Goal: Transaction & Acquisition: Purchase product/service

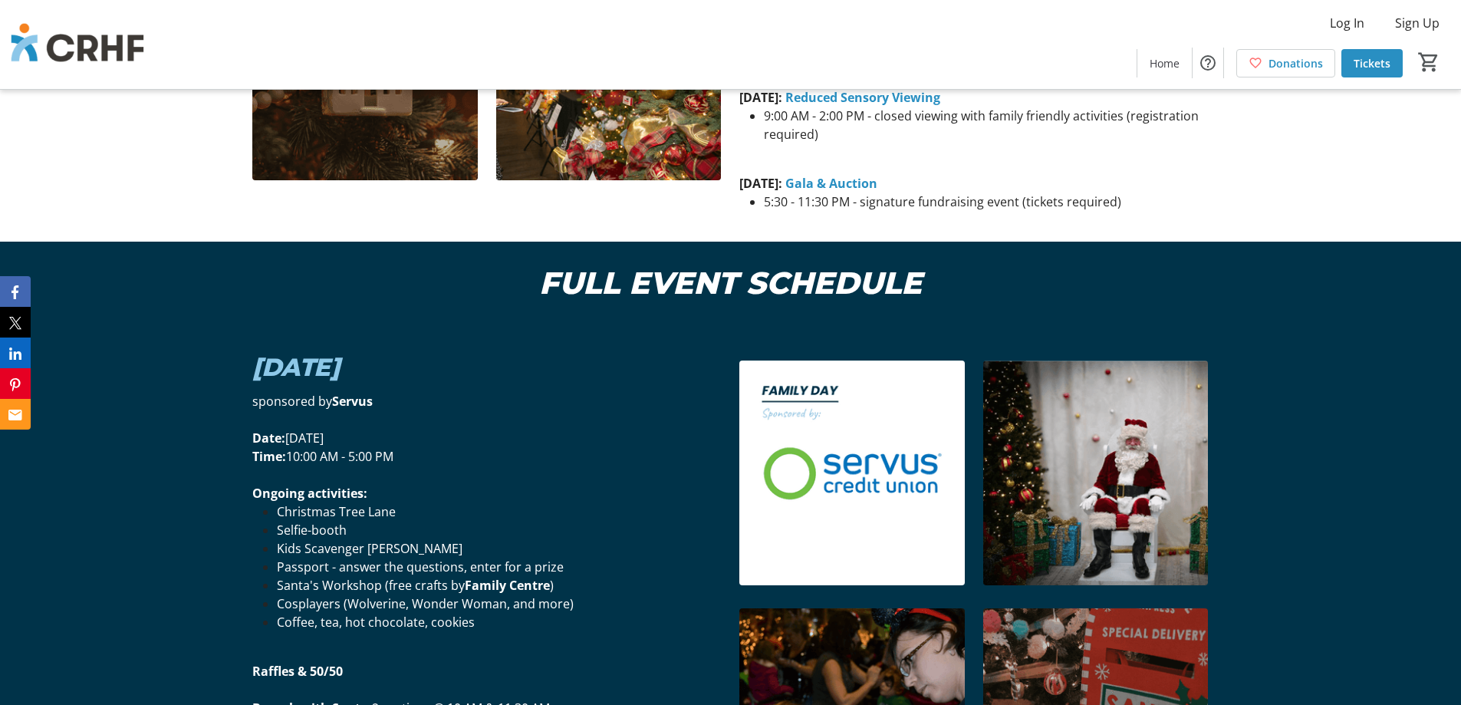
scroll to position [1533, 0]
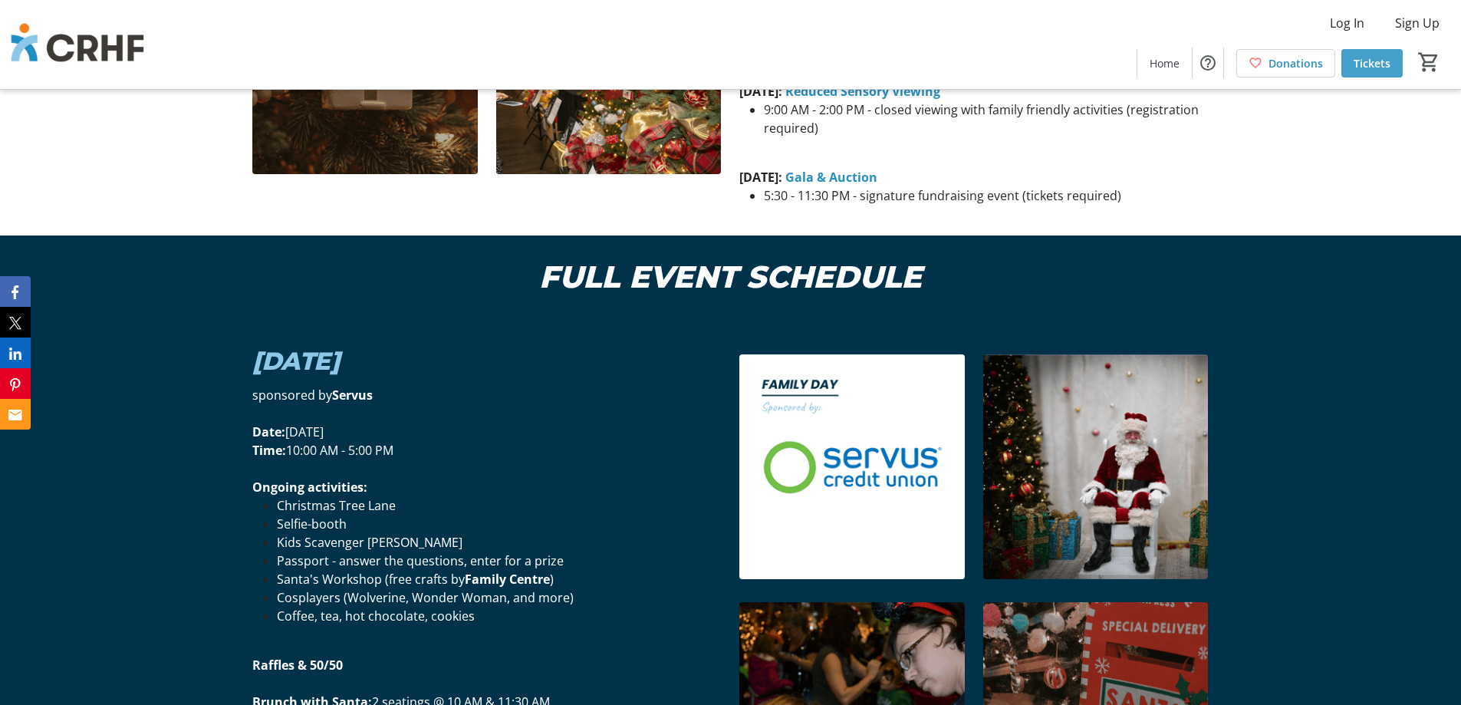
click at [1375, 62] on span "Tickets" at bounding box center [1371, 63] width 37 height 16
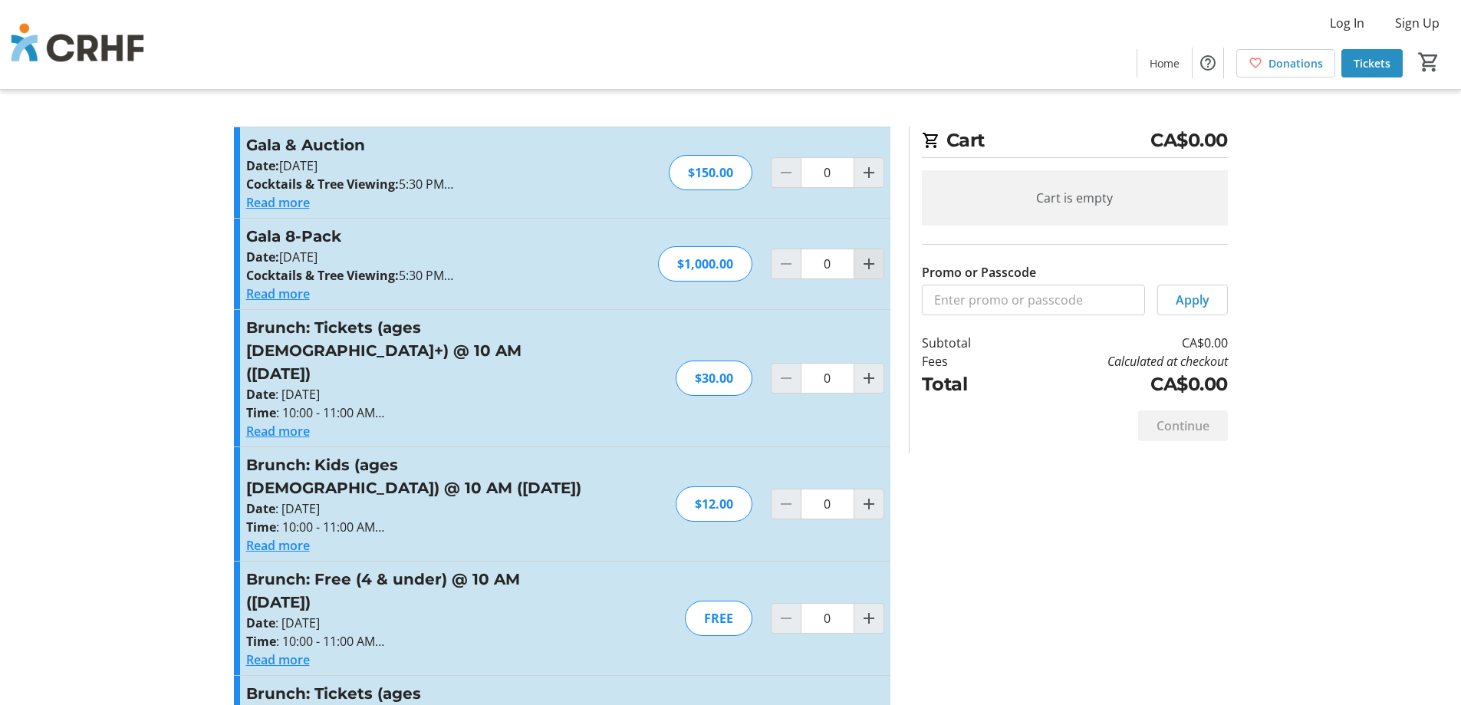
click at [870, 267] on mat-icon "Increment by one" at bounding box center [868, 264] width 18 height 18
type input "1"
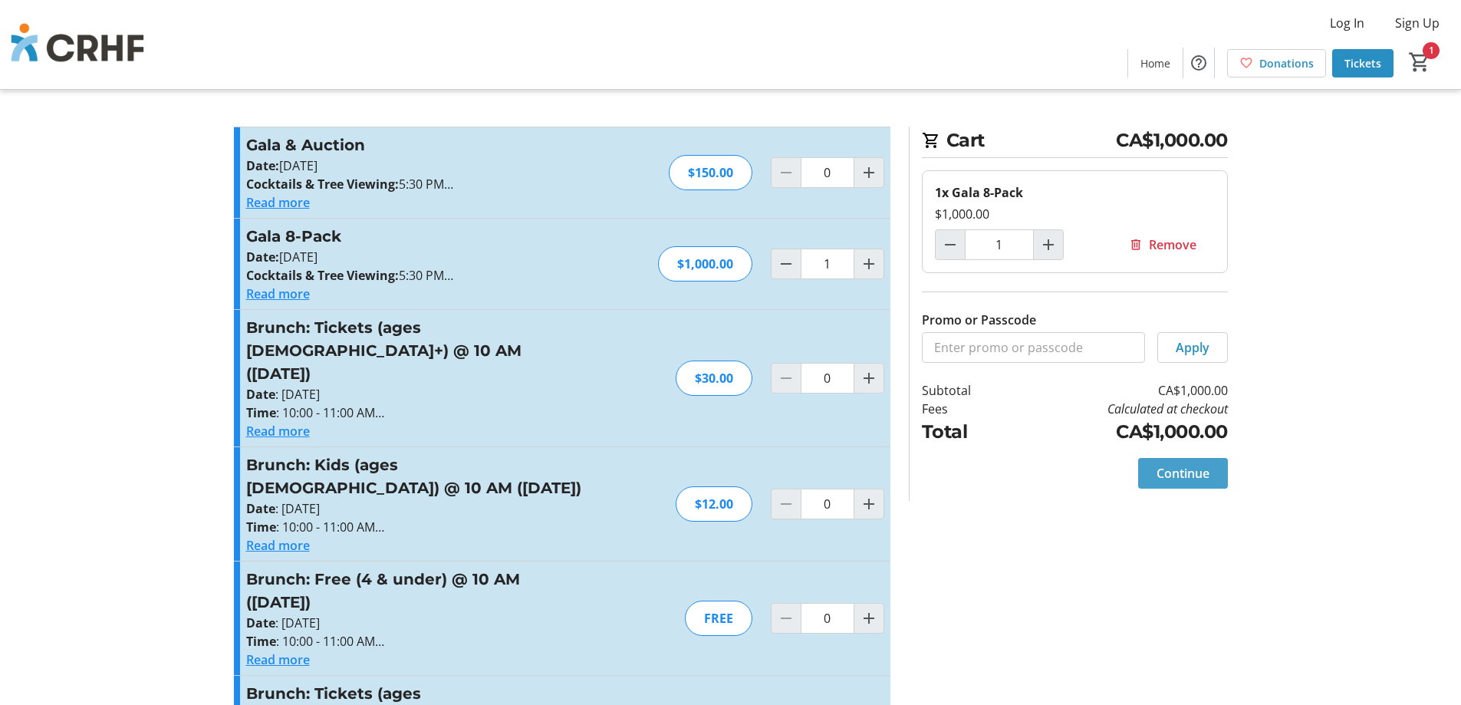
click at [1194, 477] on span "Continue" at bounding box center [1182, 473] width 53 height 18
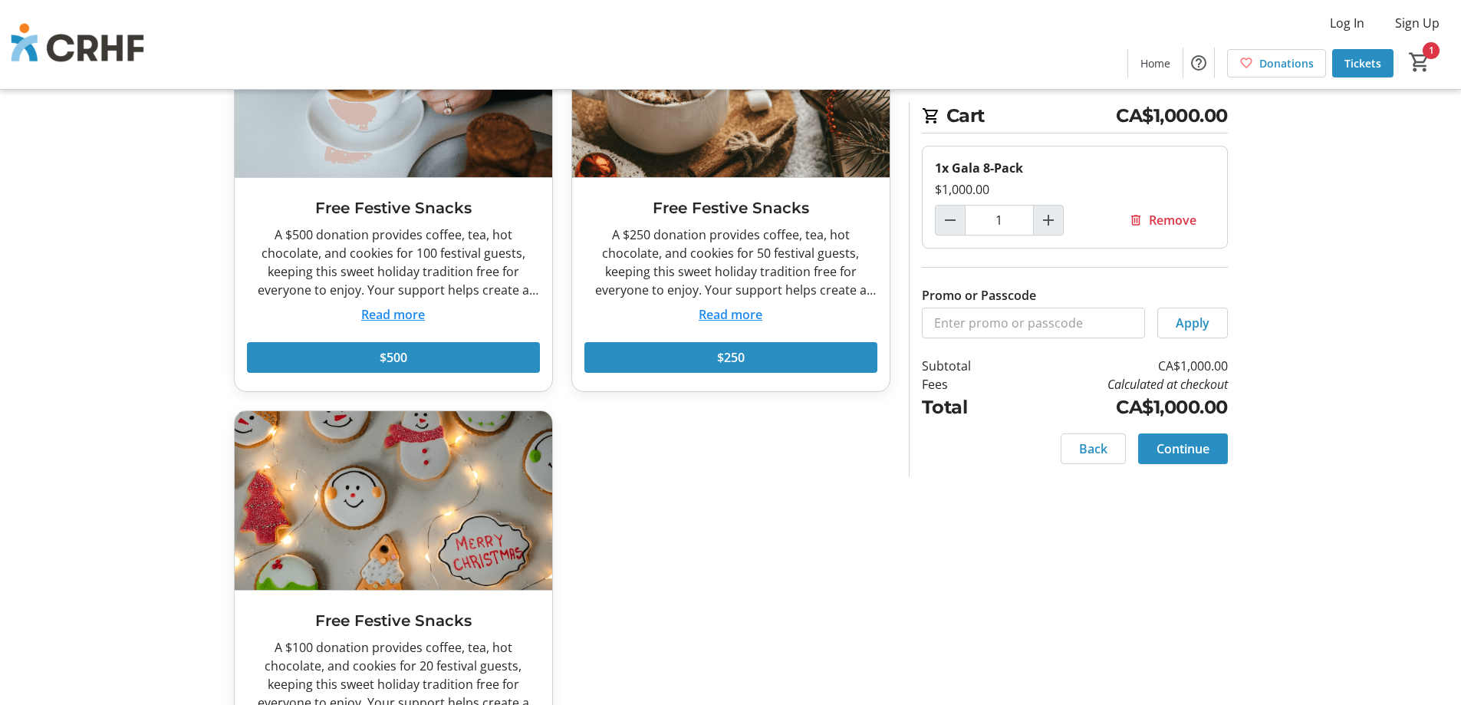
scroll to position [1073, 0]
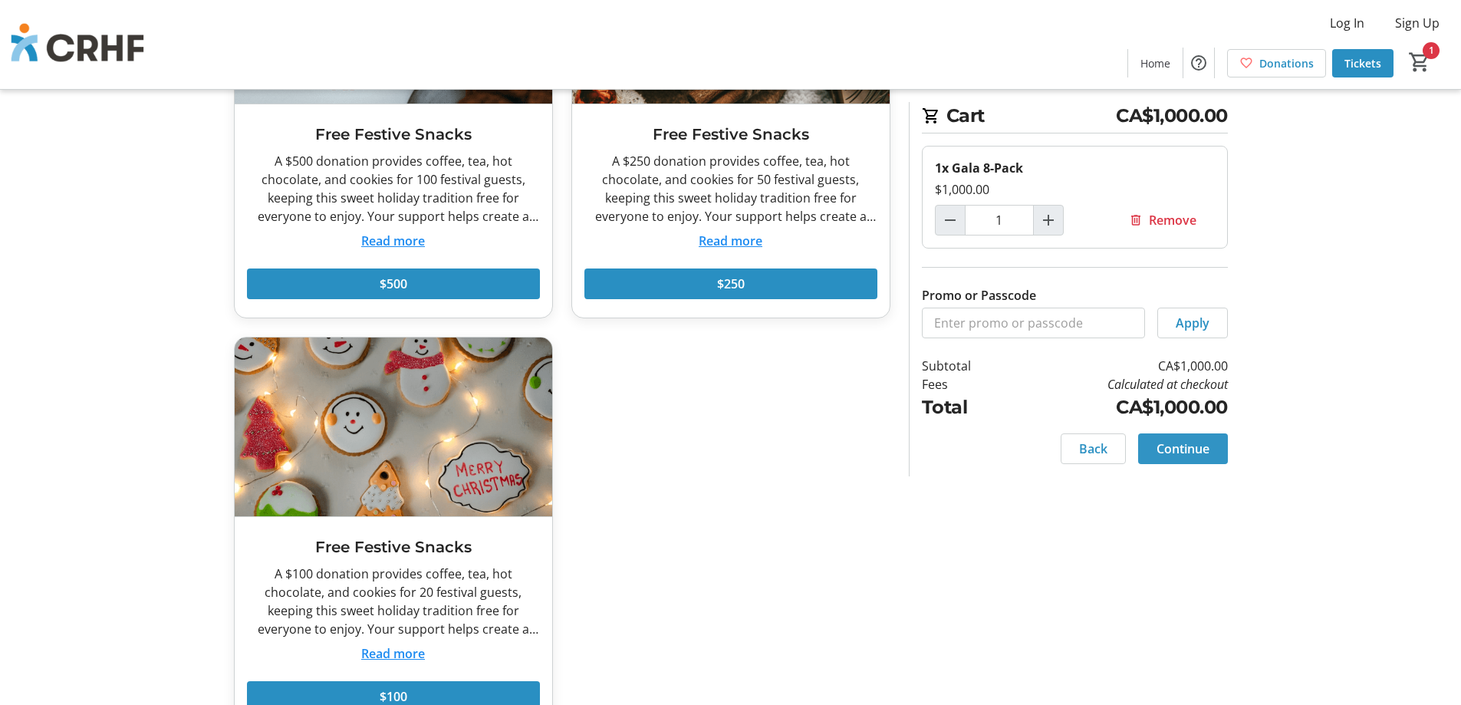
click at [1199, 447] on span "Continue" at bounding box center [1182, 448] width 53 height 18
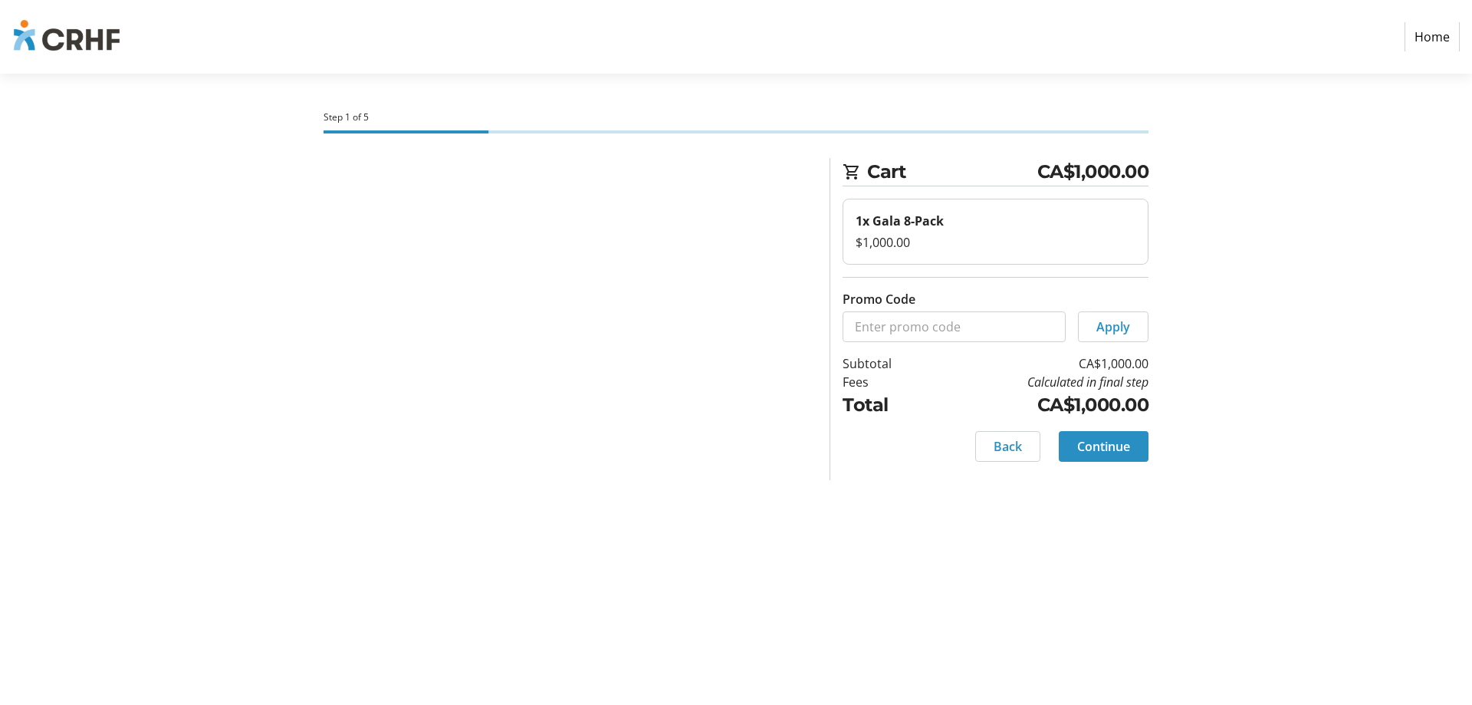
select select "CA"
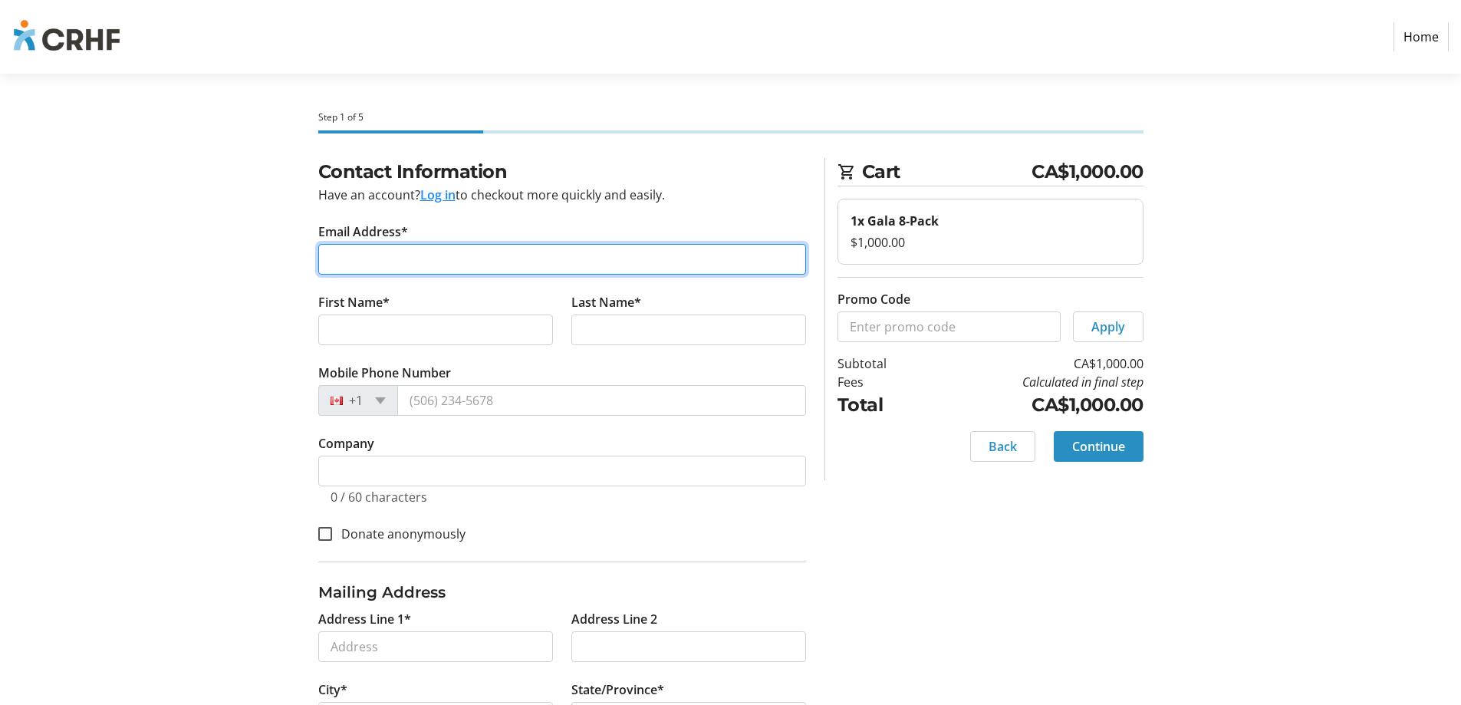
click at [606, 254] on input "Email Address*" at bounding box center [562, 259] width 488 height 31
type input "[PERSON_NAME][EMAIL_ADDRESS][DOMAIN_NAME]"
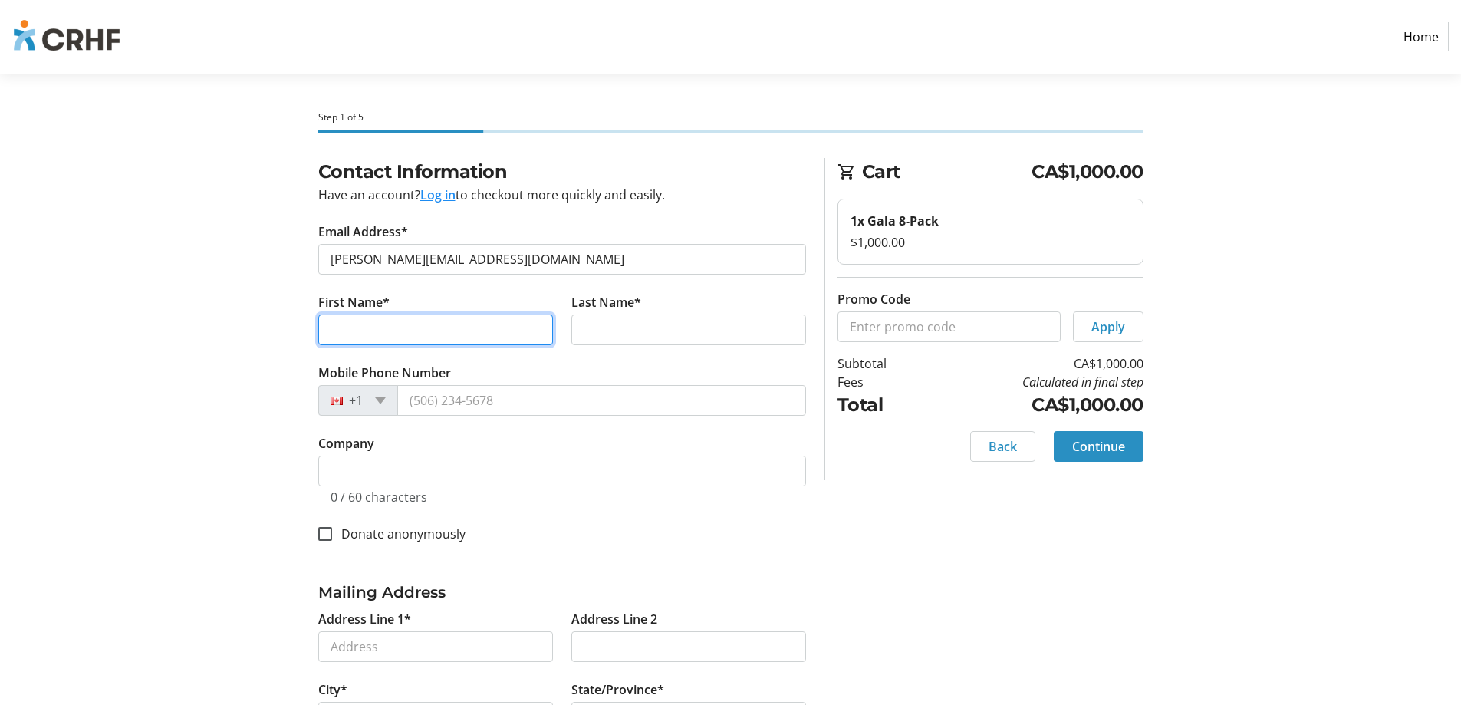
type input "[PERSON_NAME]"
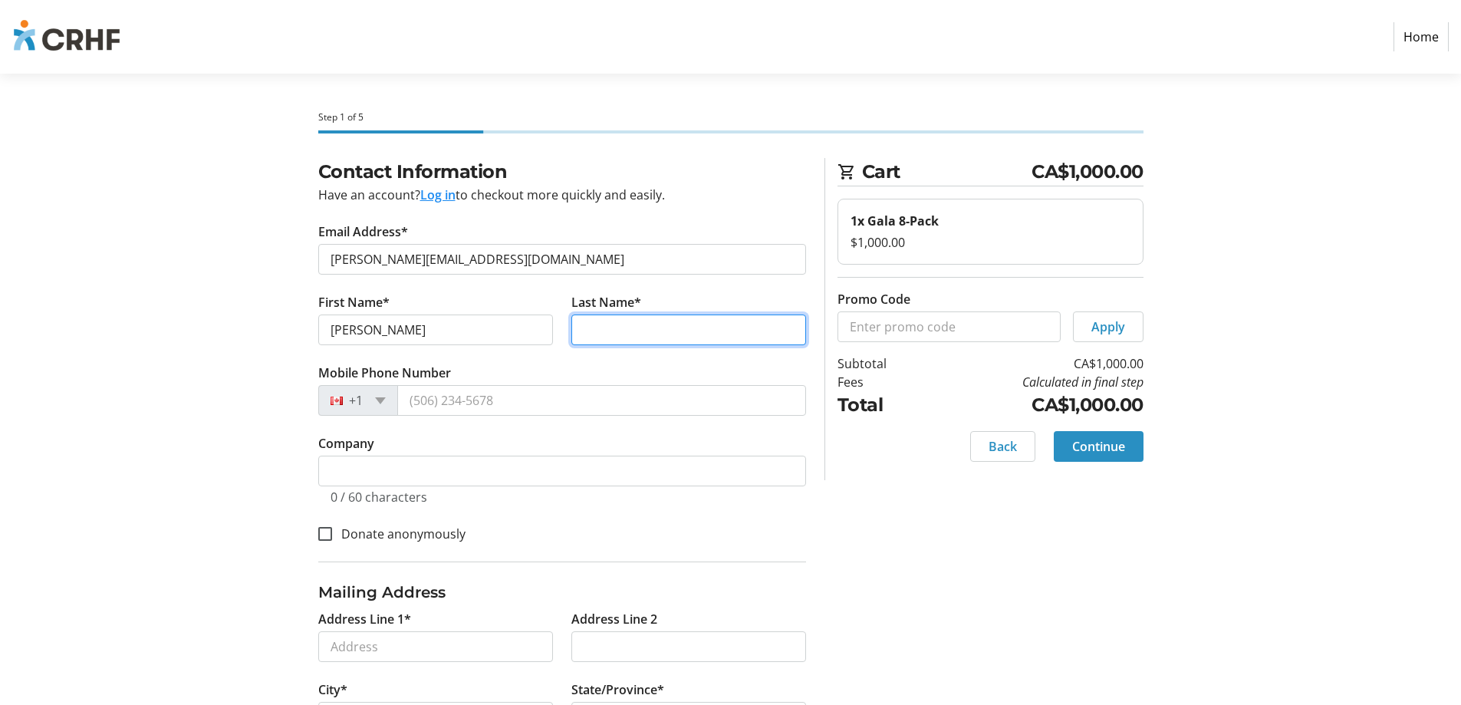
type input "[PERSON_NAME]"
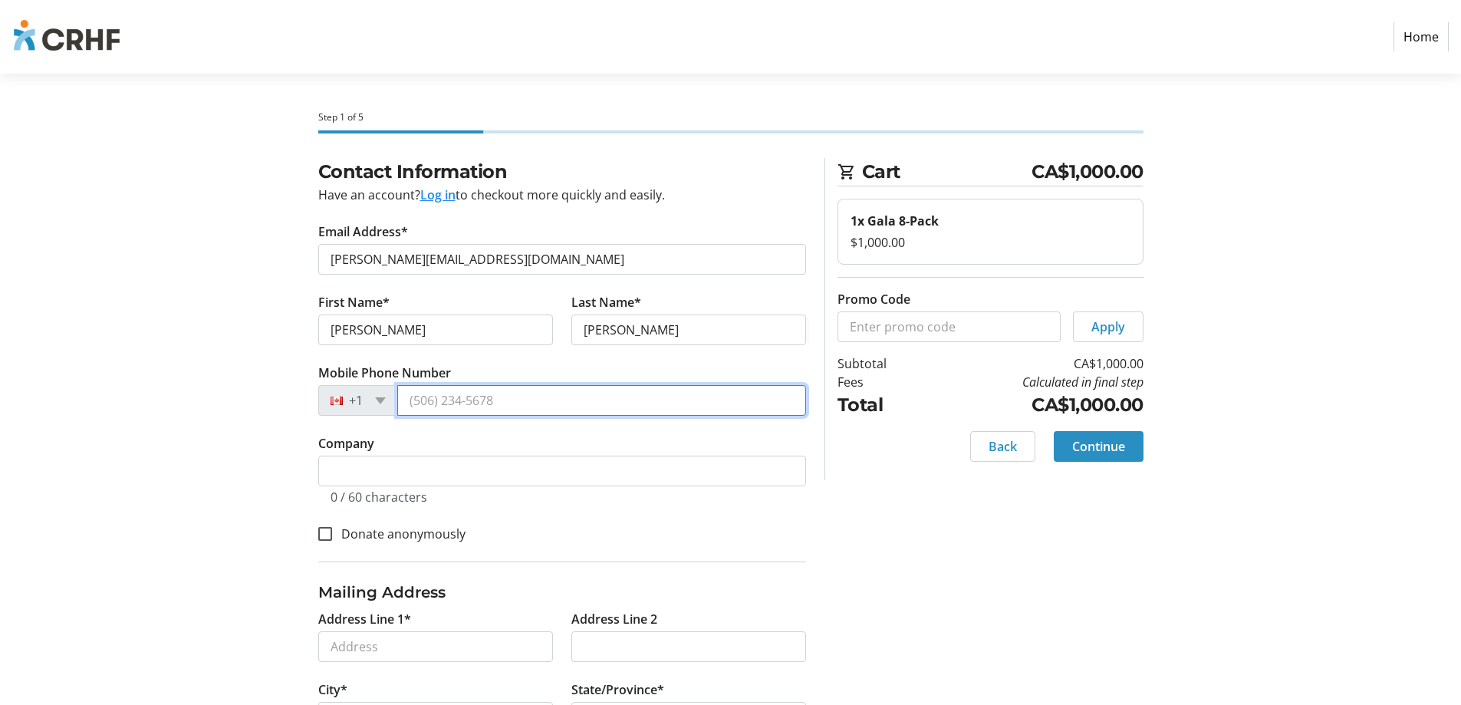
type input "[PHONE_NUMBER]"
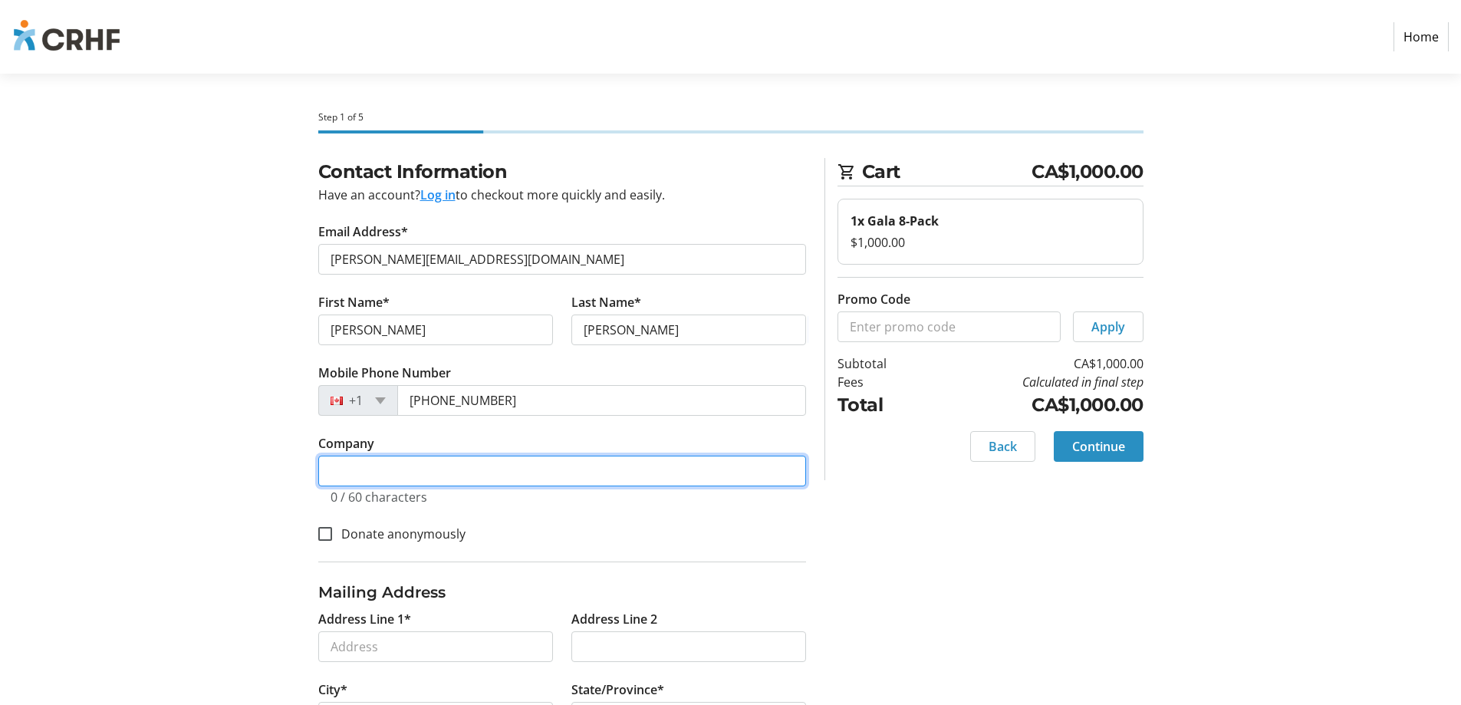
type input "Kodiak Heating and Air Conditioning"
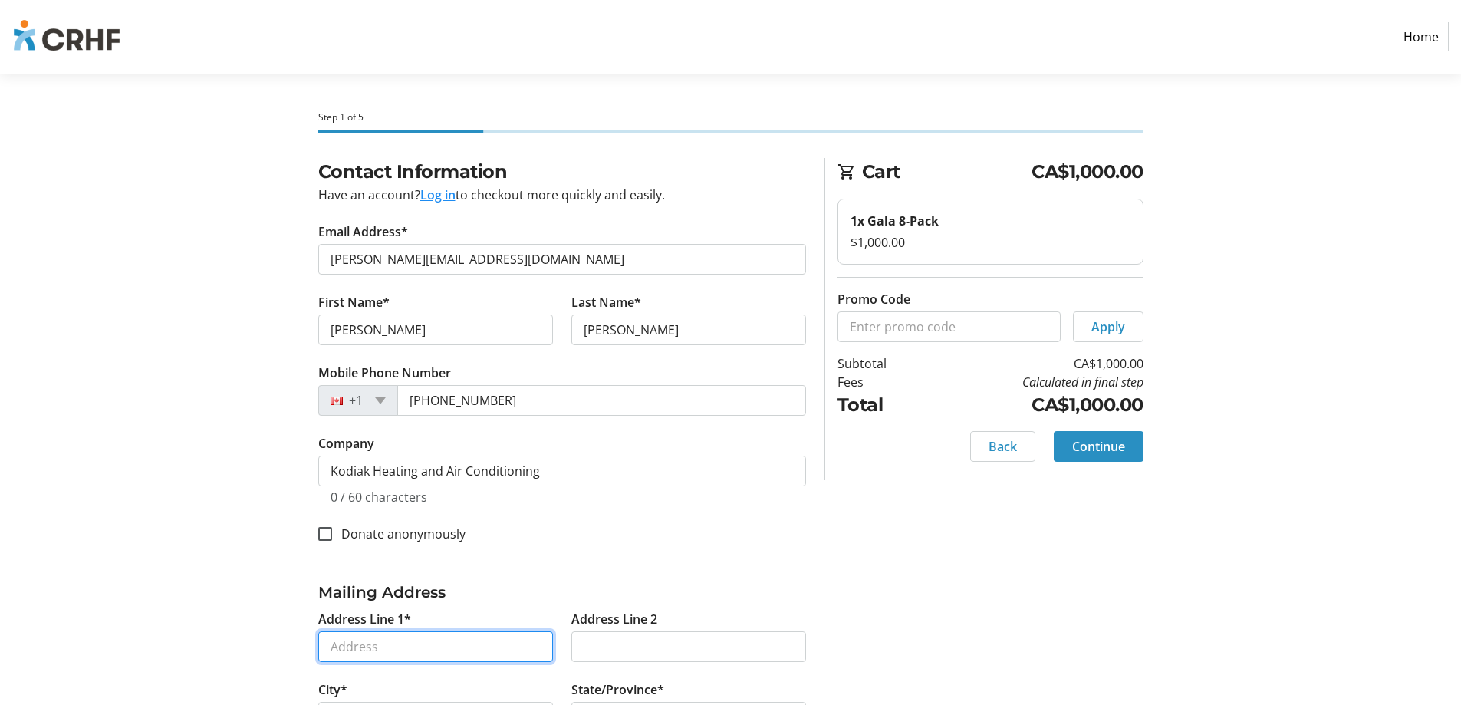
type input "[STREET_ADDRESS]"
type input "Lethbridge"
select select "AB"
type input "T1H 5H7"
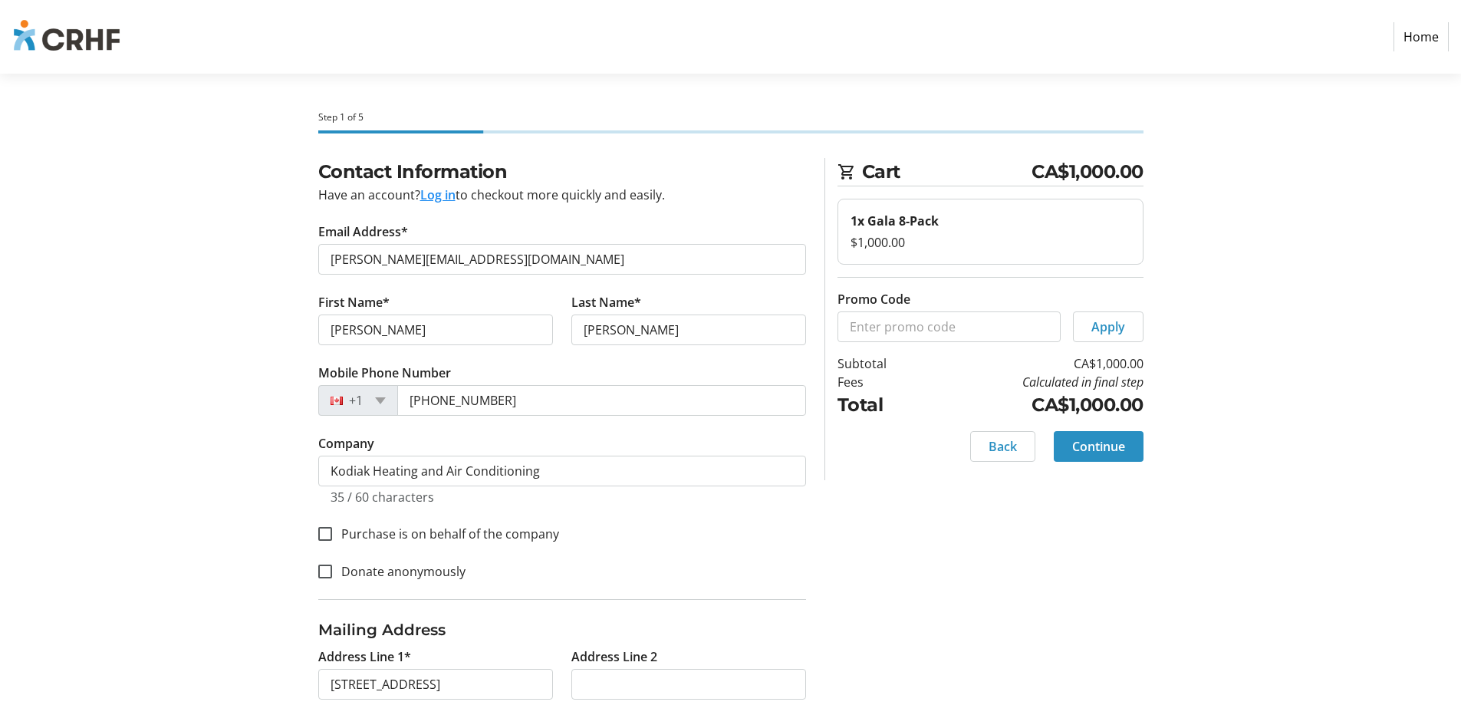
click at [902, 518] on div "Contact Information Have an account? Log in to checkout more quickly and easily…" at bounding box center [731, 591] width 1012 height 867
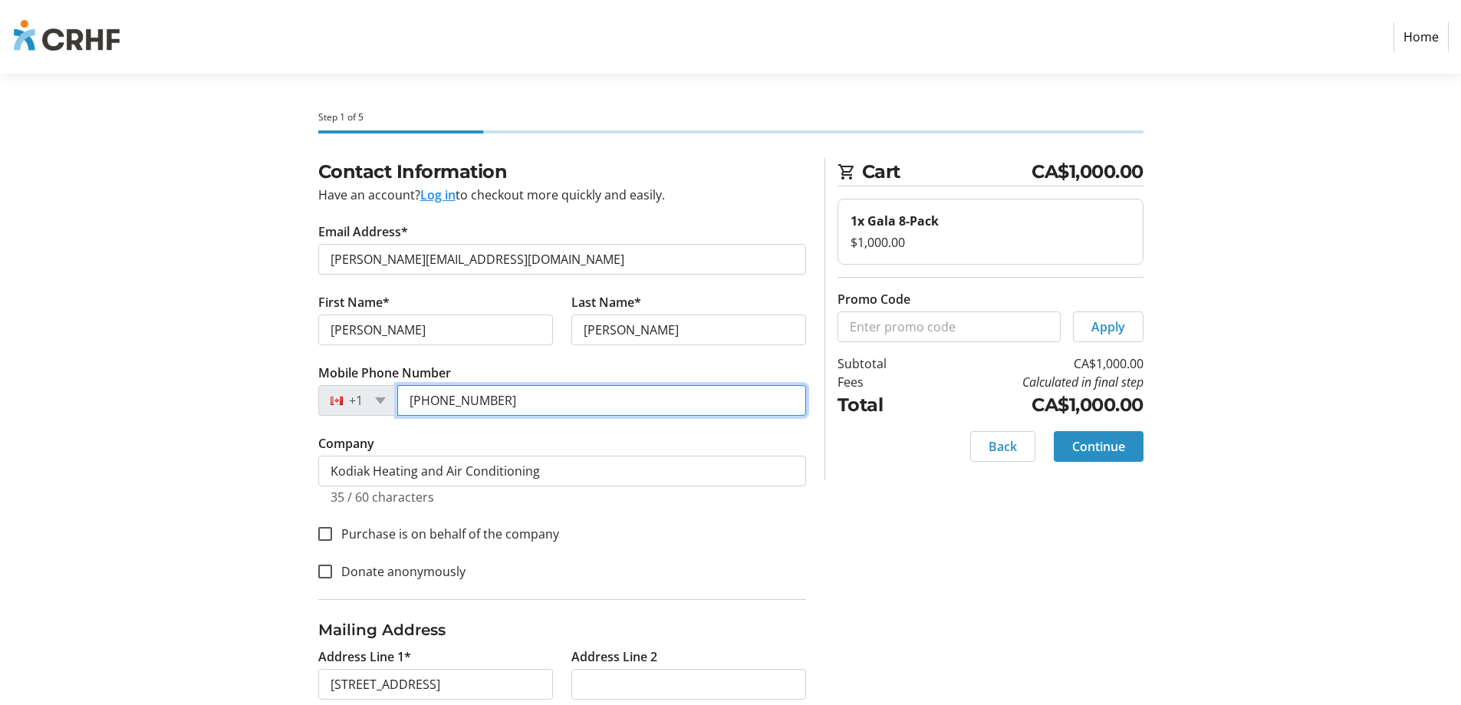
drag, startPoint x: 503, startPoint y: 399, endPoint x: 443, endPoint y: 404, distance: 60.0
click at [443, 404] on input "[PHONE_NUMBER]" at bounding box center [601, 400] width 409 height 31
type input "[PHONE_NUMBER]"
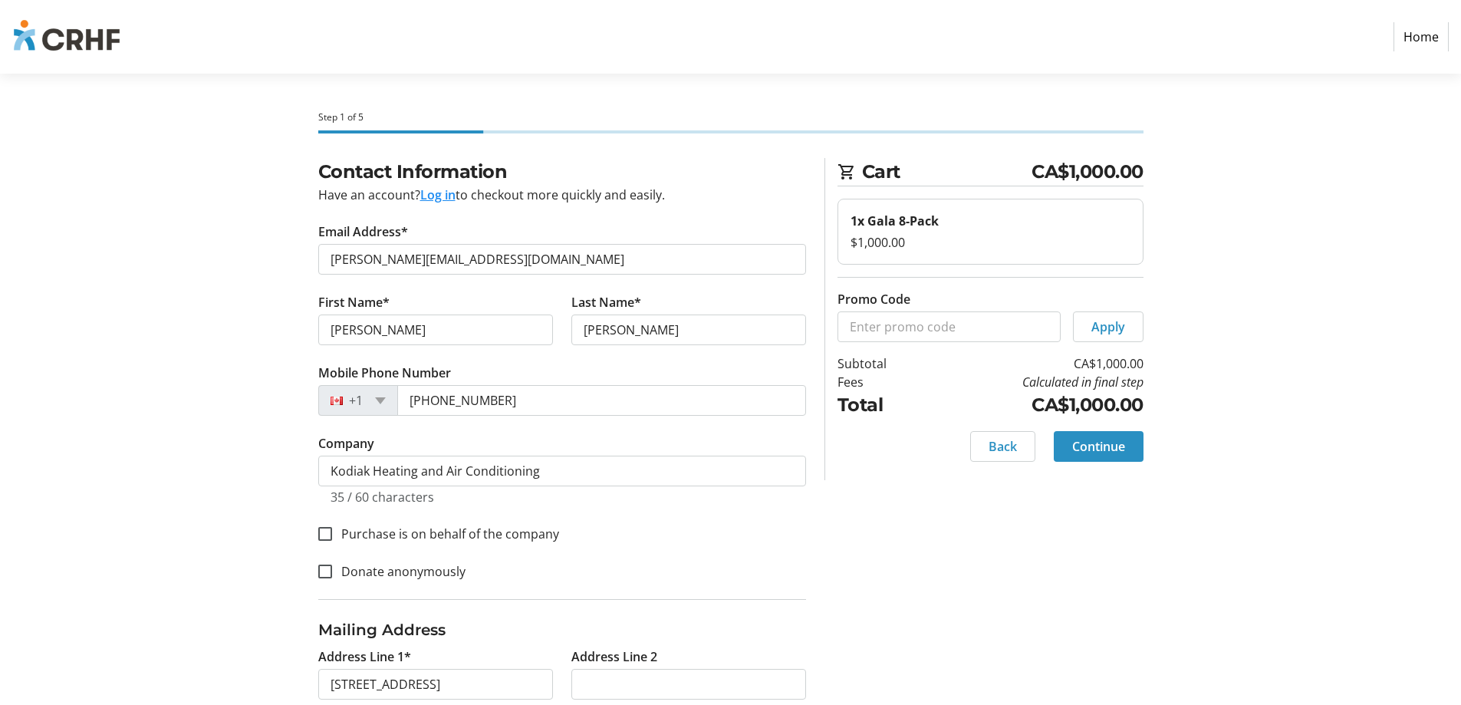
click at [902, 551] on div "Contact Information Have an account? Log in to checkout more quickly and easily…" at bounding box center [731, 591] width 1012 height 867
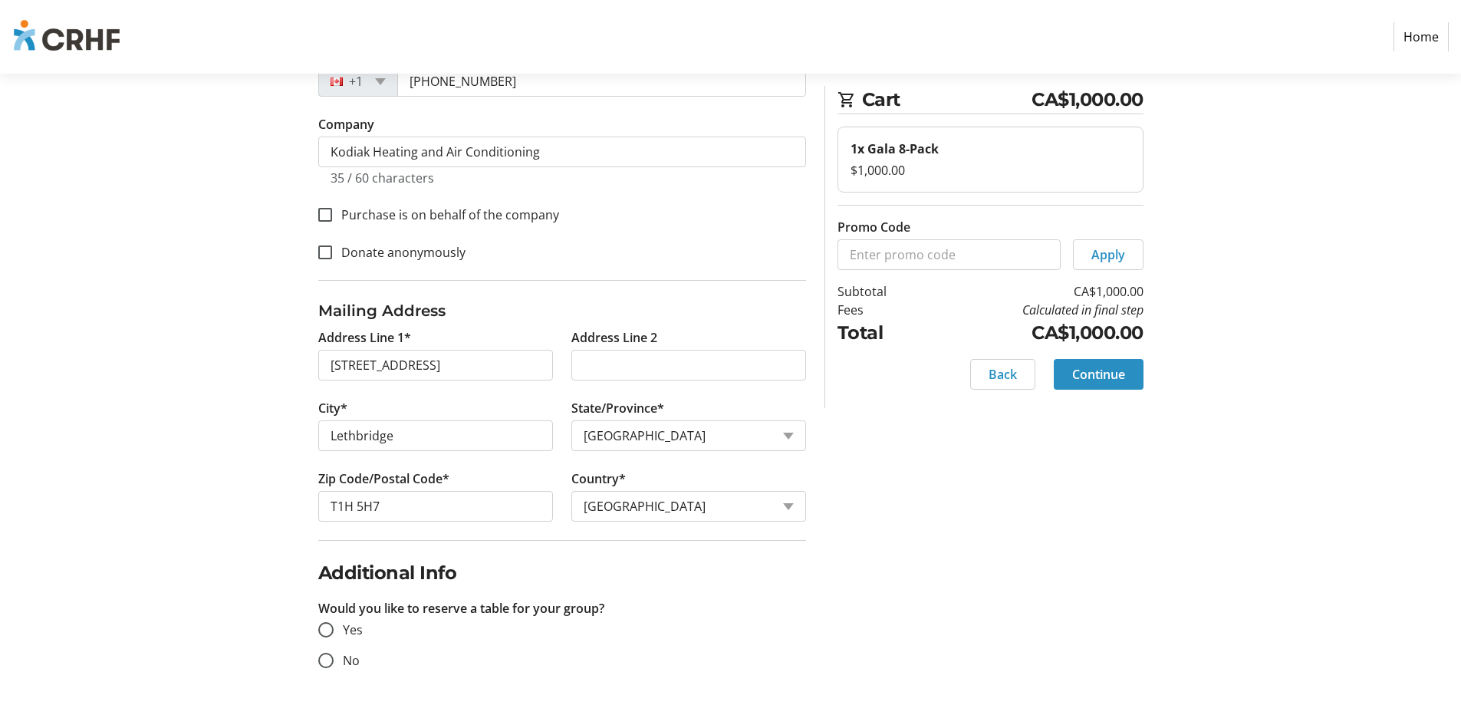
scroll to position [320, 0]
click at [319, 626] on input "Yes" at bounding box center [325, 627] width 15 height 15
radio input "true"
click at [324, 662] on input "No" at bounding box center [325, 658] width 15 height 15
radio input "true"
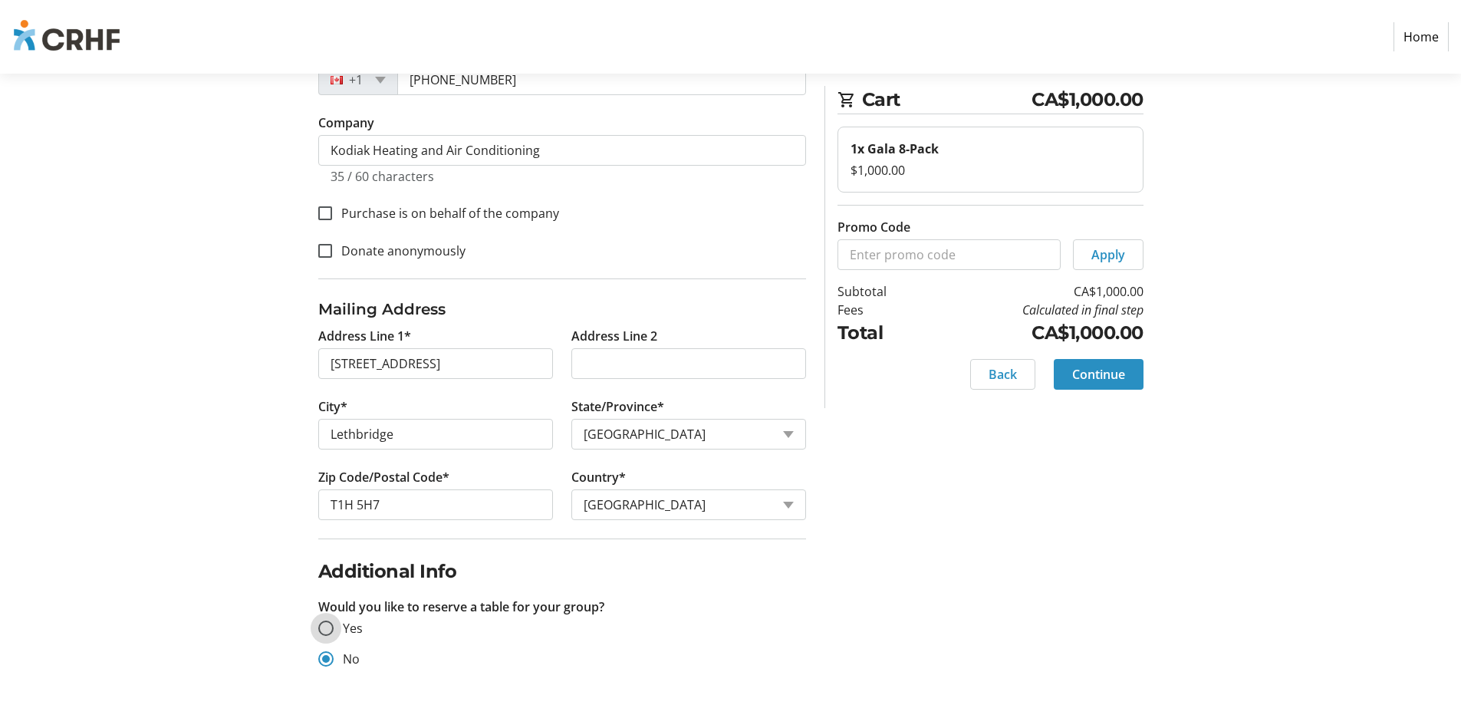
click at [324, 629] on input "Yes" at bounding box center [325, 627] width 15 height 15
radio input "true"
click at [327, 659] on input "No" at bounding box center [325, 658] width 15 height 15
radio input "true"
click at [324, 629] on input "Yes" at bounding box center [325, 627] width 15 height 15
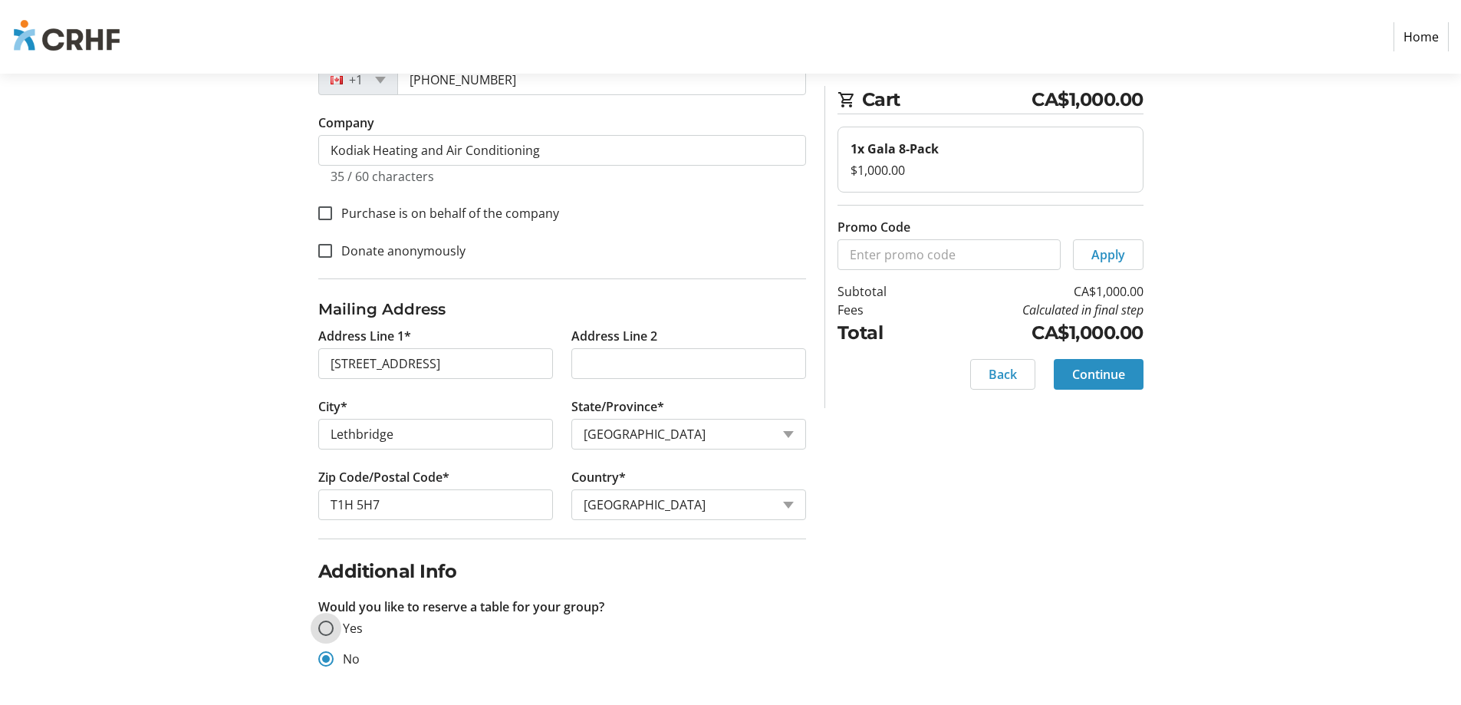
radio input "true"
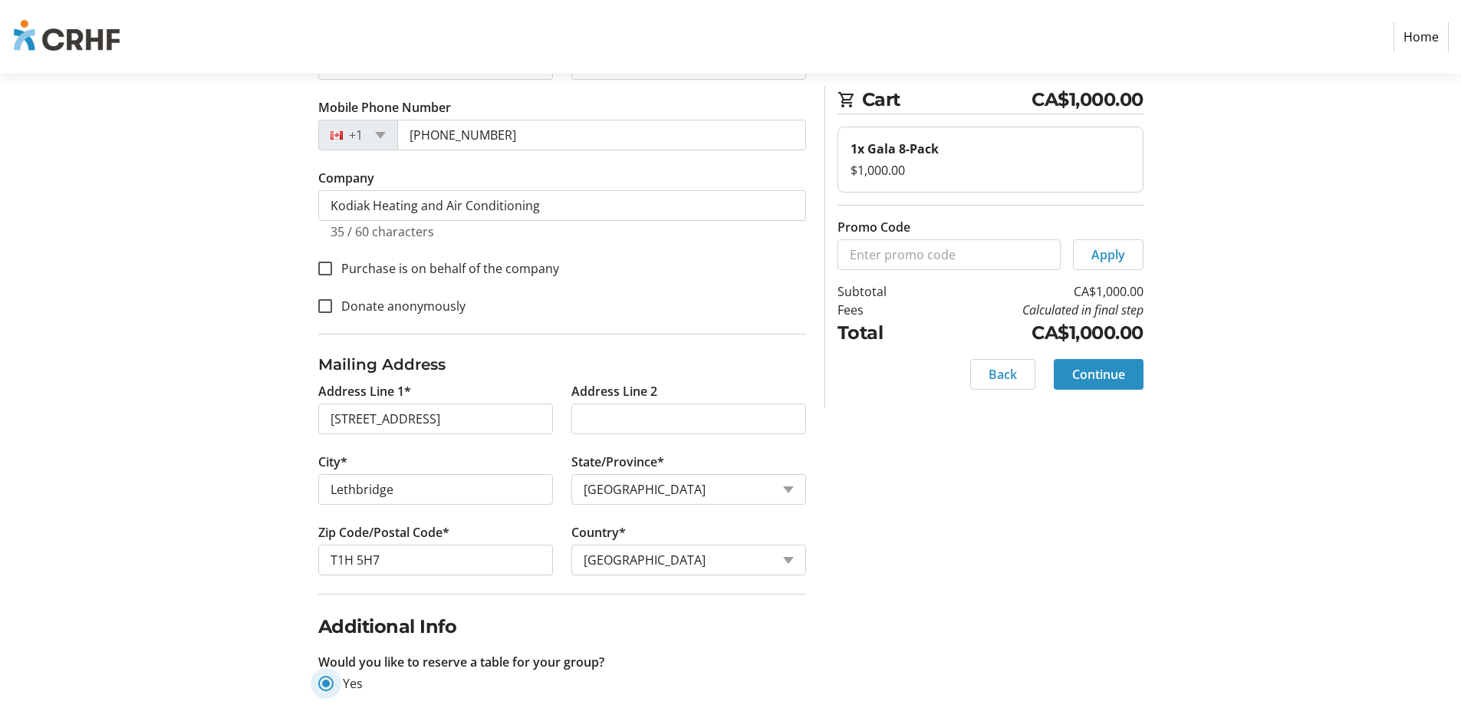
scroll to position [244, 0]
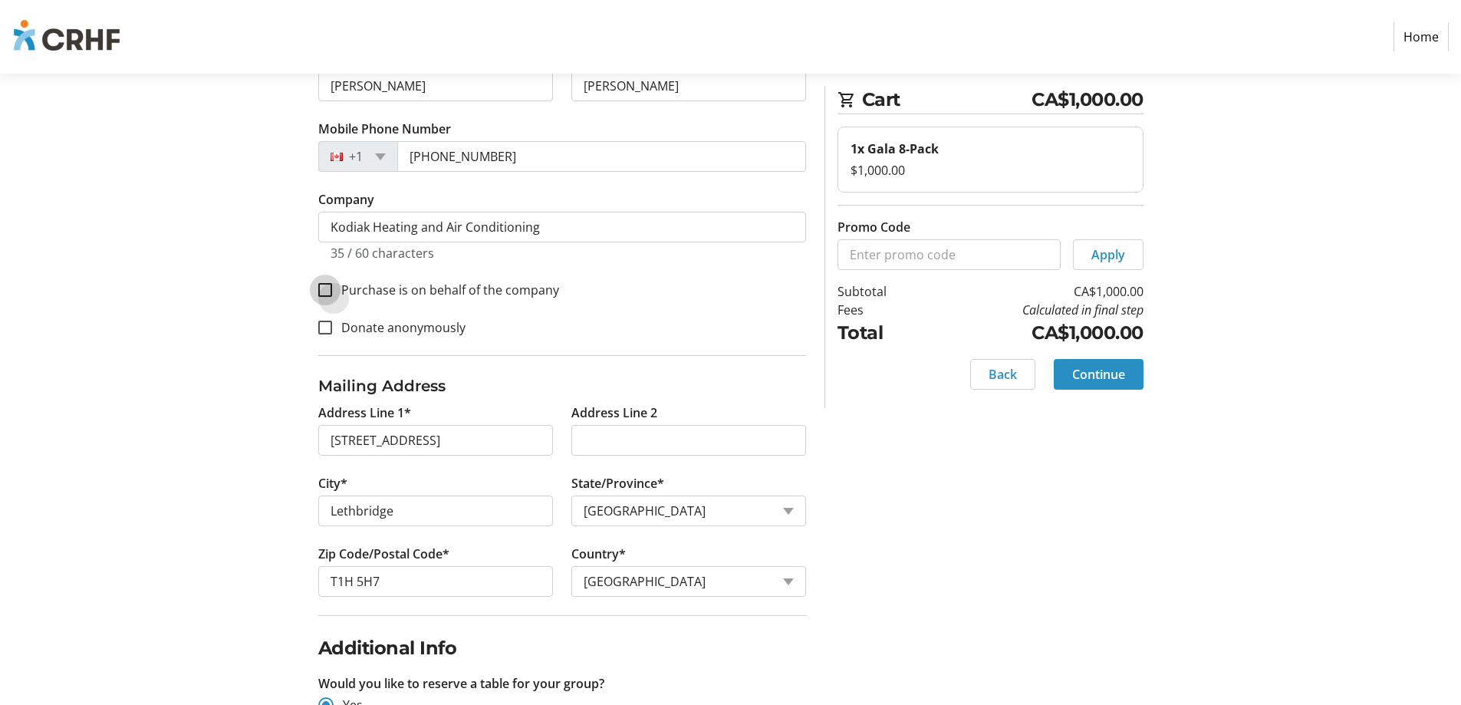
click at [329, 294] on input "Purchase is on behalf of the company" at bounding box center [325, 290] width 14 height 14
checkbox input "true"
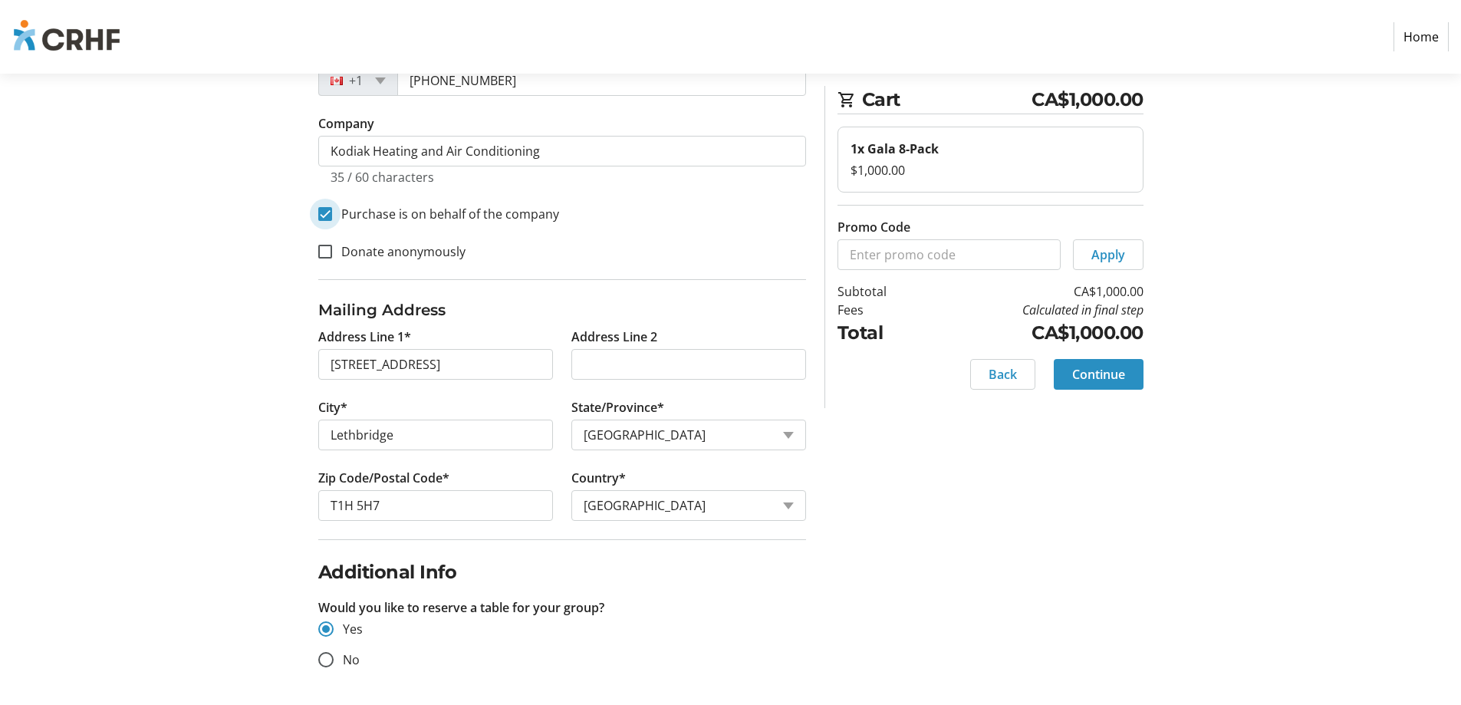
scroll to position [320, 0]
click at [1103, 376] on span "Continue" at bounding box center [1098, 374] width 53 height 18
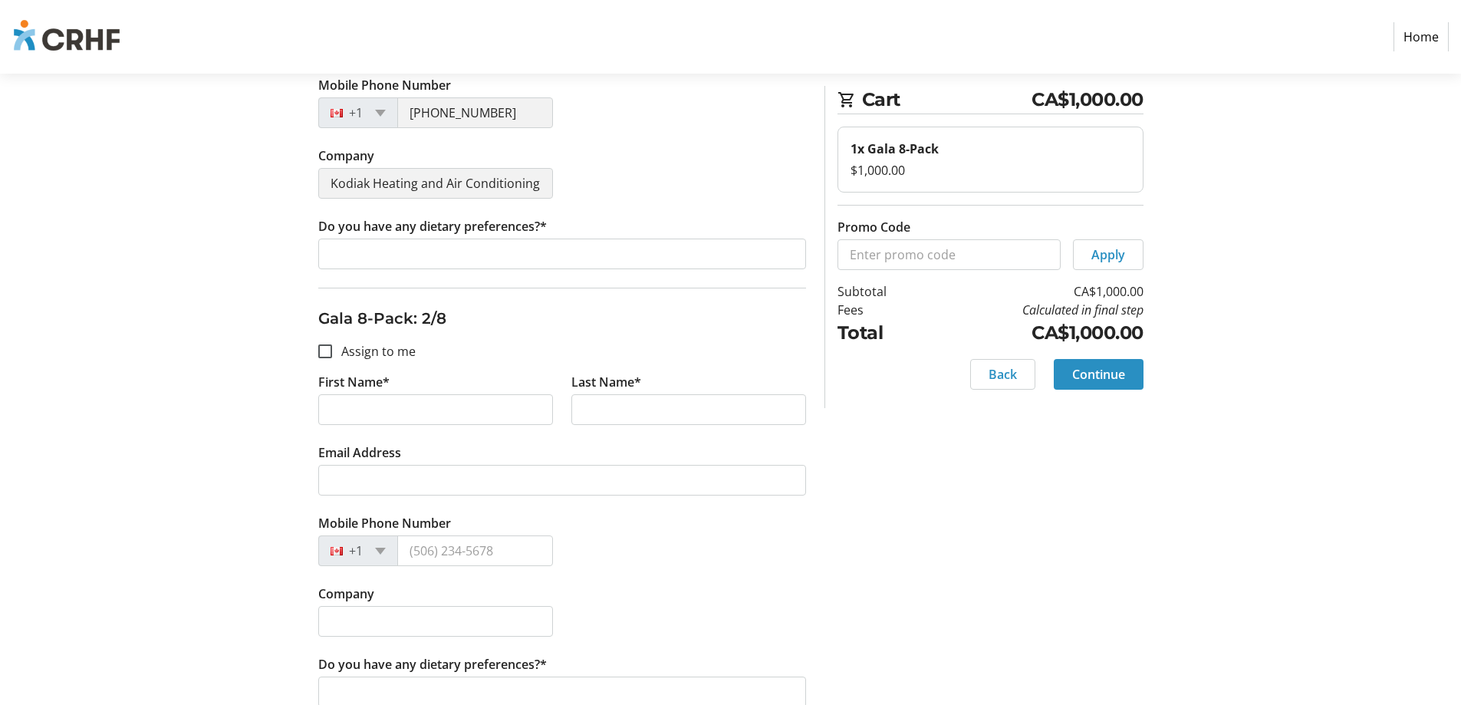
scroll to position [460, 0]
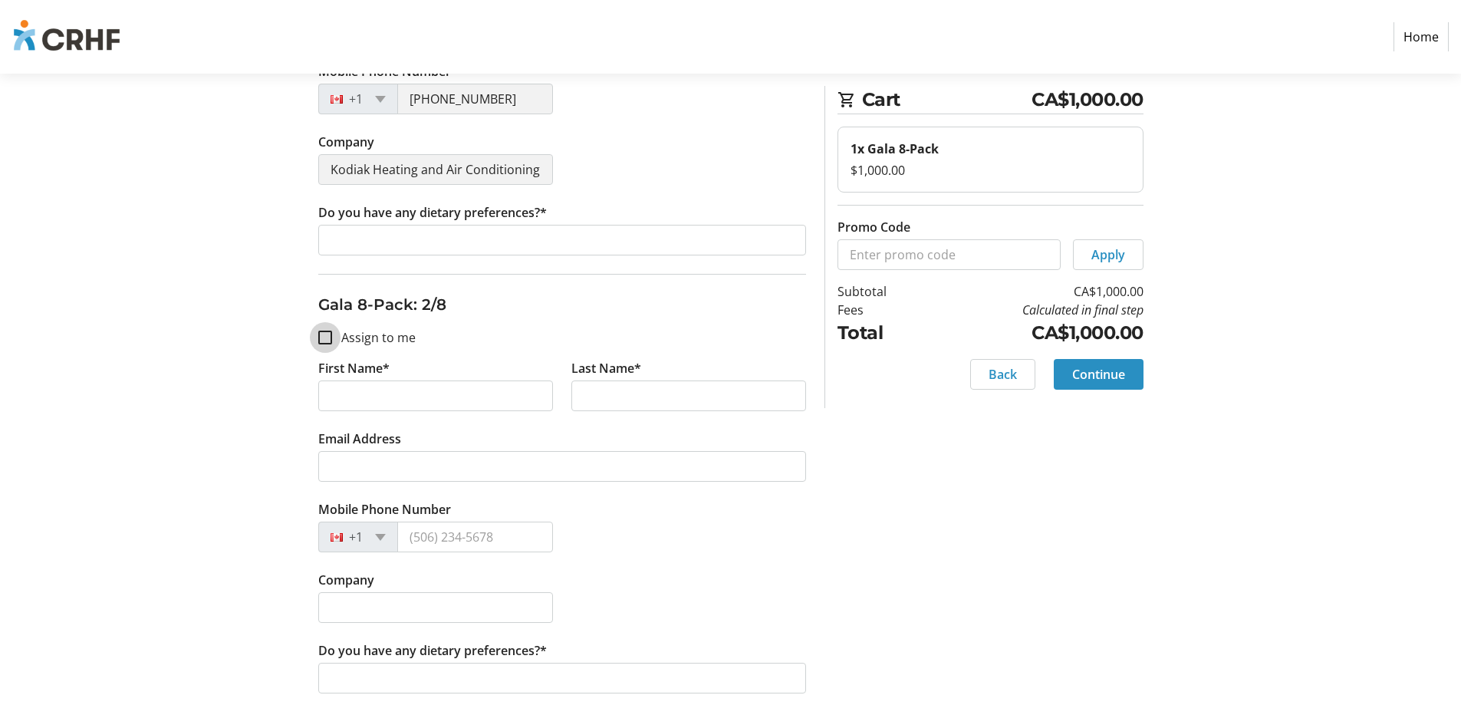
click at [328, 341] on input "Assign to me" at bounding box center [325, 337] width 14 height 14
checkbox input "true"
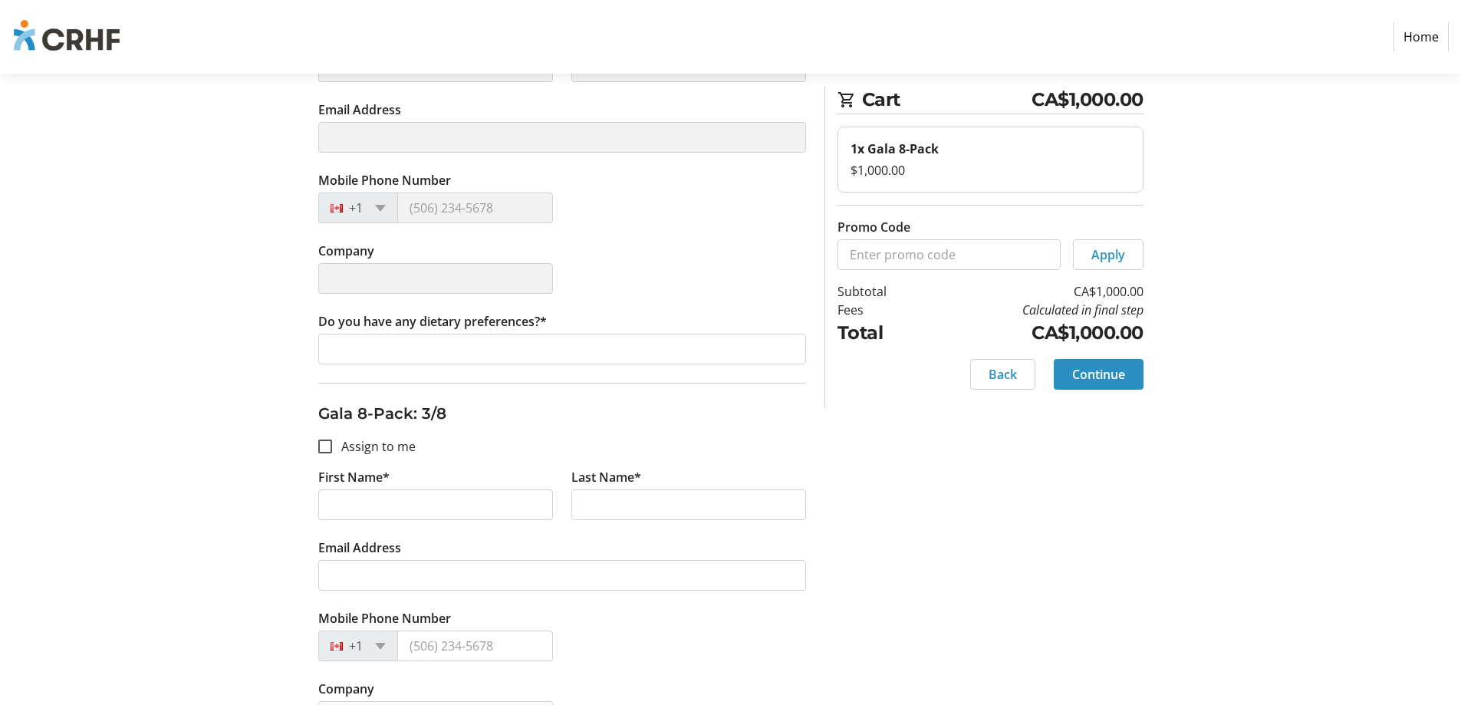
scroll to position [843, 0]
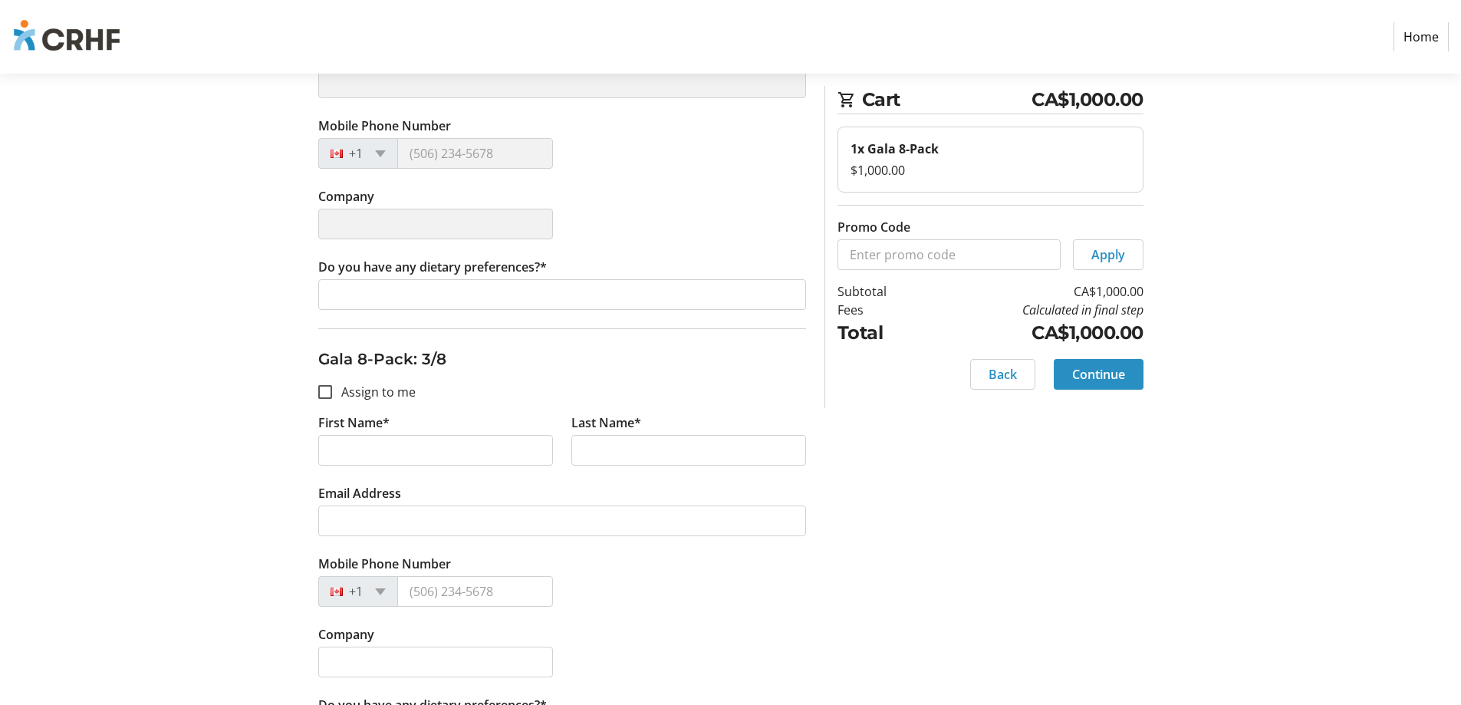
type input "[PERSON_NAME]"
type input "[PERSON_NAME][EMAIL_ADDRESS][DOMAIN_NAME]"
type input "[PHONE_NUMBER]"
type input "Kodiak Heating and Air Conditioning"
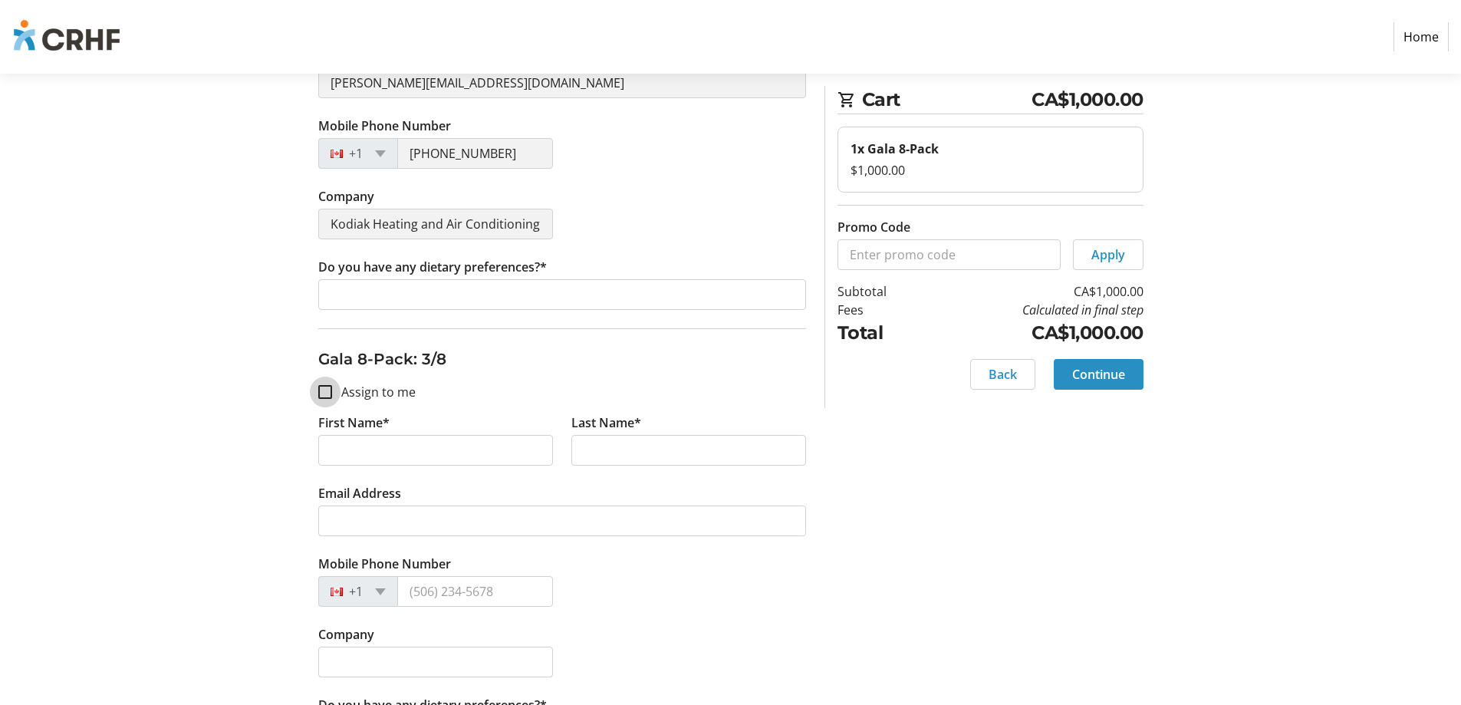
click at [320, 393] on input "Assign to me" at bounding box center [325, 392] width 14 height 14
checkbox input "true"
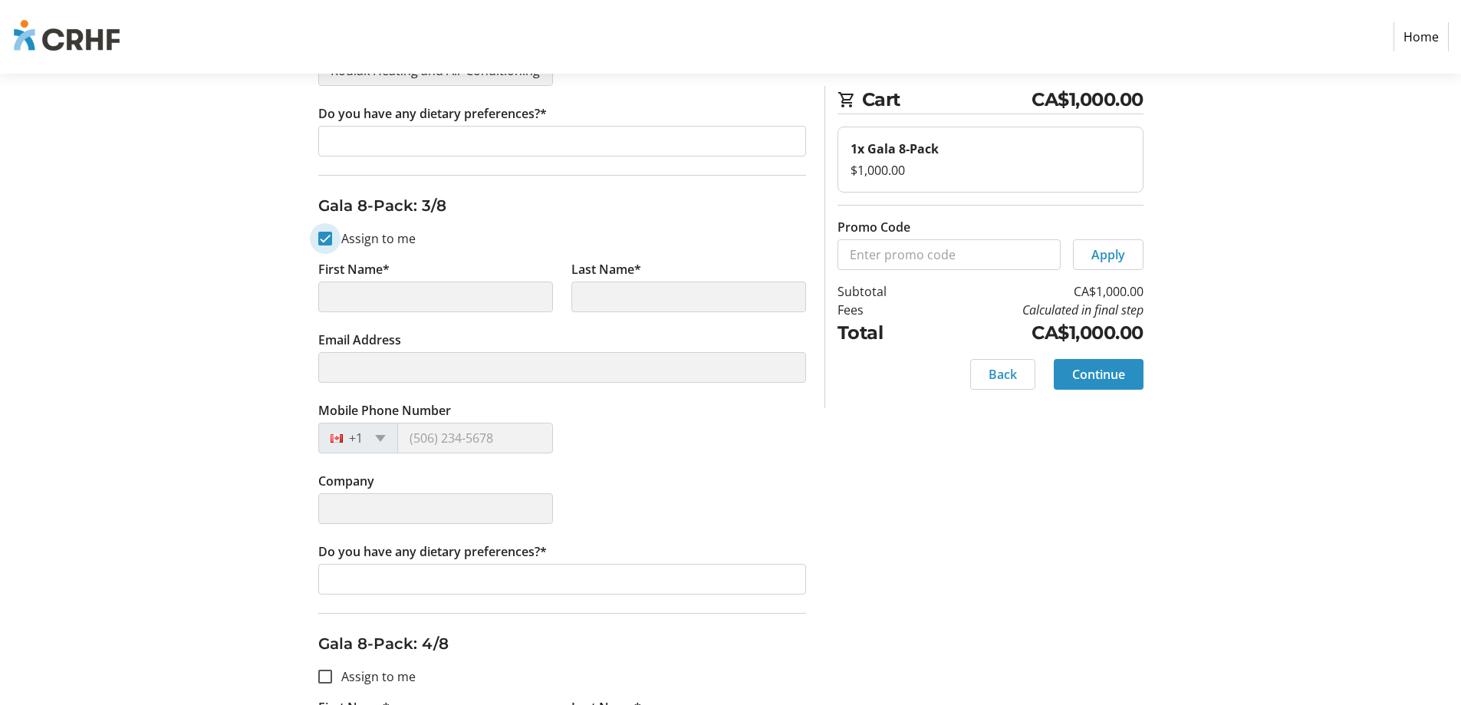
type input "[PERSON_NAME]"
type input "[PERSON_NAME][EMAIL_ADDRESS][DOMAIN_NAME]"
type input "[PHONE_NUMBER]"
type input "Kodiak Heating and Air Conditioning"
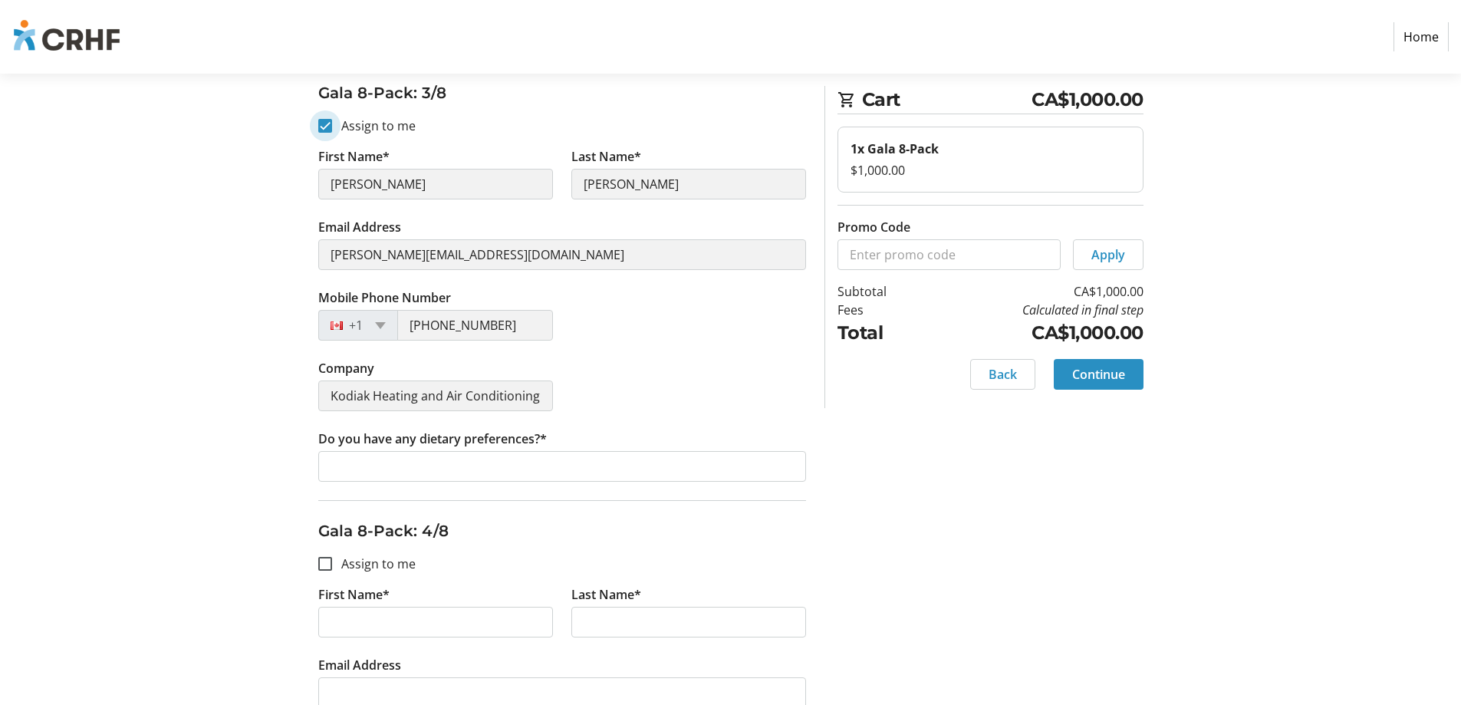
scroll to position [1150, 0]
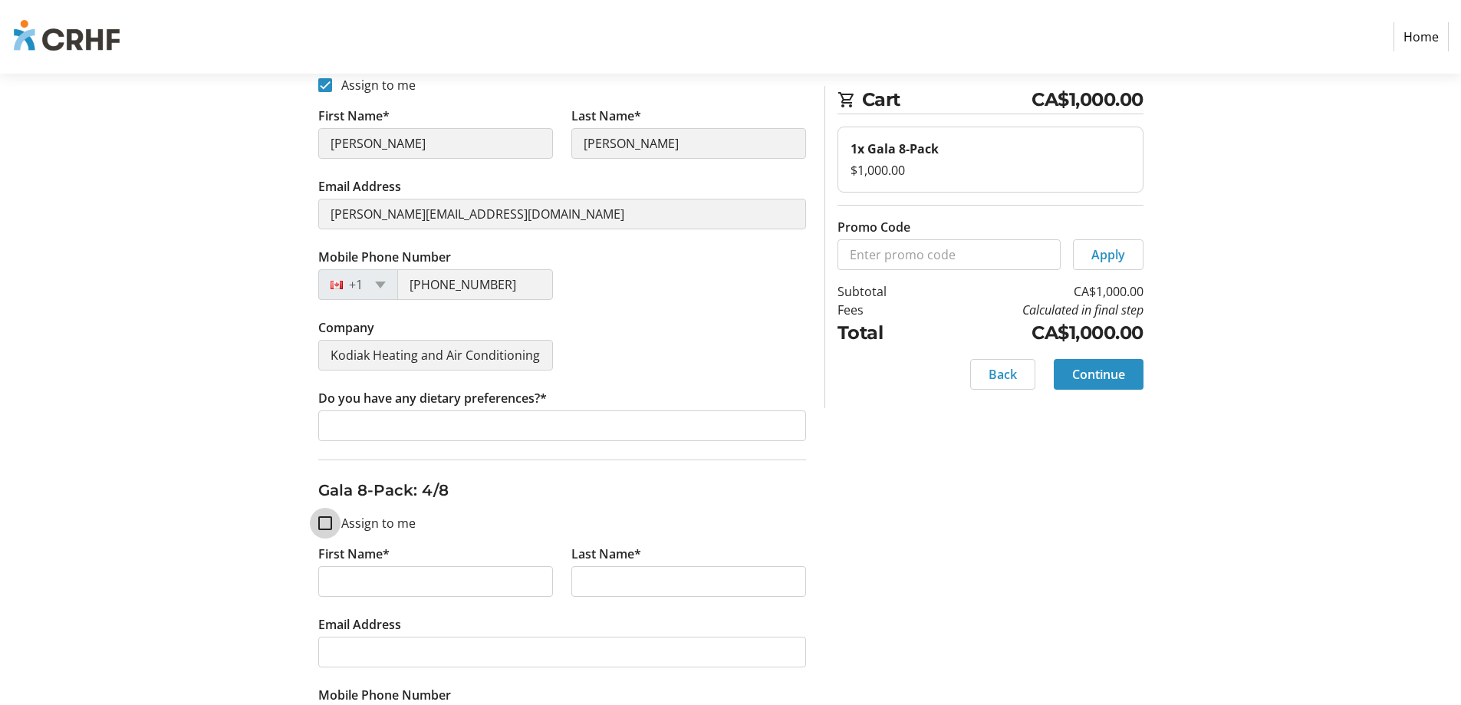
click at [326, 526] on input "Assign to me" at bounding box center [325, 523] width 14 height 14
checkbox input "true"
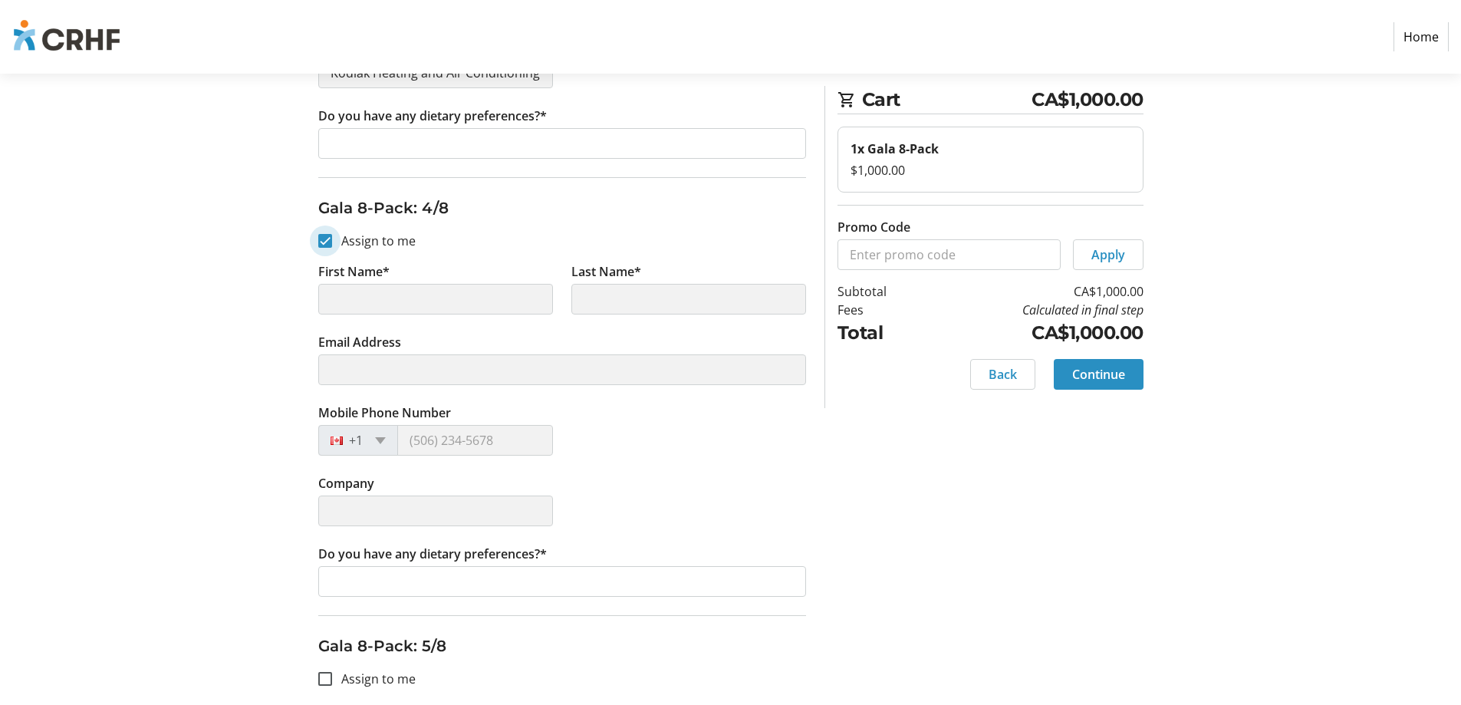
scroll to position [1457, 0]
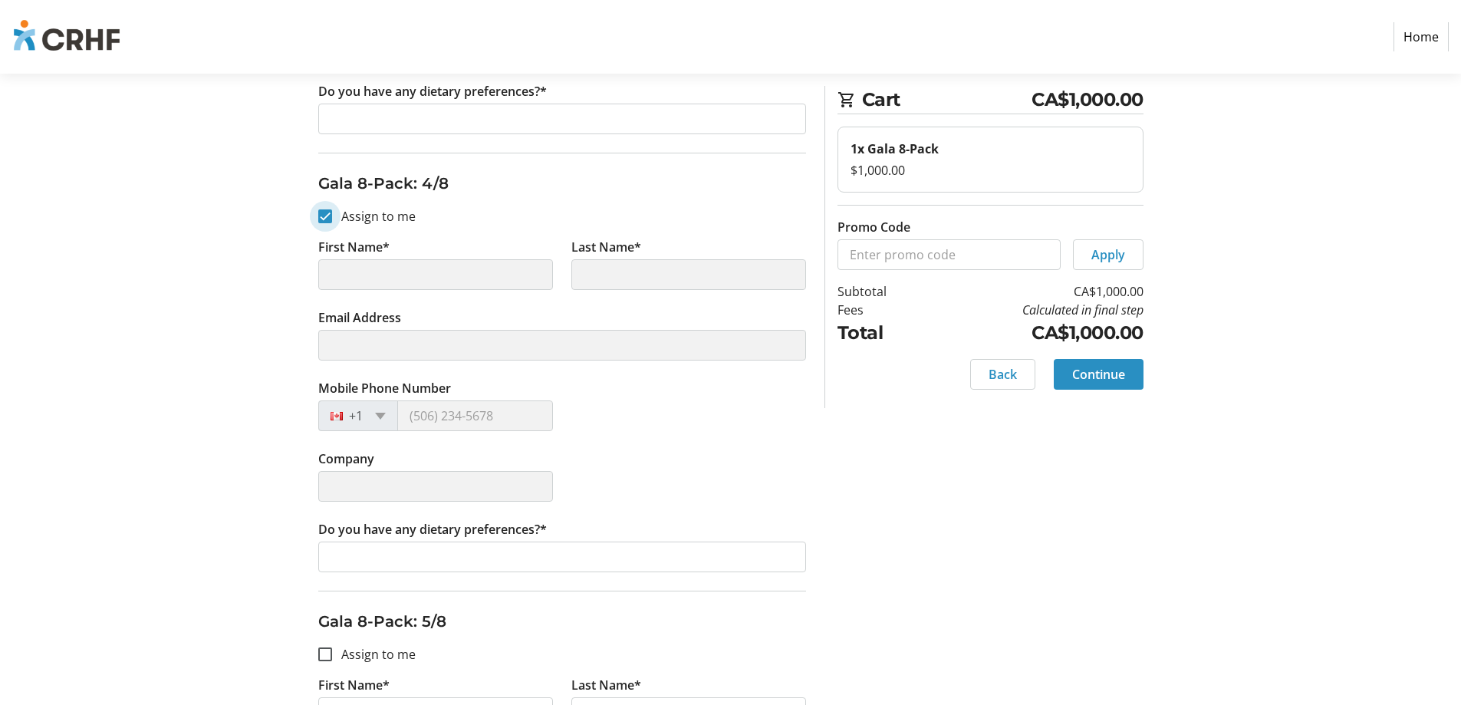
type input "[PERSON_NAME]"
type input "[PERSON_NAME][EMAIL_ADDRESS][DOMAIN_NAME]"
type input "[PHONE_NUMBER]"
type input "Kodiak Heating and Air Conditioning"
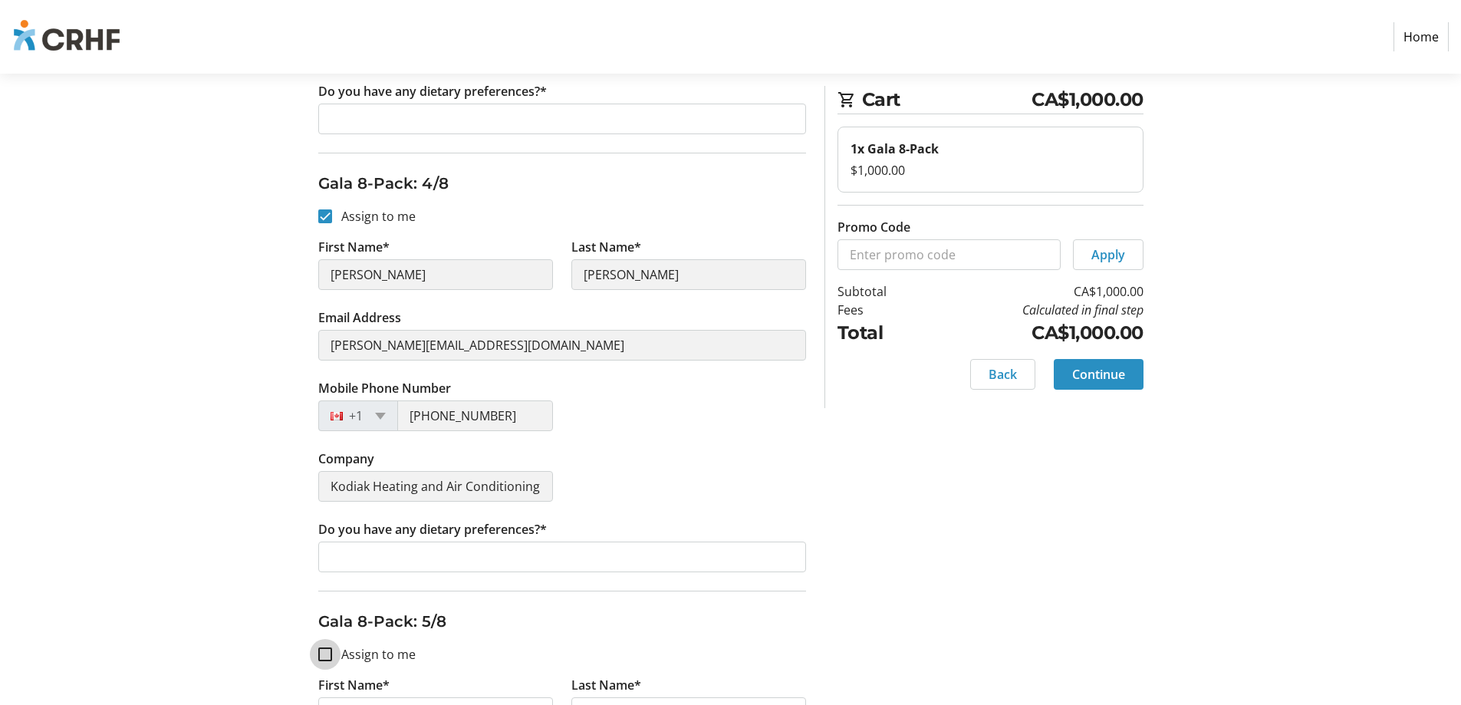
click at [327, 656] on input "Assign to me" at bounding box center [325, 654] width 14 height 14
checkbox input "true"
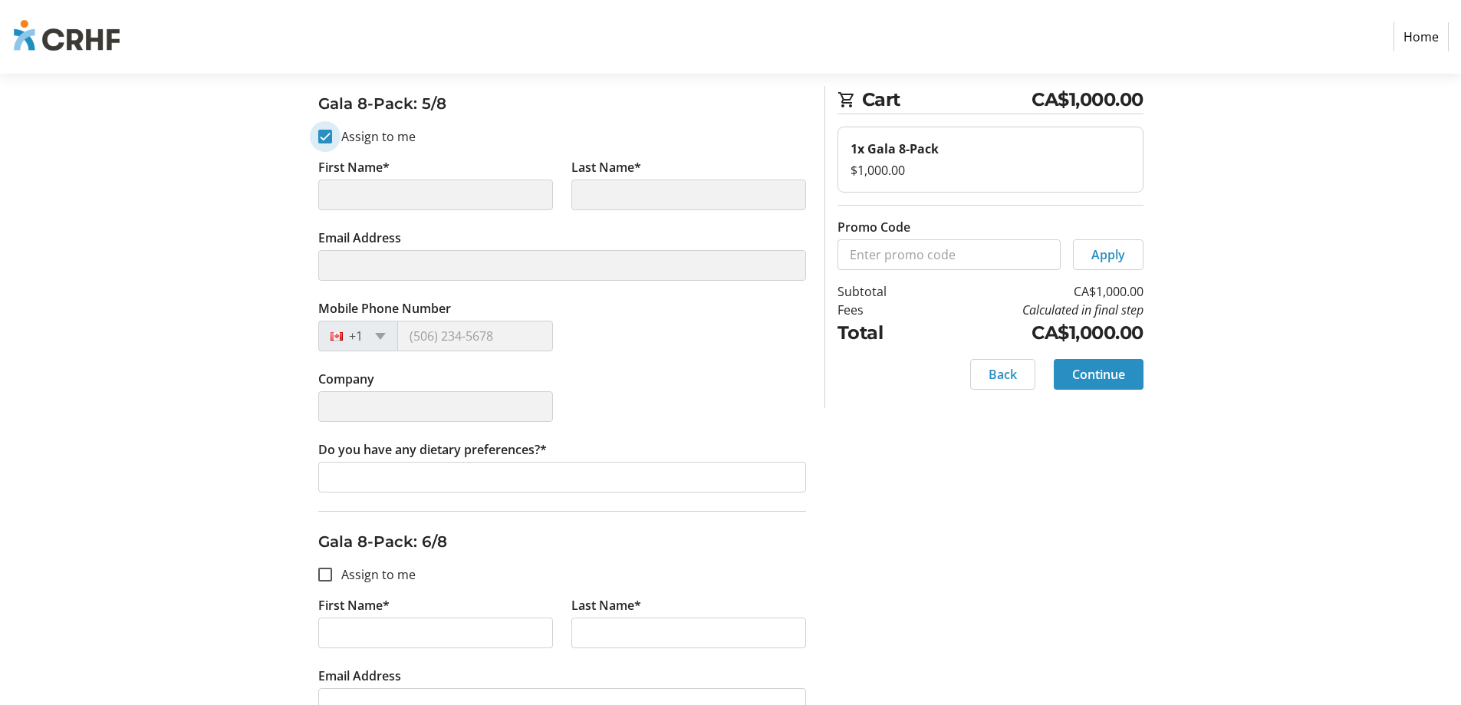
scroll to position [2070, 0]
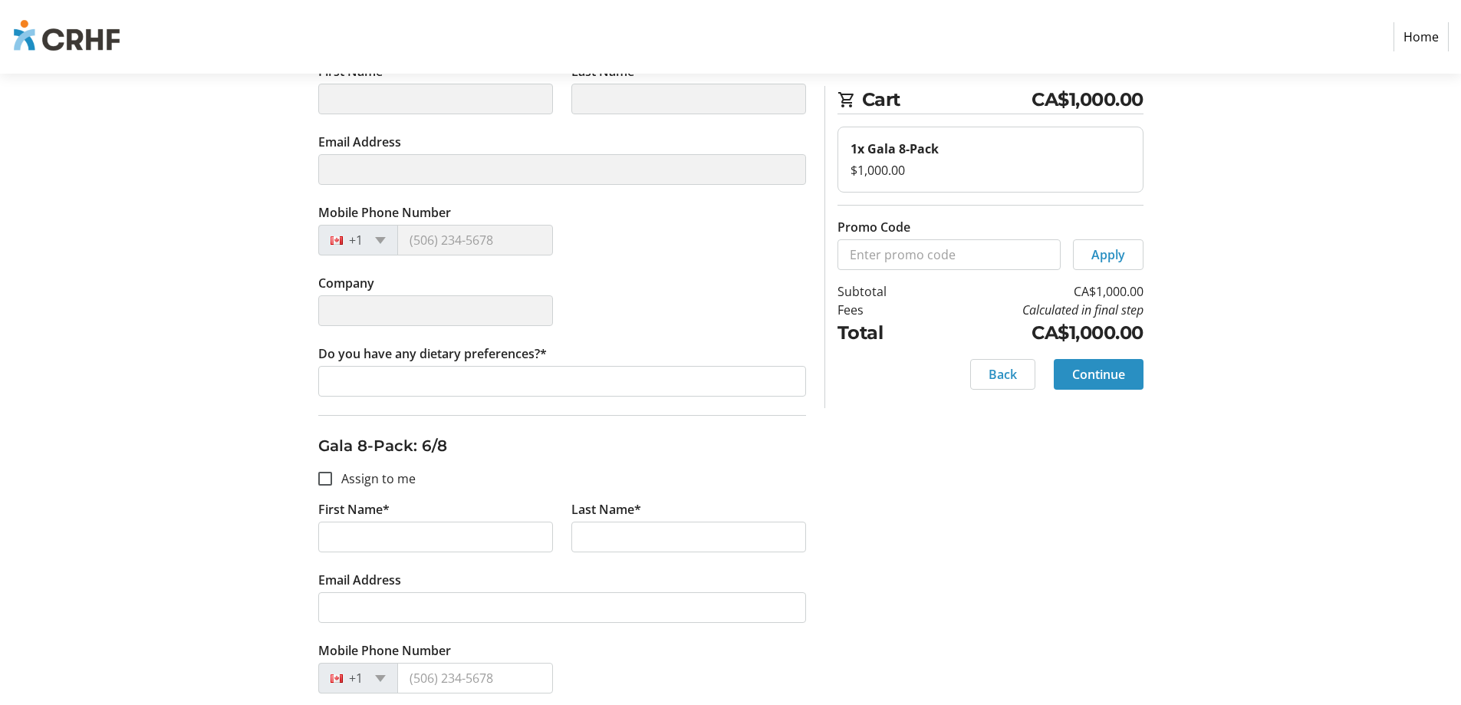
type input "[PERSON_NAME]"
type input "[PERSON_NAME][EMAIL_ADDRESS][DOMAIN_NAME]"
type input "[PHONE_NUMBER]"
type input "Kodiak Heating and Air Conditioning"
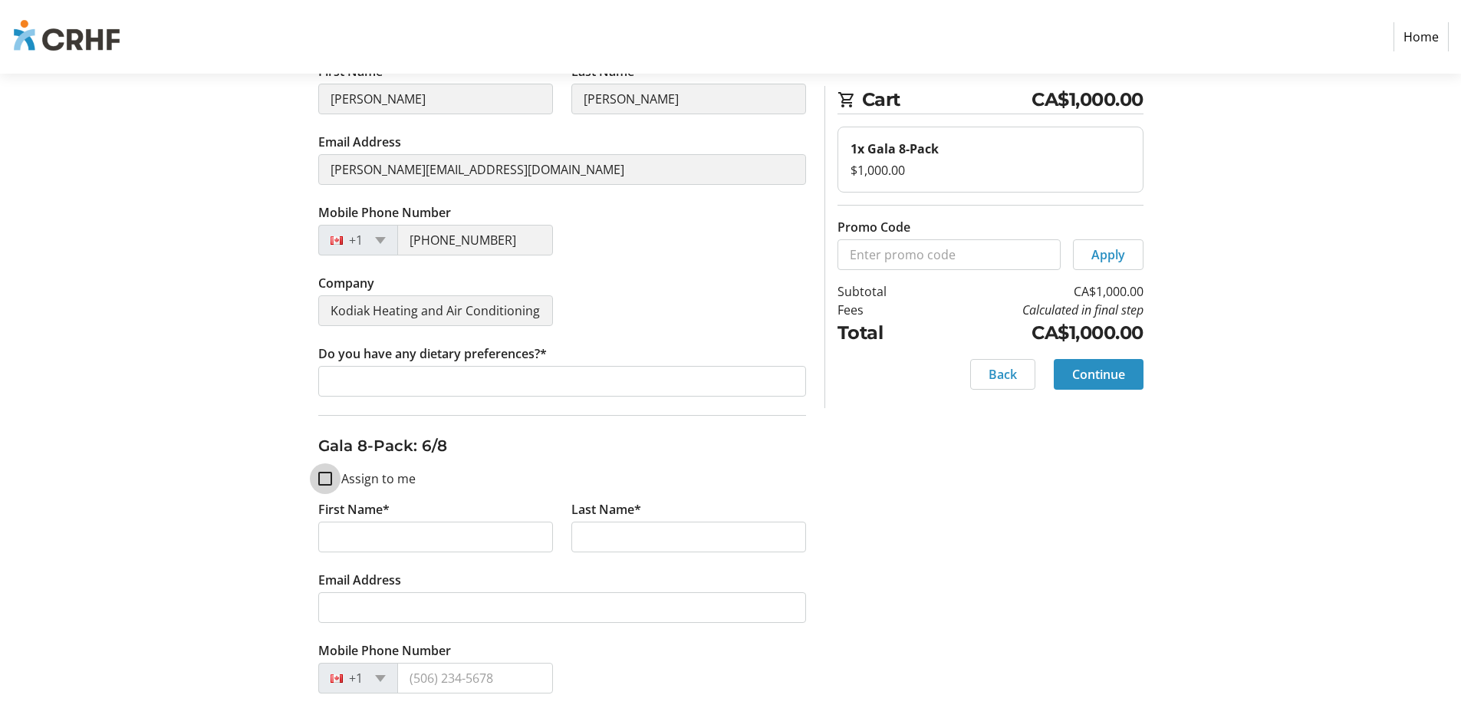
drag, startPoint x: 323, startPoint y: 481, endPoint x: 338, endPoint y: 485, distance: 16.0
click at [324, 481] on input "Assign to me" at bounding box center [325, 479] width 14 height 14
checkbox input "true"
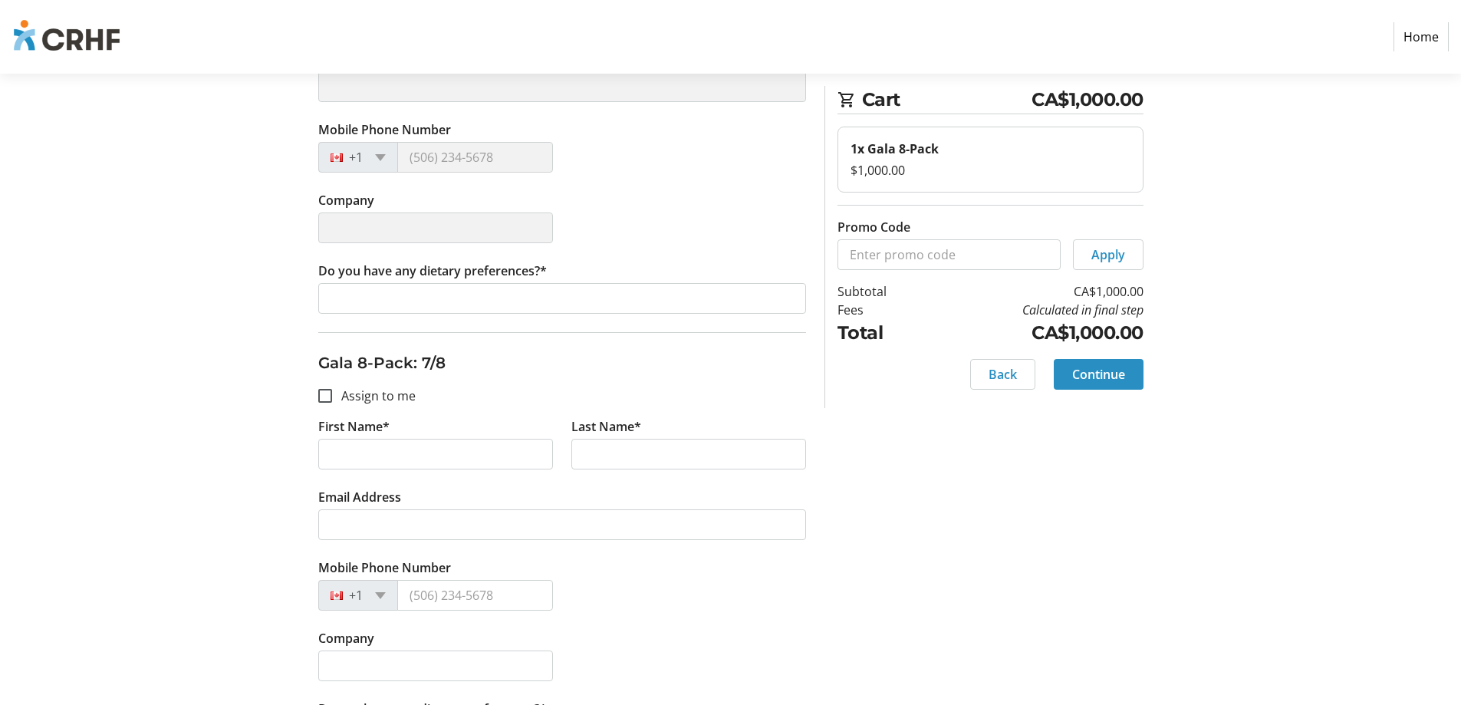
scroll to position [2607, 0]
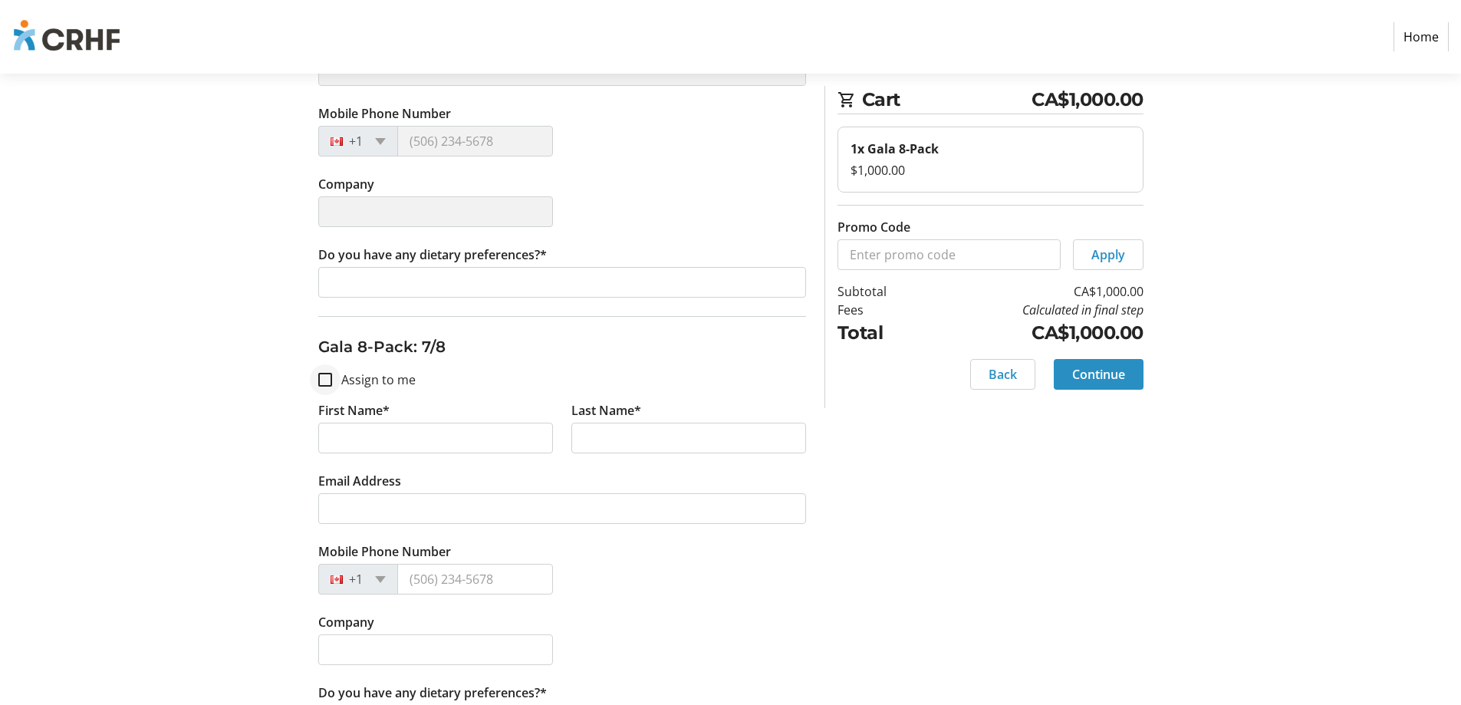
type input "[PERSON_NAME]"
type input "[PERSON_NAME][EMAIL_ADDRESS][DOMAIN_NAME]"
type input "[PHONE_NUMBER]"
type input "Kodiak Heating and Air Conditioning"
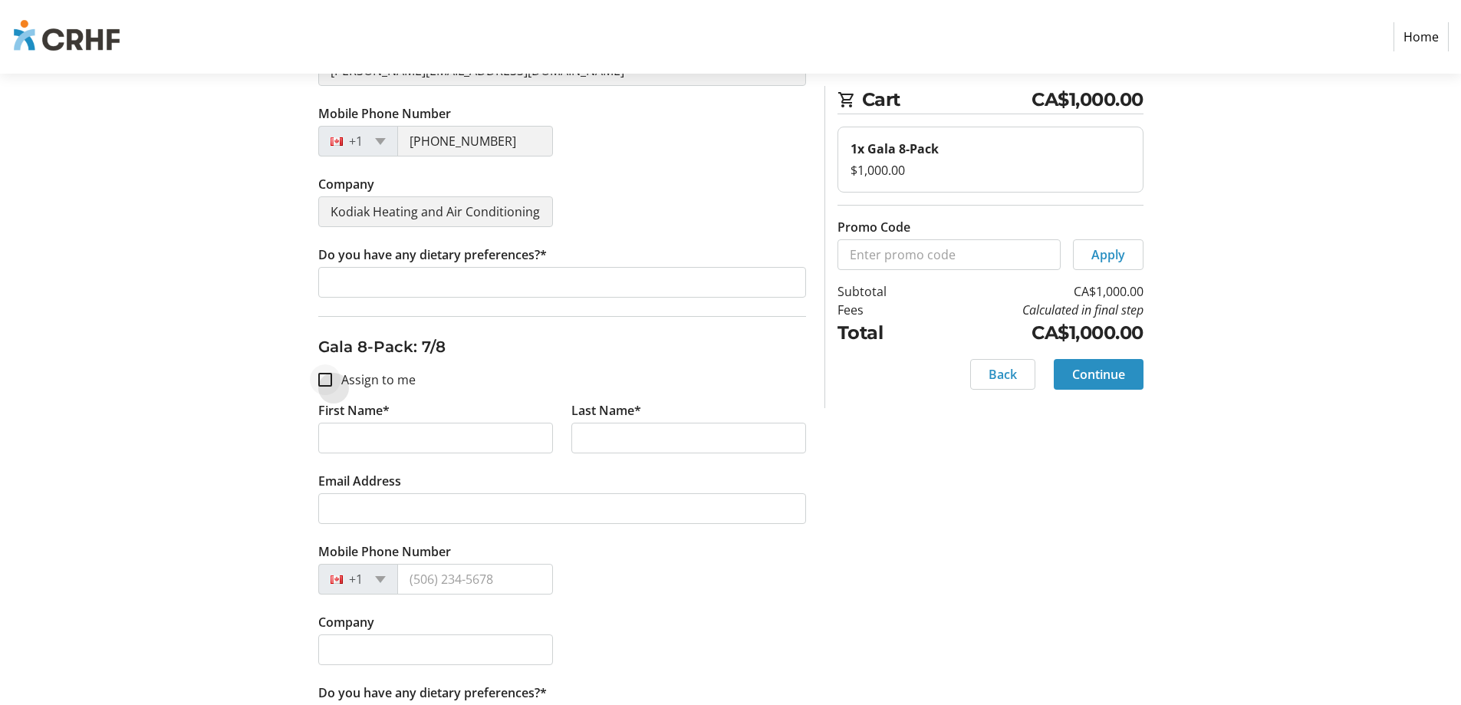
click at [340, 384] on div at bounding box center [325, 379] width 37 height 37
checkbox input "true"
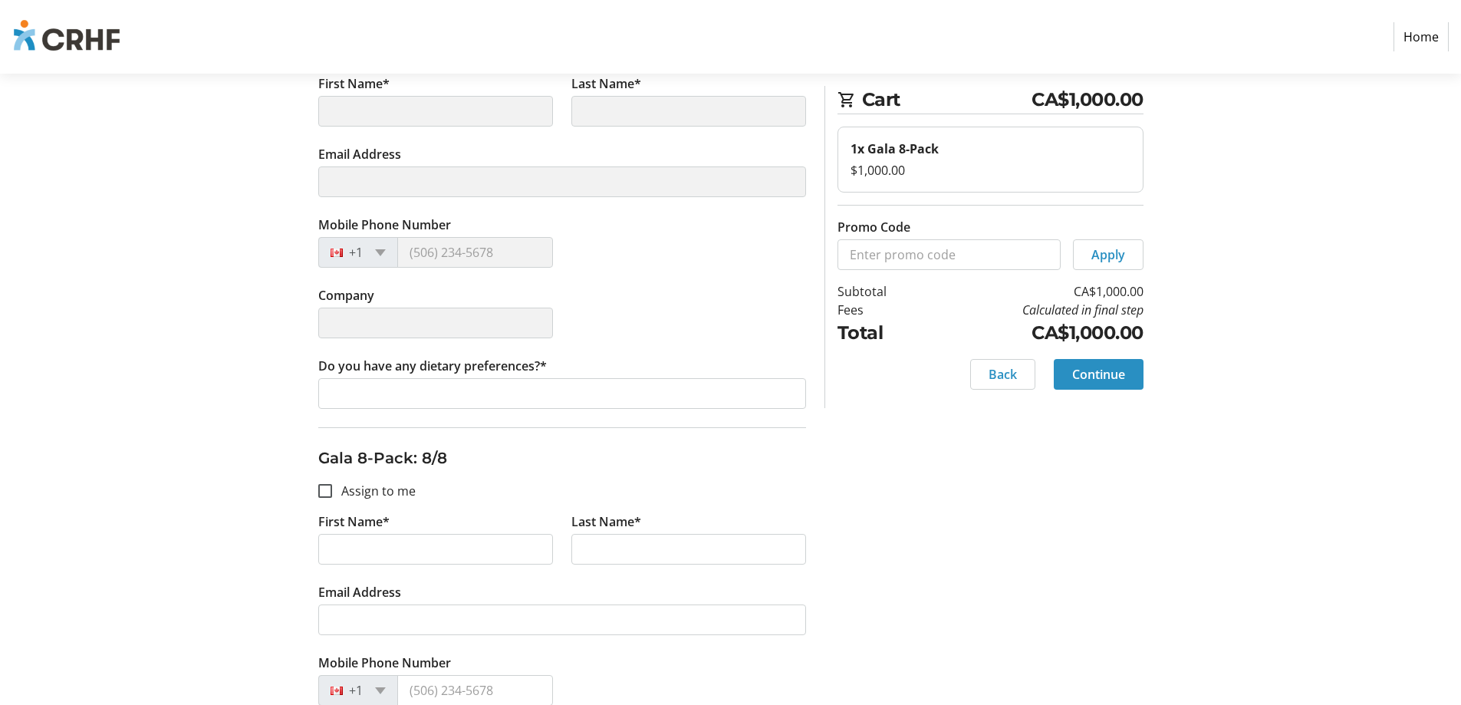
scroll to position [2990, 0]
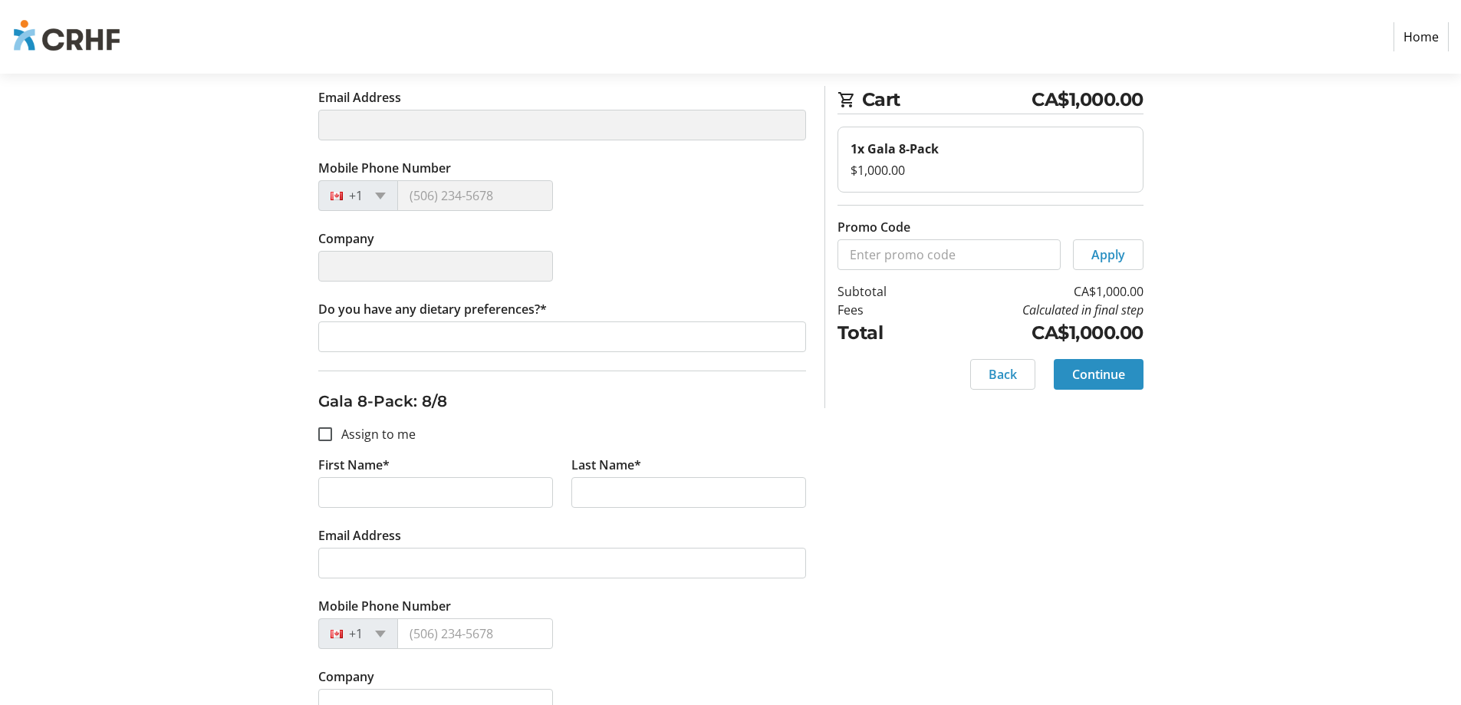
type input "[PERSON_NAME]"
type input "[PERSON_NAME][EMAIL_ADDRESS][DOMAIN_NAME]"
type input "[PHONE_NUMBER]"
type input "Kodiak Heating and Air Conditioning"
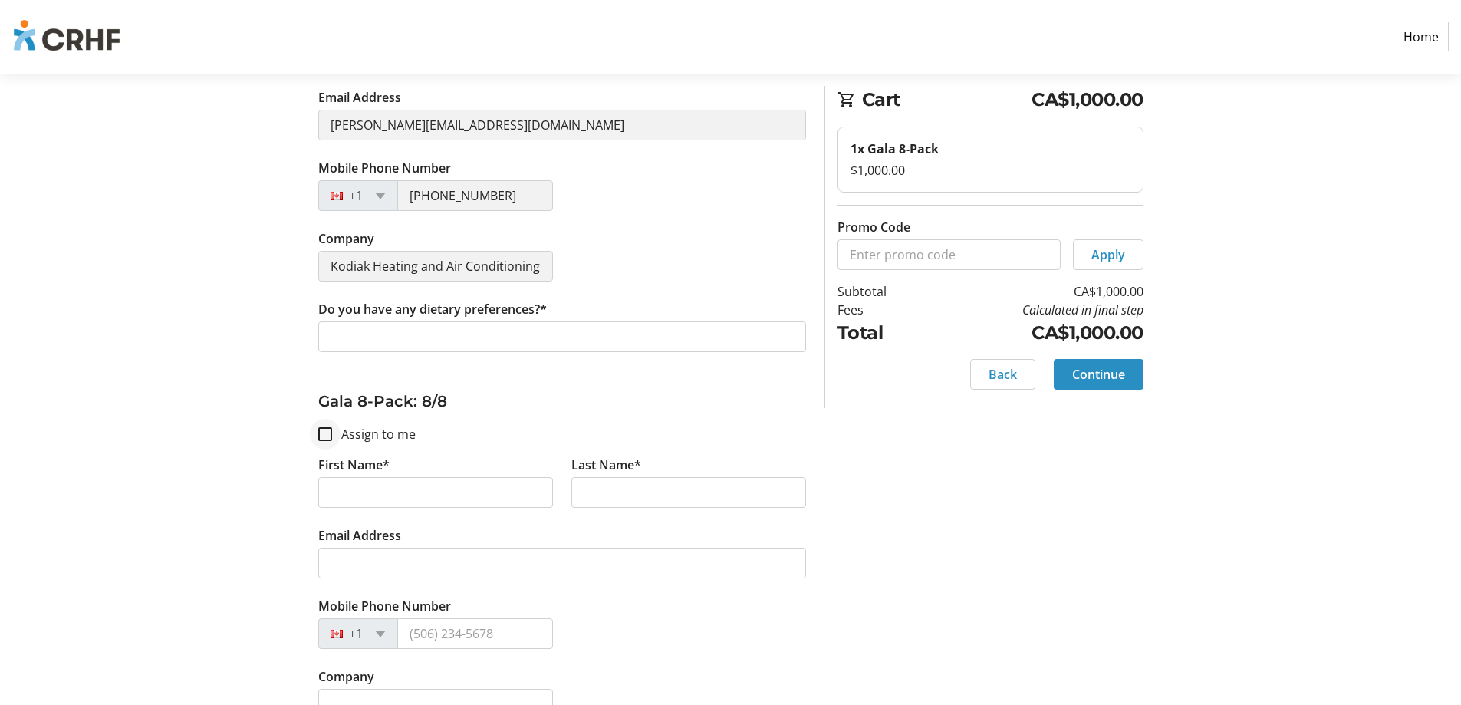
click at [333, 433] on div at bounding box center [325, 434] width 37 height 37
checkbox input "true"
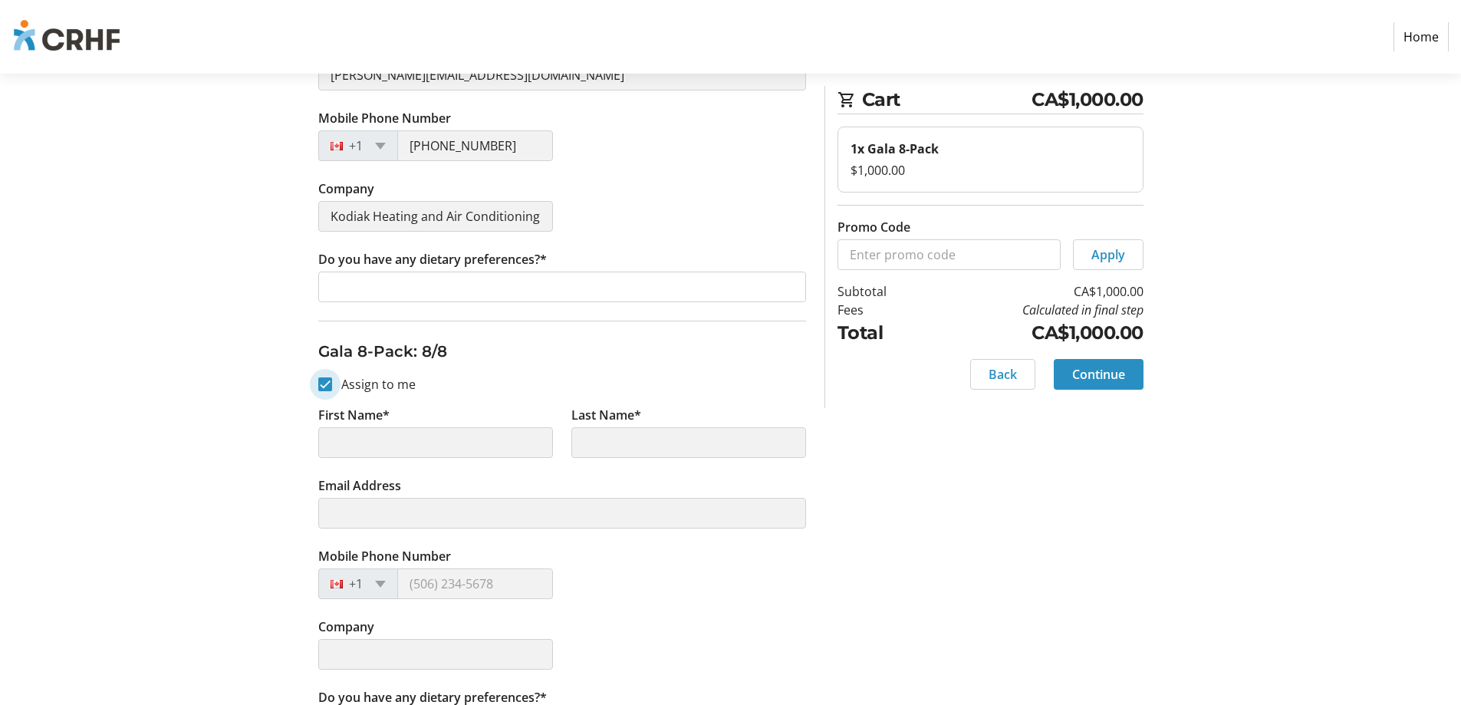
scroll to position [3094, 0]
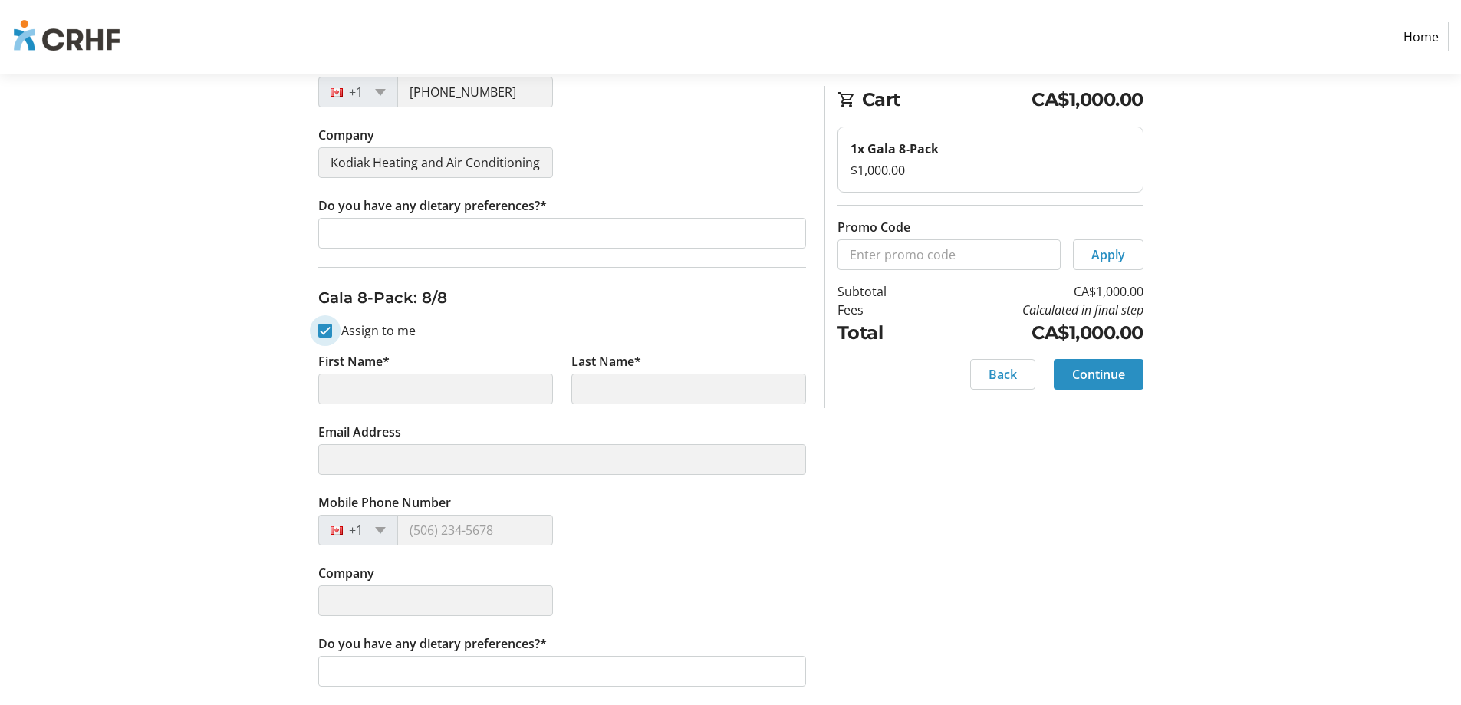
type input "[PERSON_NAME]"
type input "[PERSON_NAME][EMAIL_ADDRESS][DOMAIN_NAME]"
type input "[PHONE_NUMBER]"
type input "Kodiak Heating and Air Conditioning"
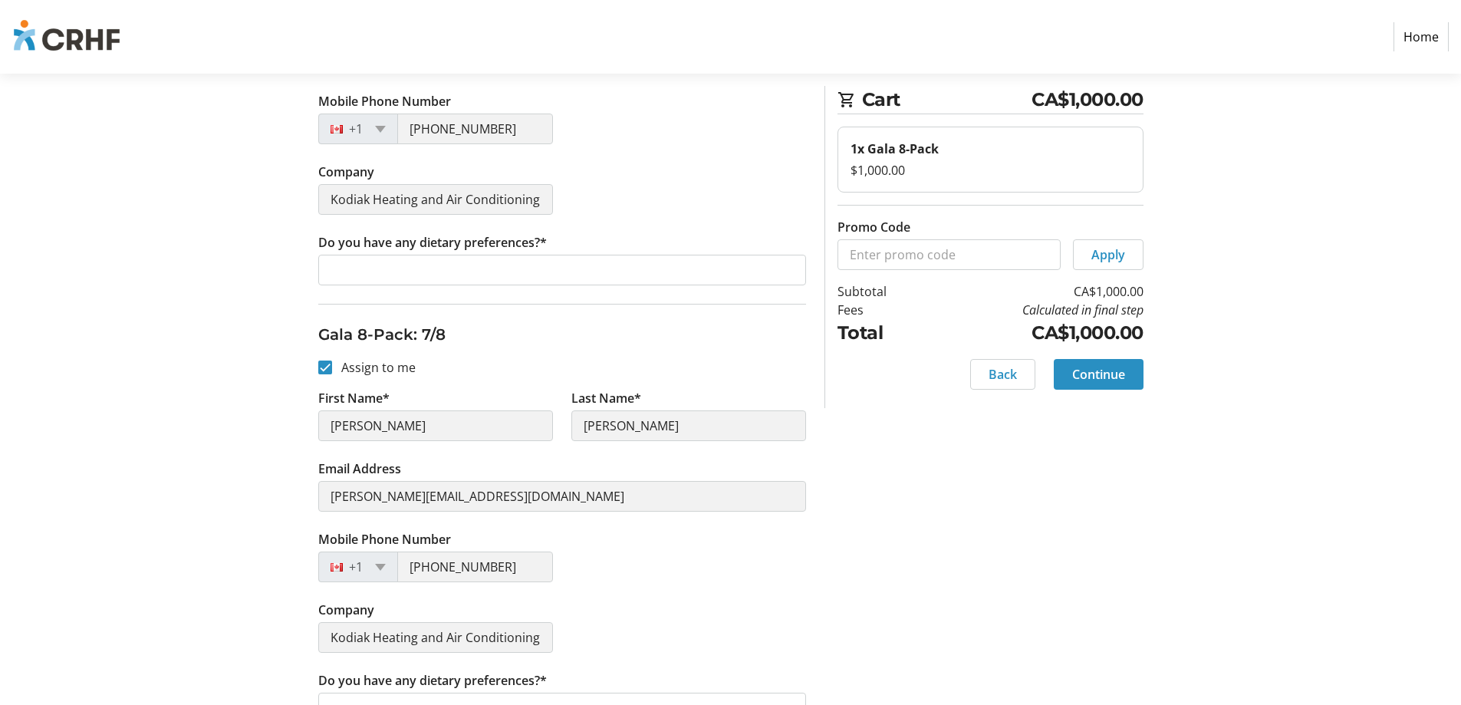
scroll to position [2480, 0]
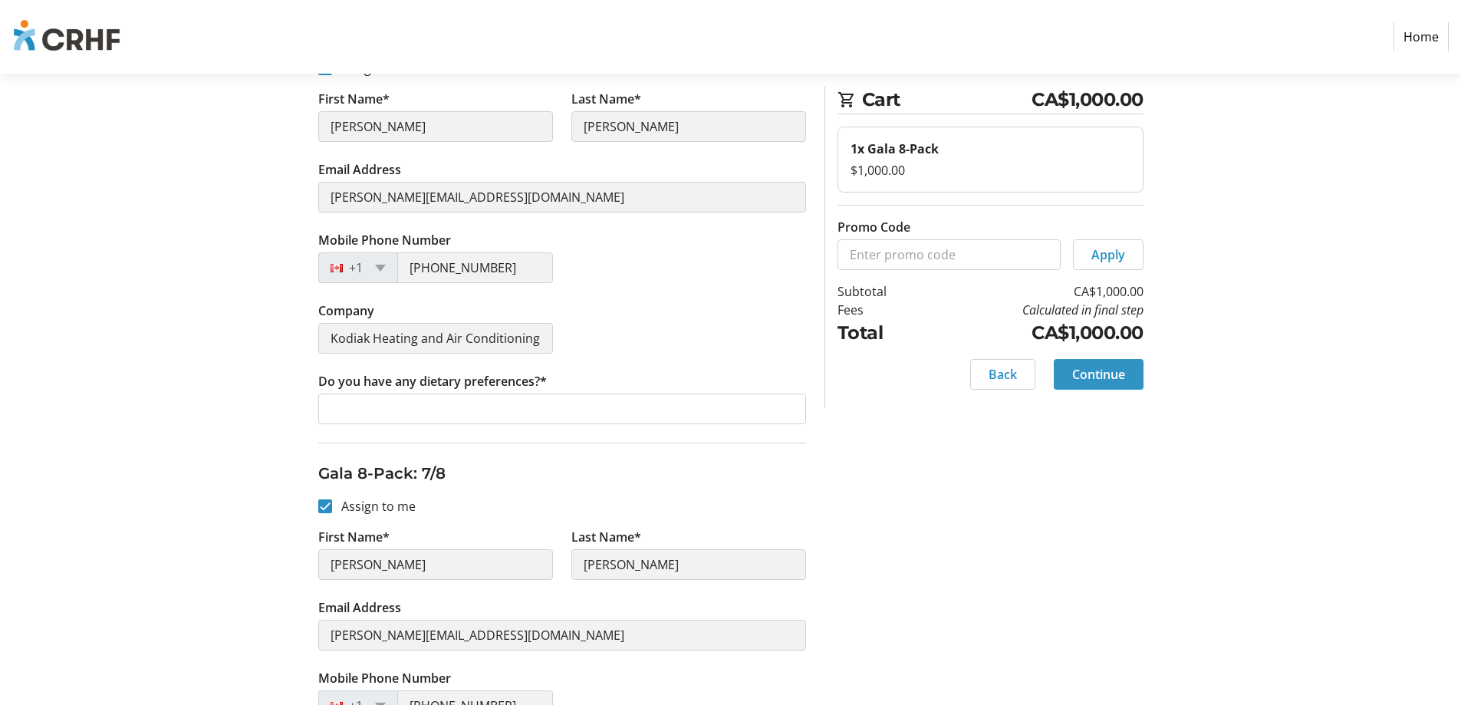
click at [1121, 374] on span "Continue" at bounding box center [1098, 374] width 53 height 18
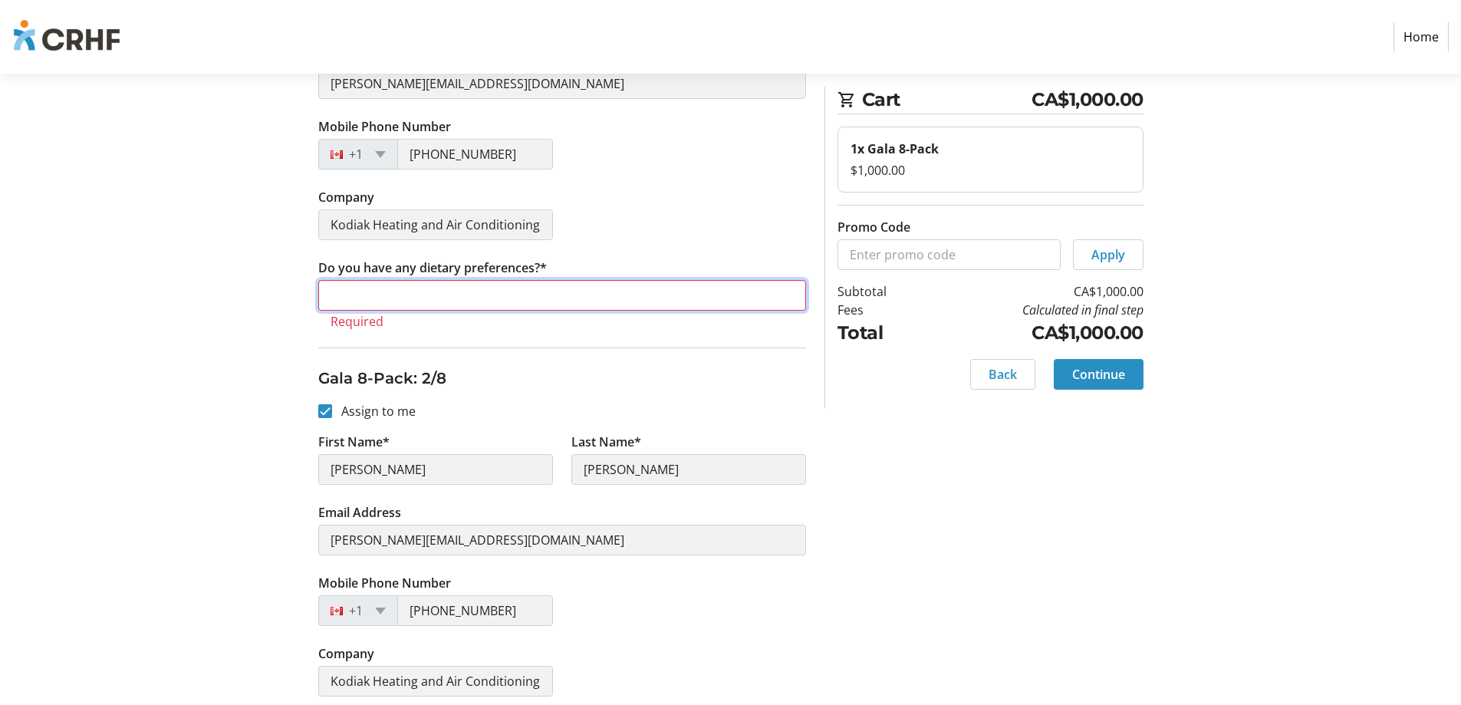
scroll to position [348, 0]
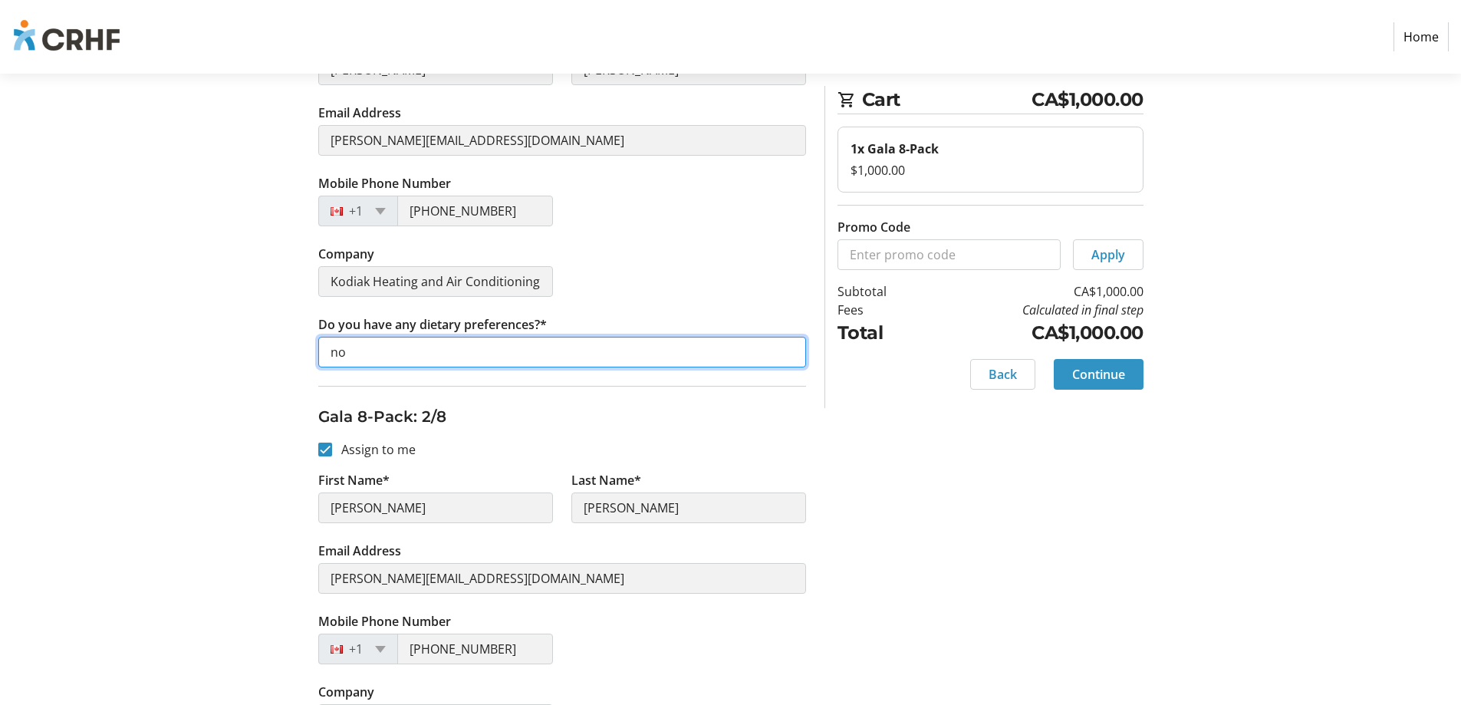
type input "no"
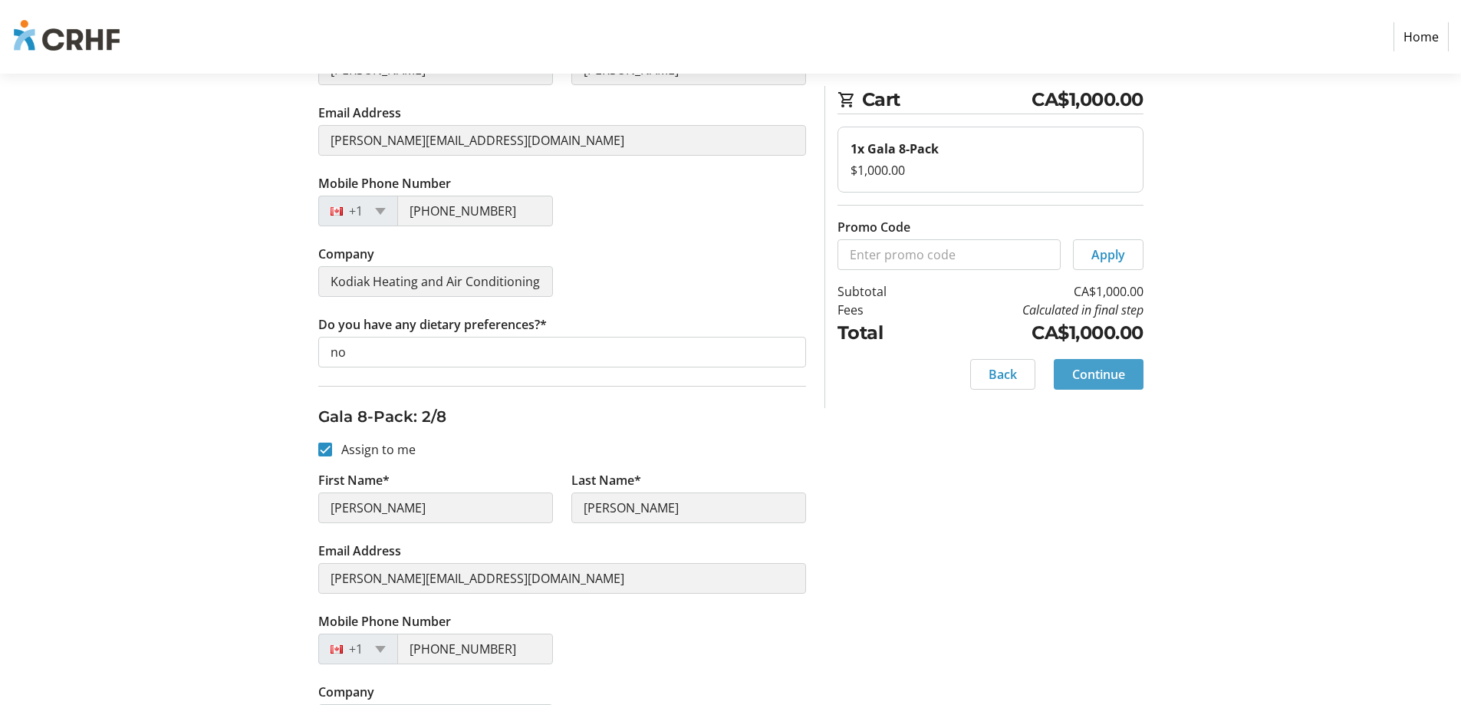
click at [1112, 373] on span "Continue" at bounding box center [1098, 374] width 53 height 18
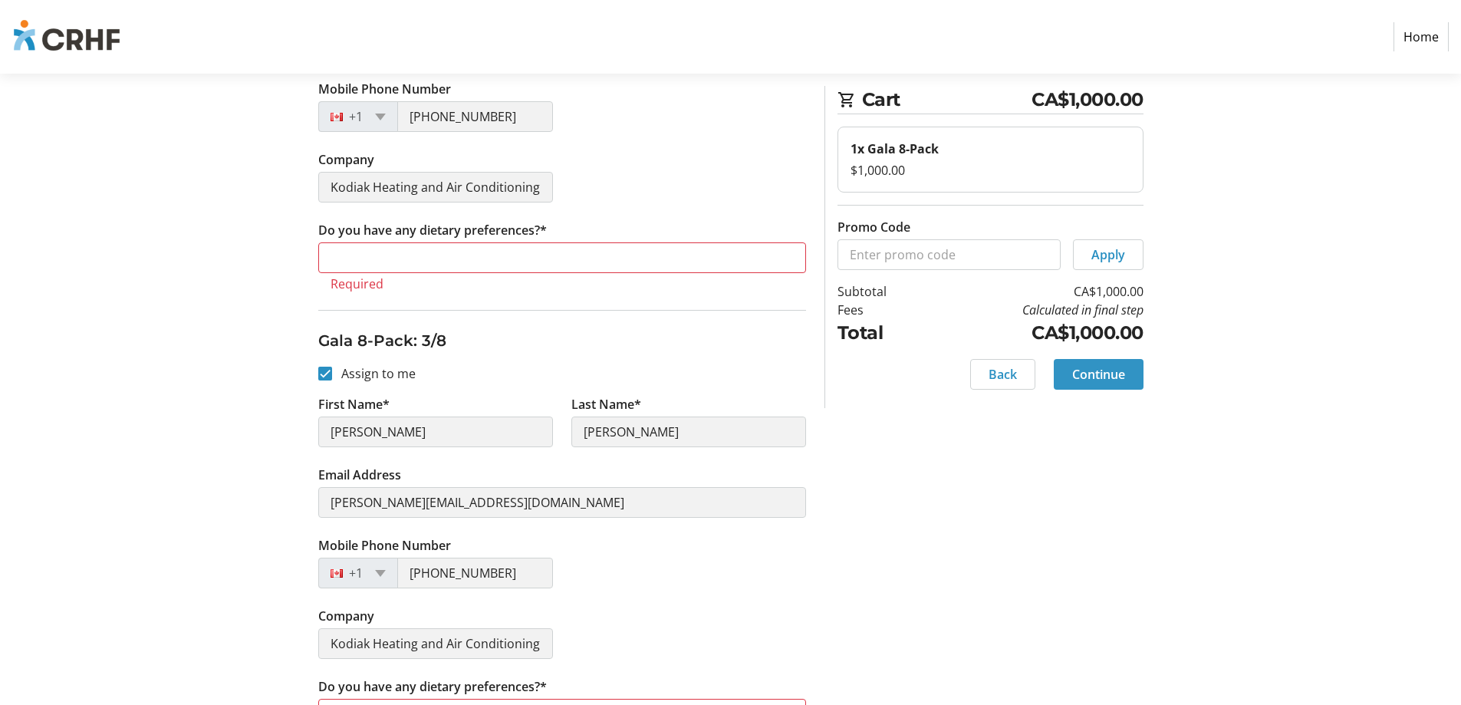
scroll to position [1003, 0]
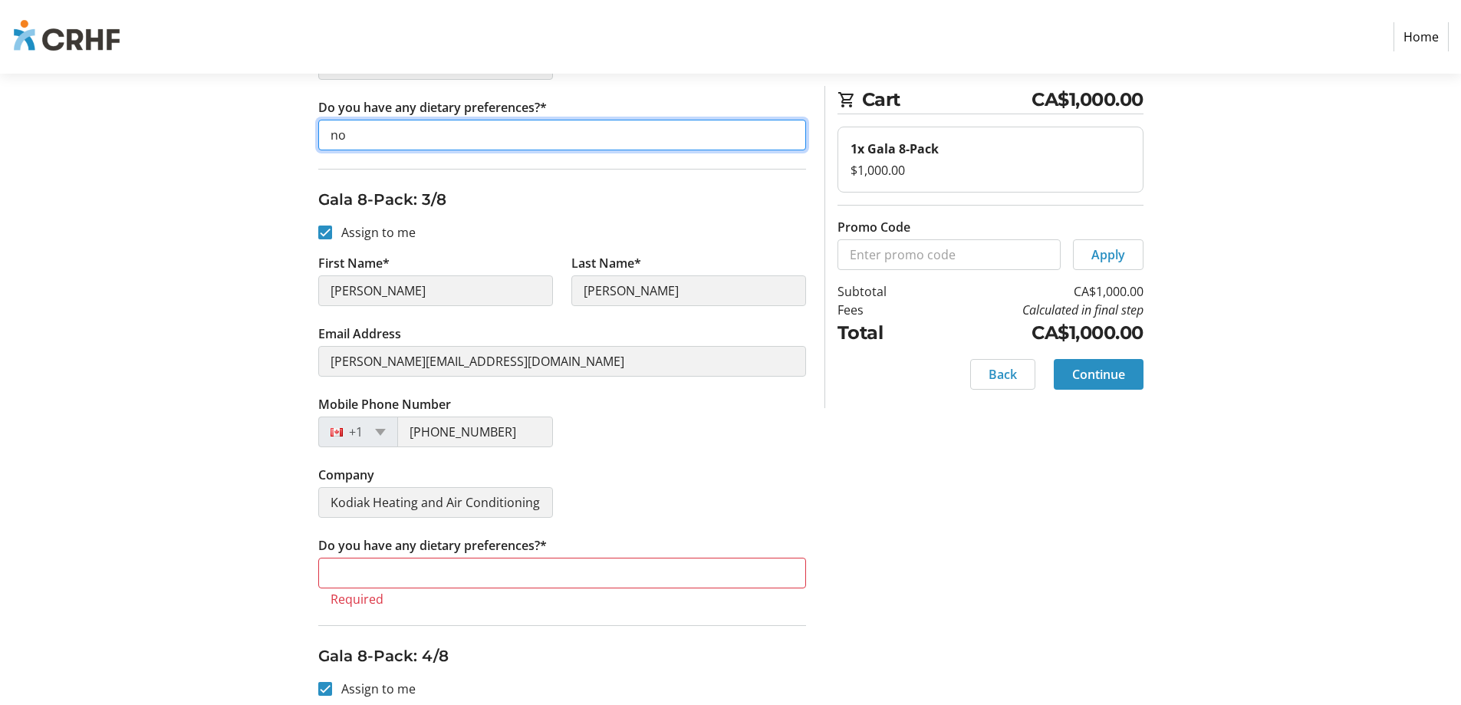
type input "no"
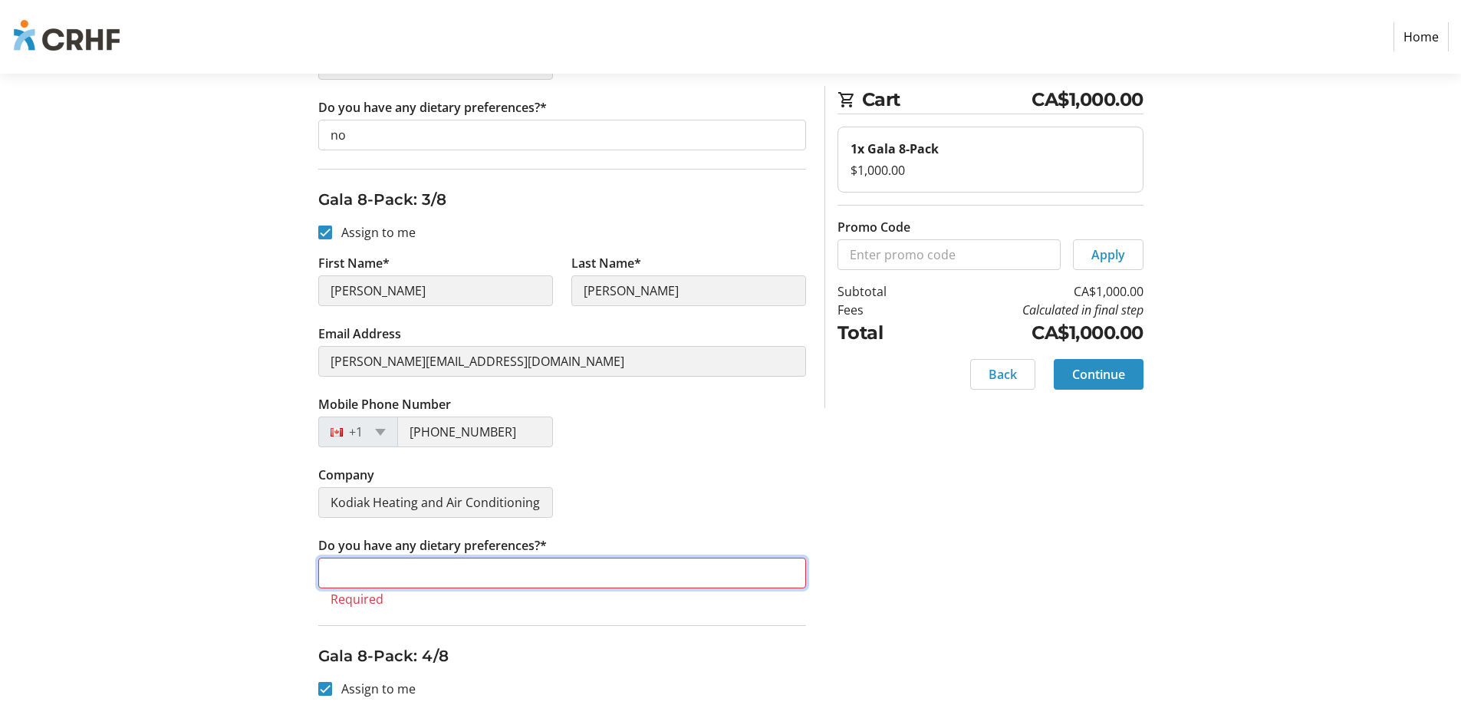
click at [582, 567] on input "Do you have any dietary preferences?*" at bounding box center [562, 572] width 488 height 31
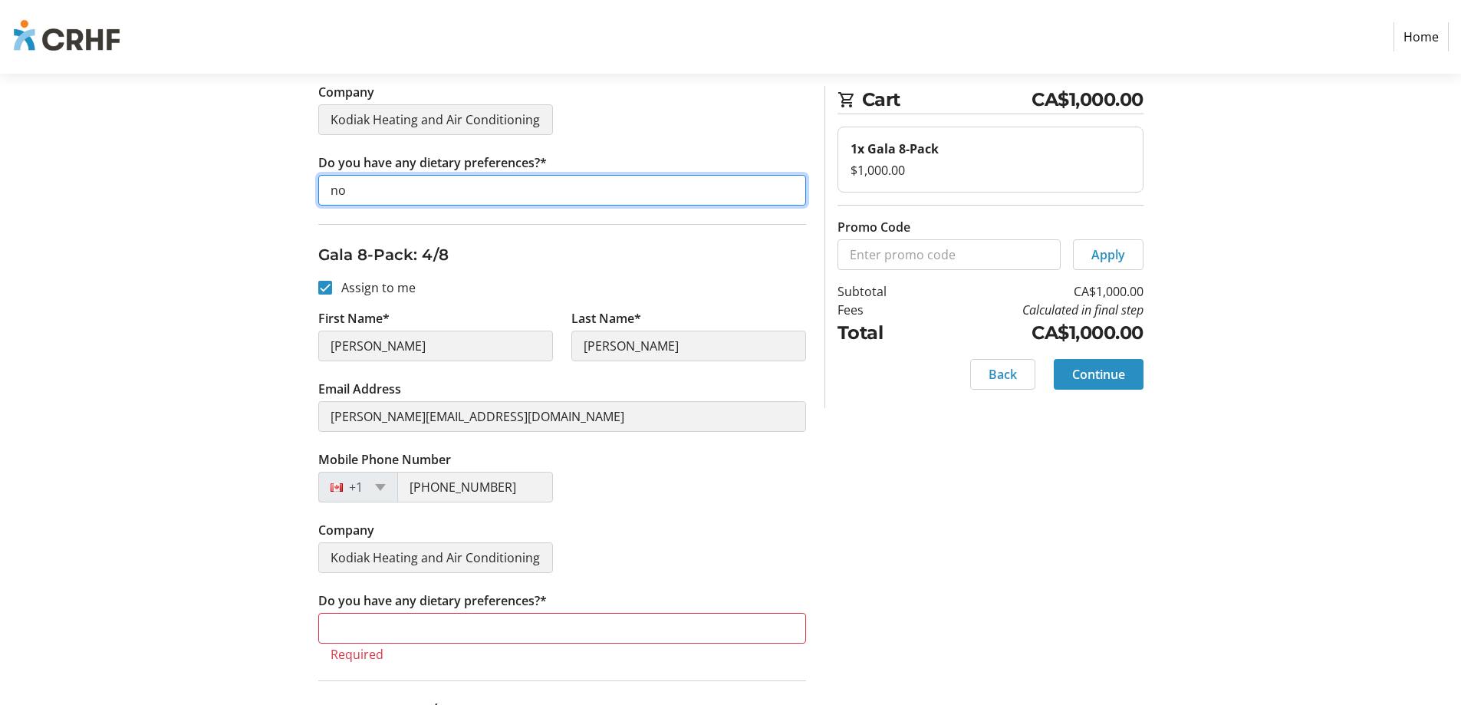
scroll to position [1386, 0]
type input "no"
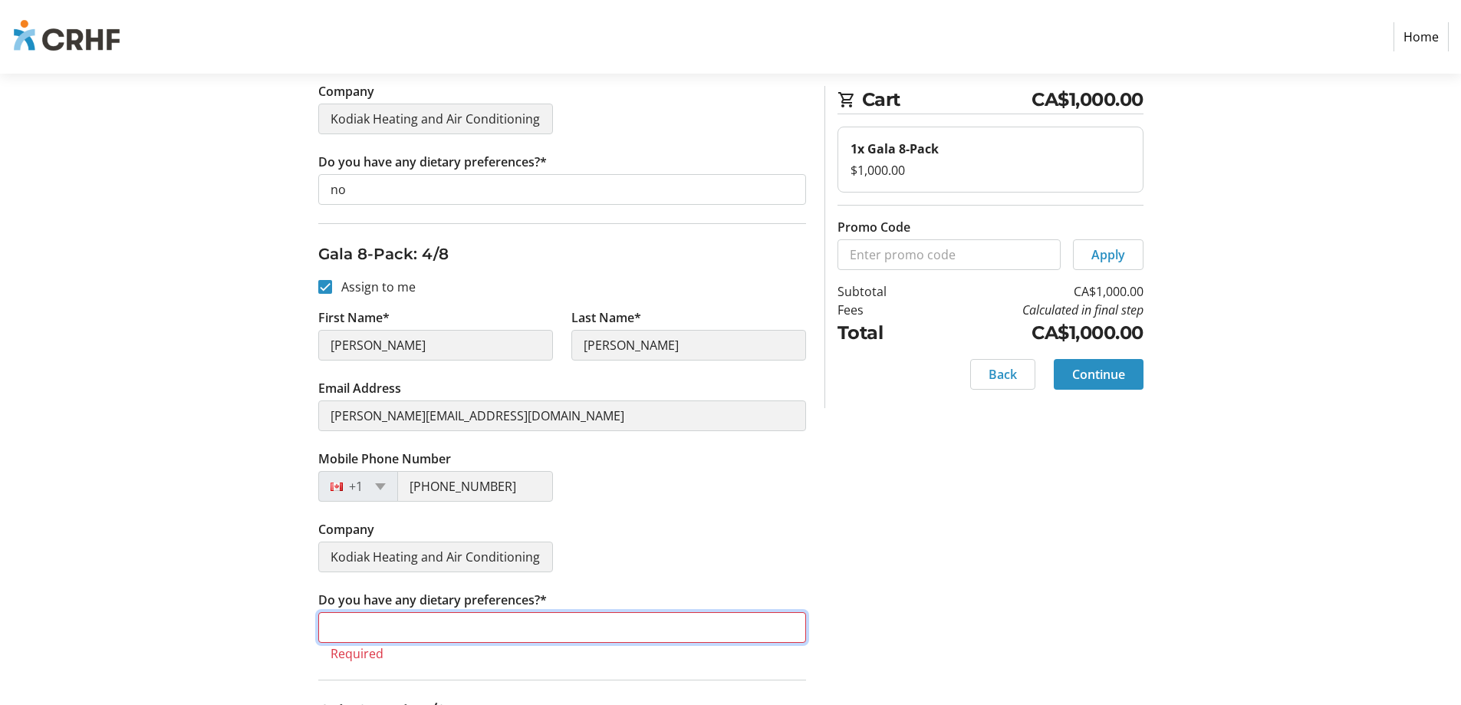
click at [391, 627] on input "Do you have any dietary preferences?*" at bounding box center [562, 627] width 488 height 31
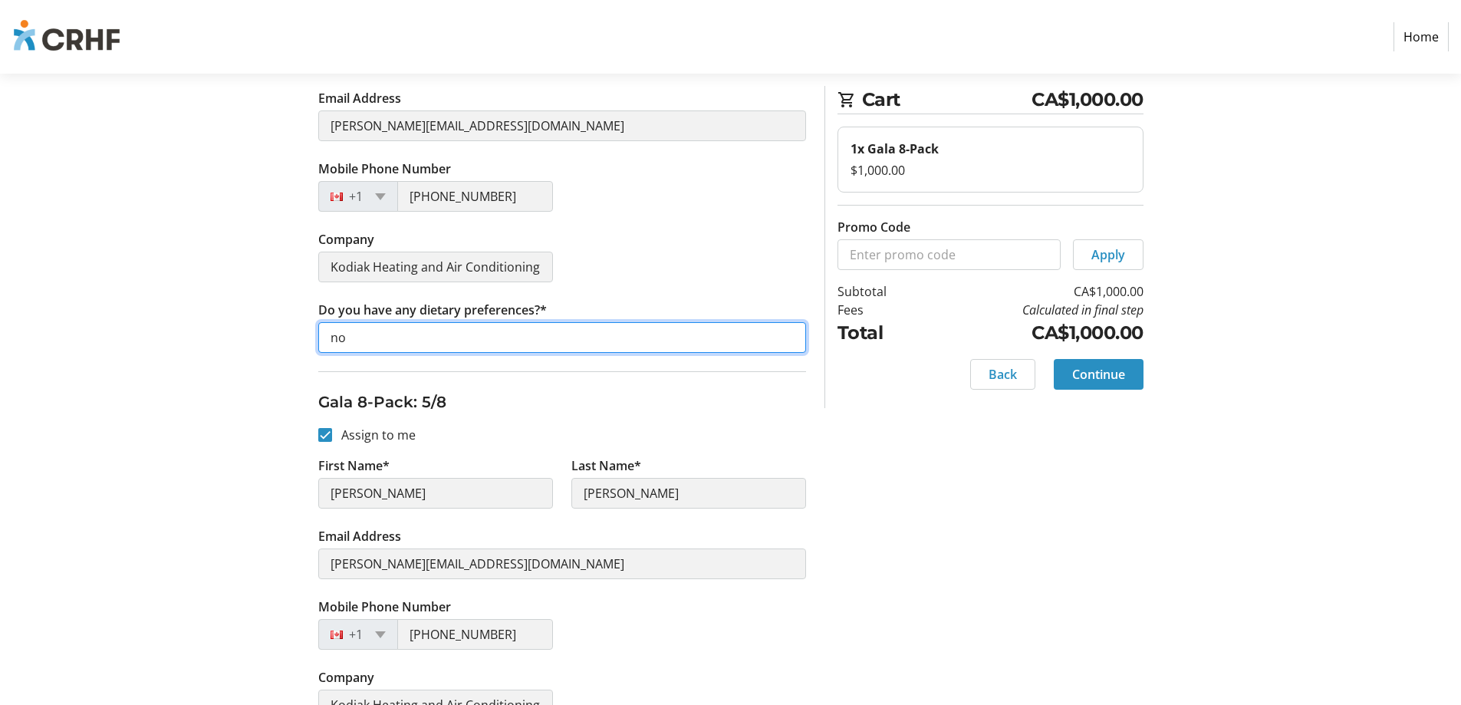
scroll to position [1770, 0]
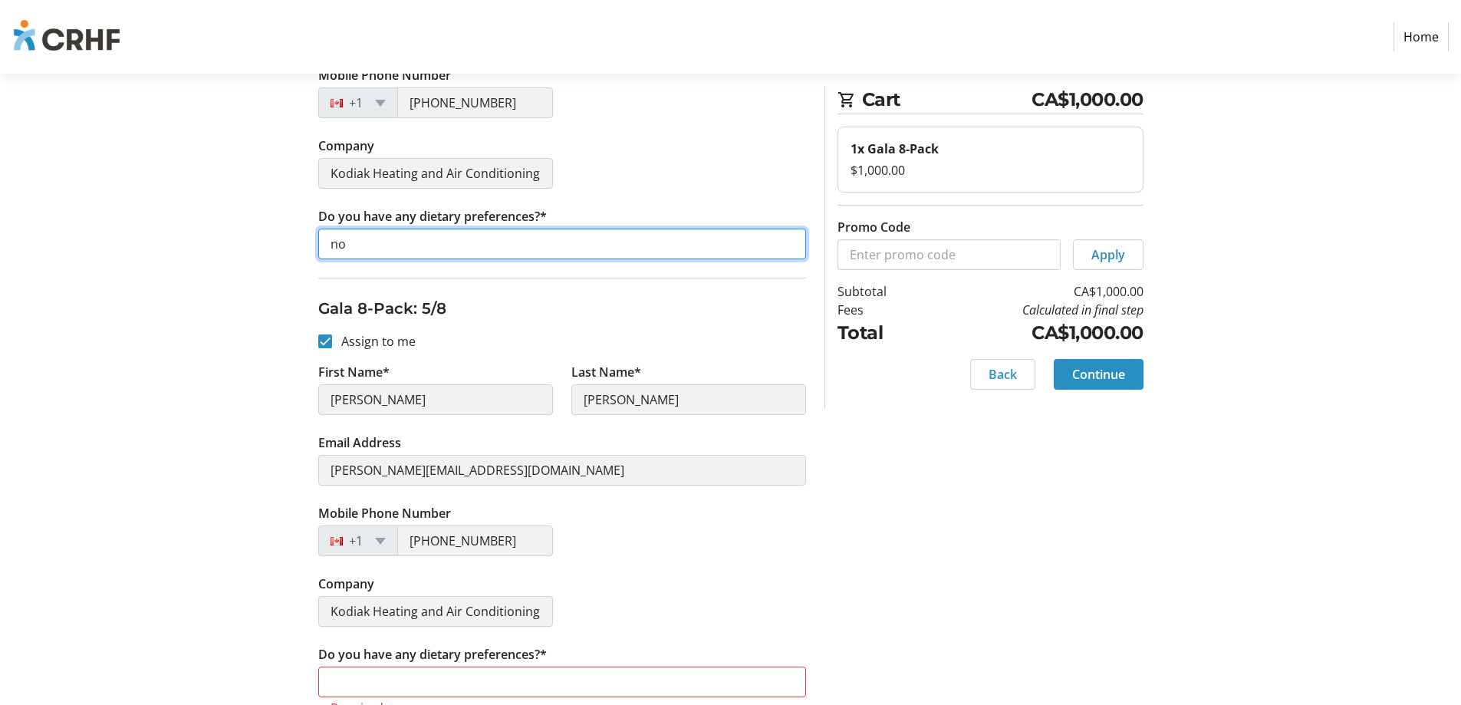
type input "no"
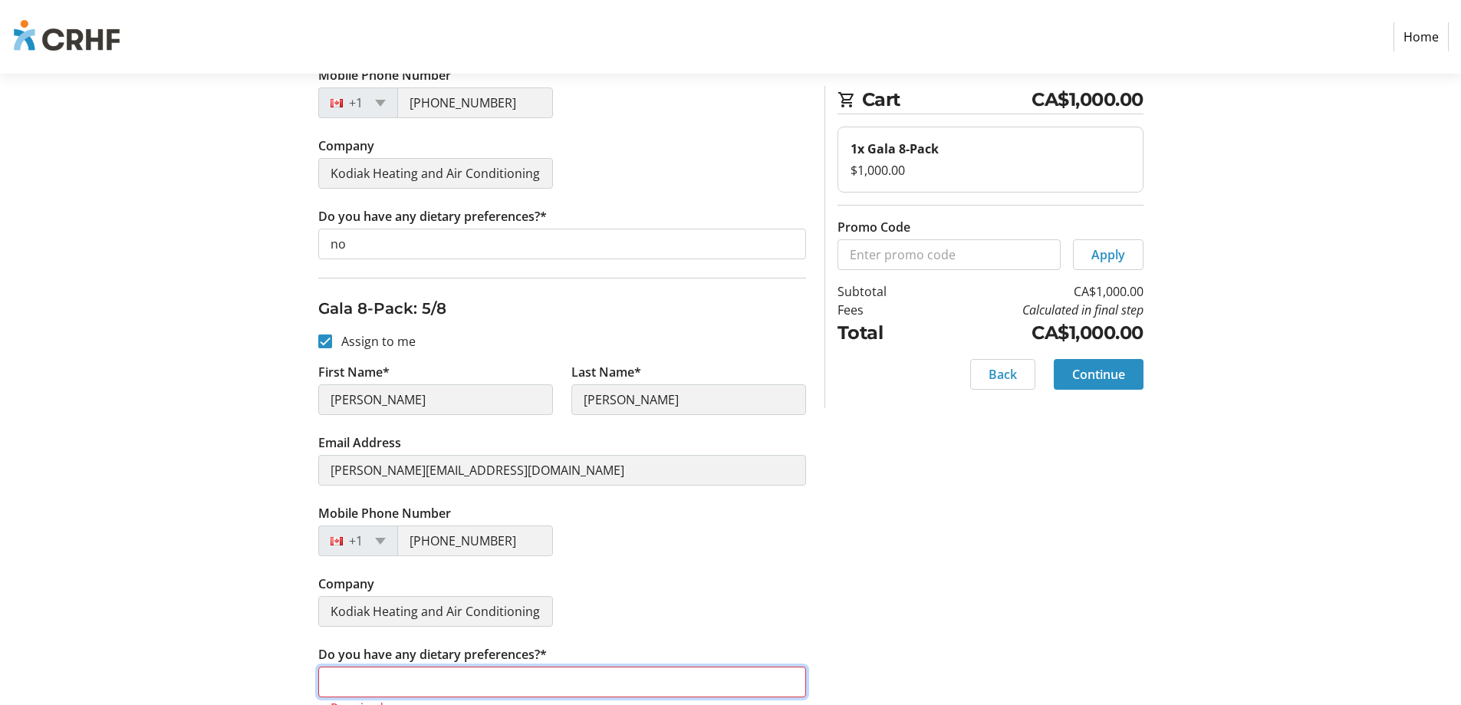
click at [438, 689] on input "Do you have any dietary preferences?*" at bounding box center [562, 681] width 488 height 31
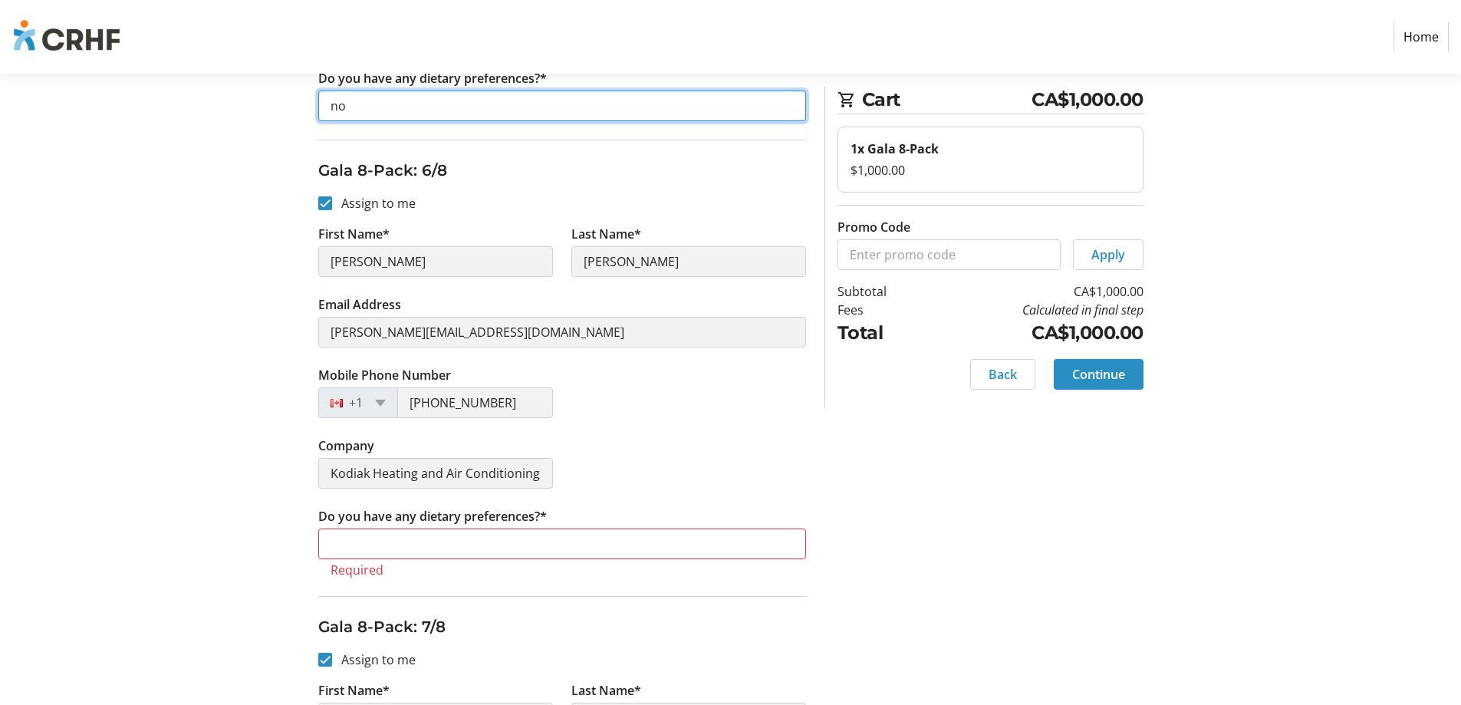
scroll to position [2383, 0]
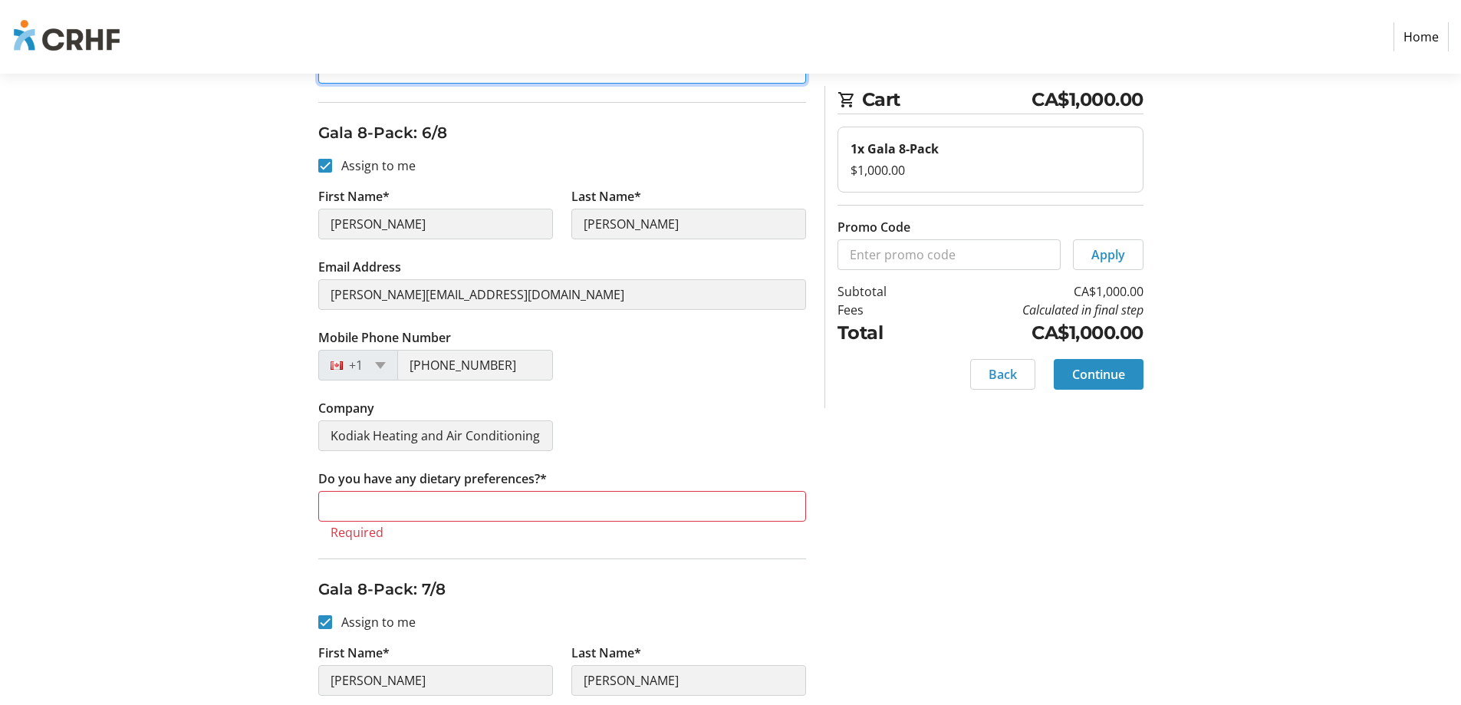
type input "no"
click at [395, 507] on input "Do you have any dietary preferences?*" at bounding box center [562, 506] width 488 height 31
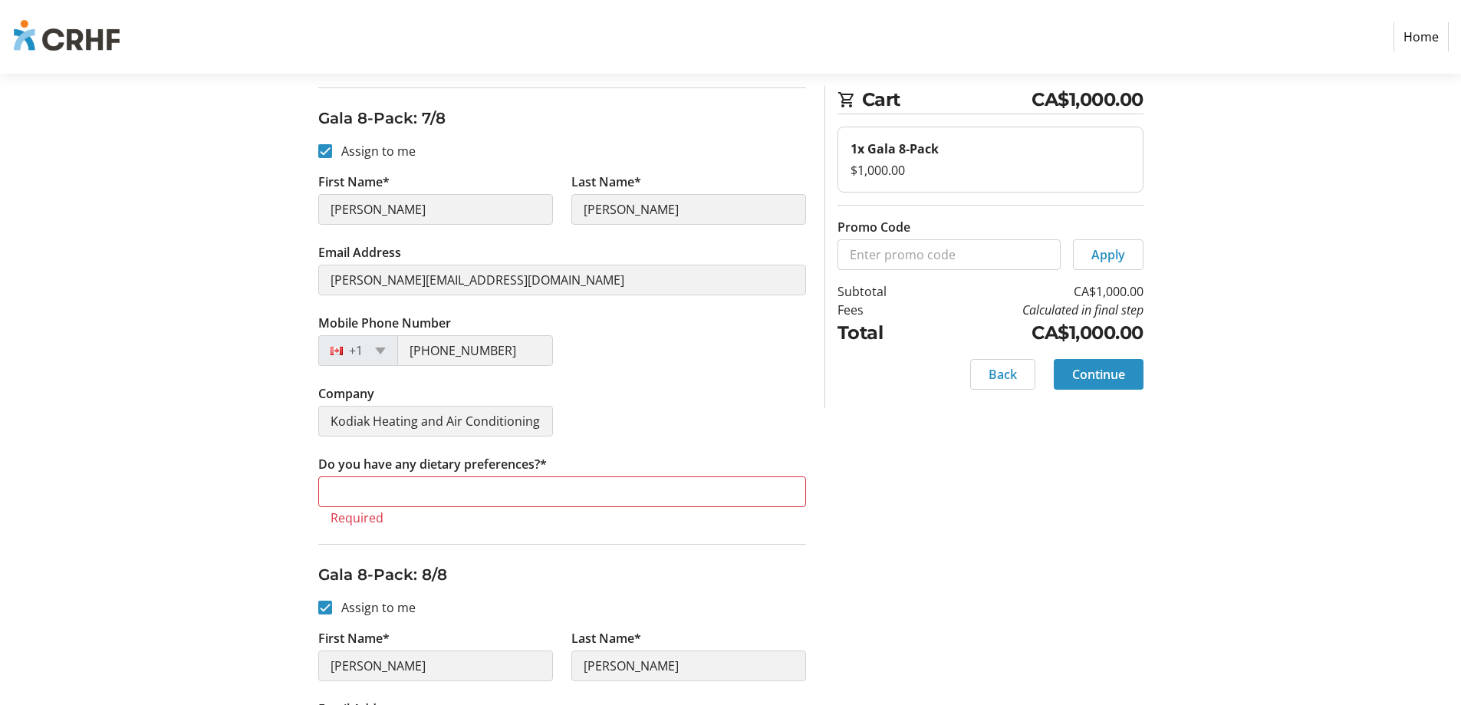
scroll to position [2843, 0]
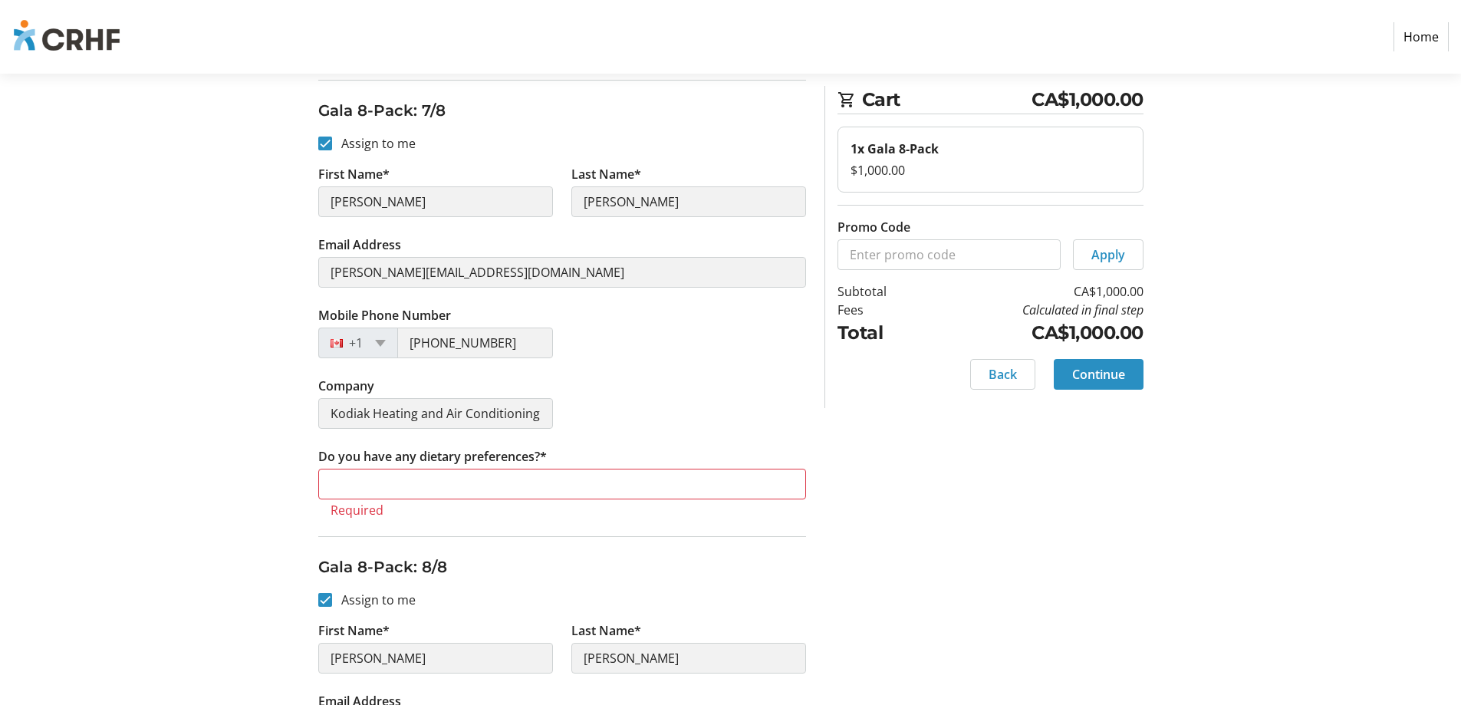
type input "no"
click at [445, 481] on input "Do you have any dietary preferences?*" at bounding box center [562, 483] width 488 height 31
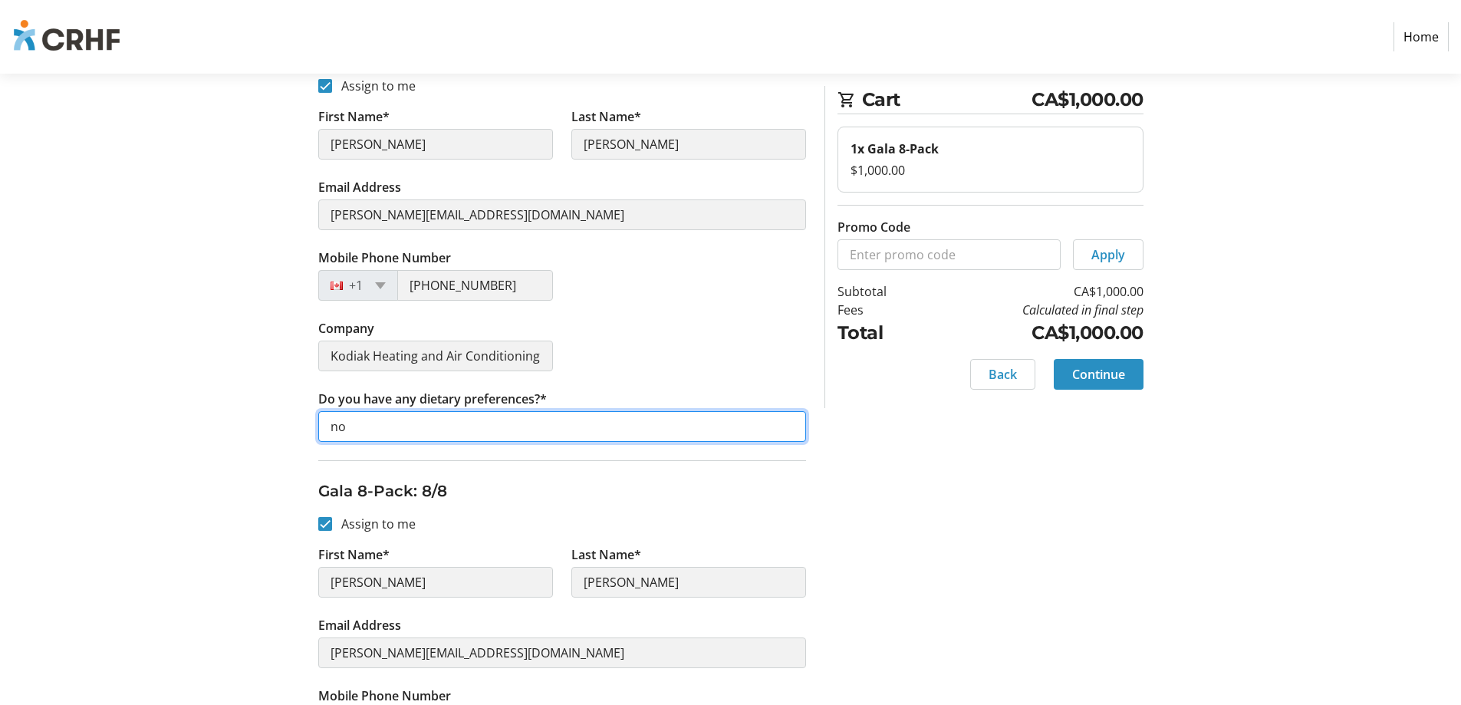
scroll to position [3112, 0]
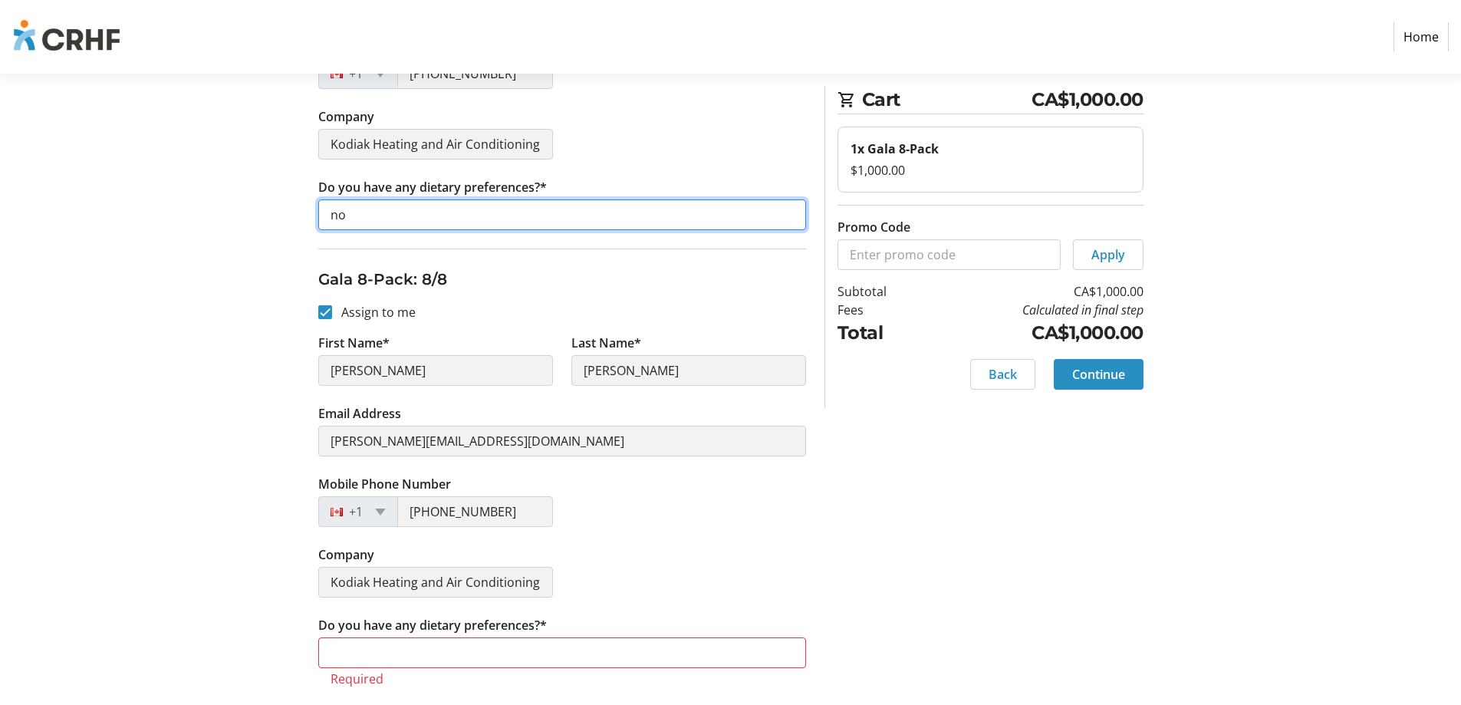
type input "no"
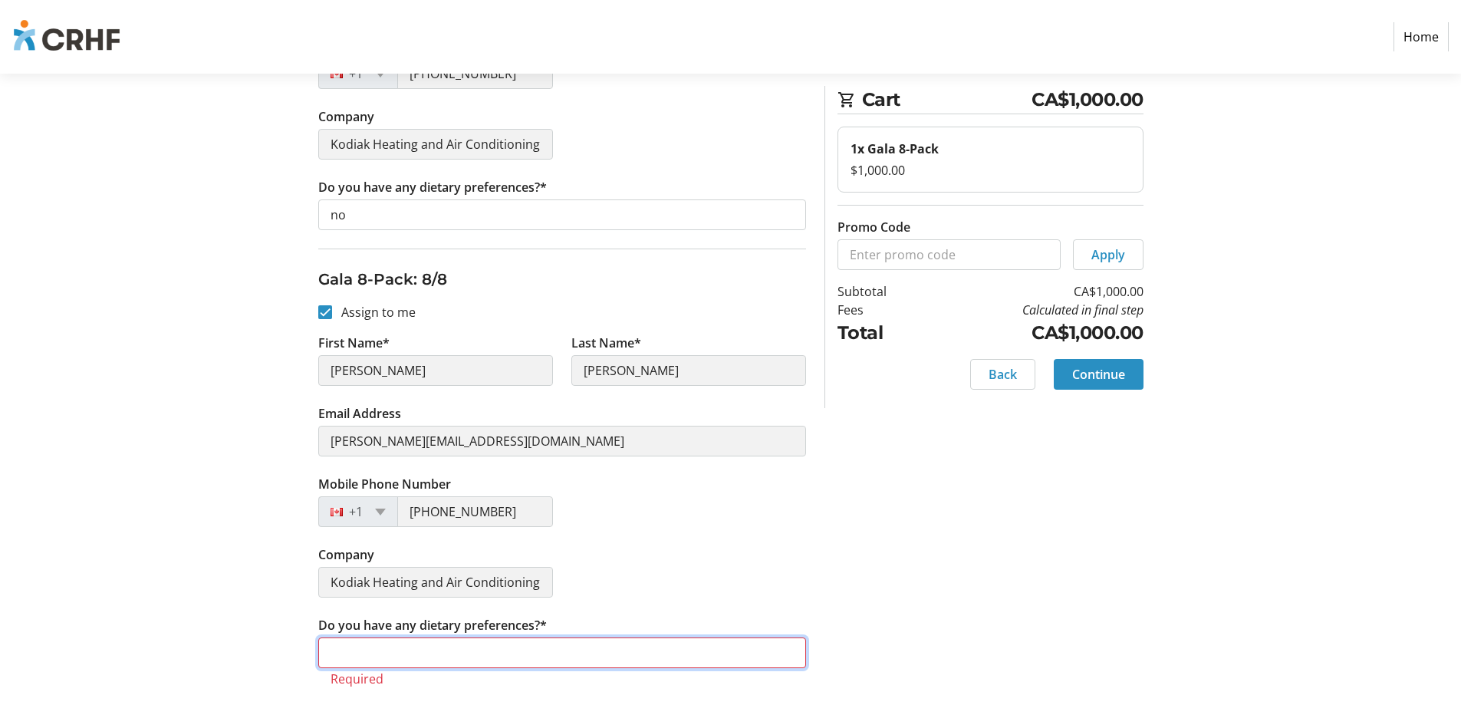
click at [468, 656] on input "Do you have any dietary preferences?*" at bounding box center [562, 652] width 488 height 31
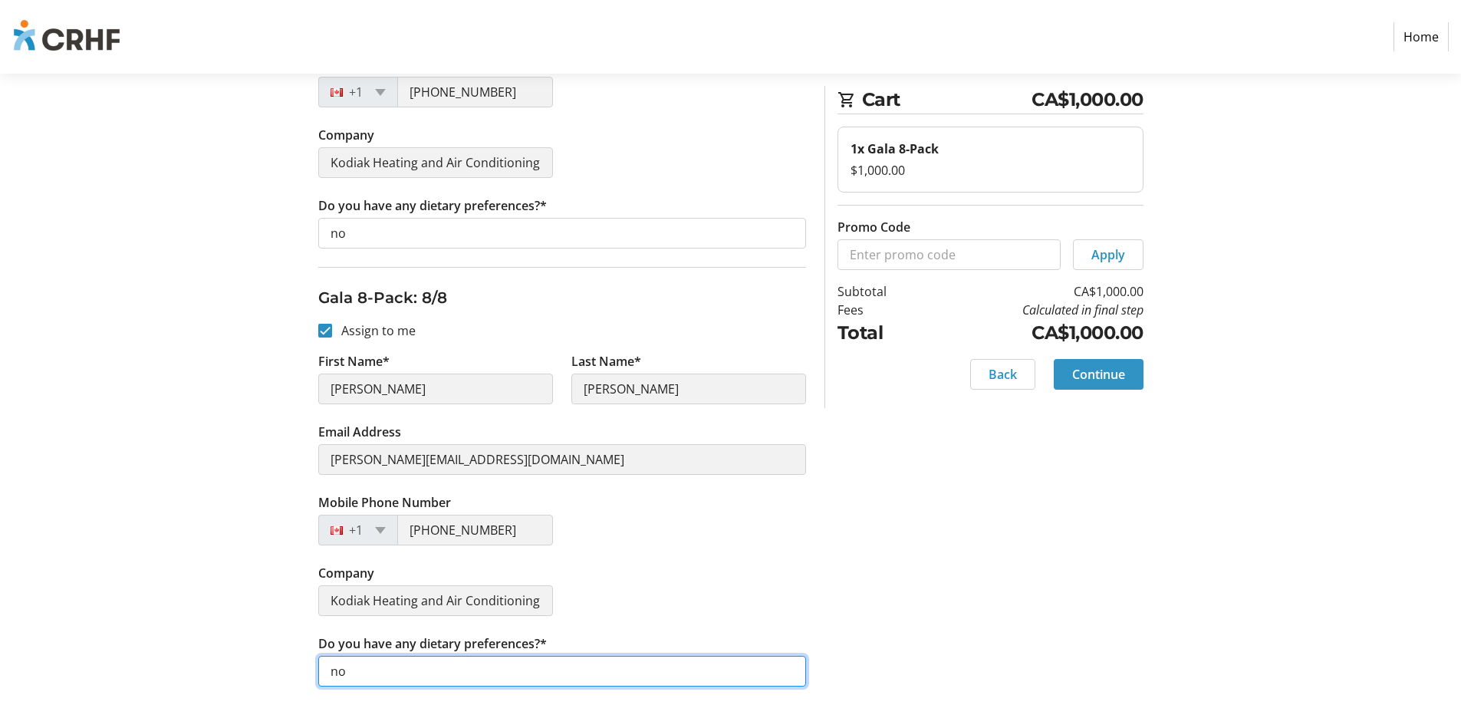
type input "no"
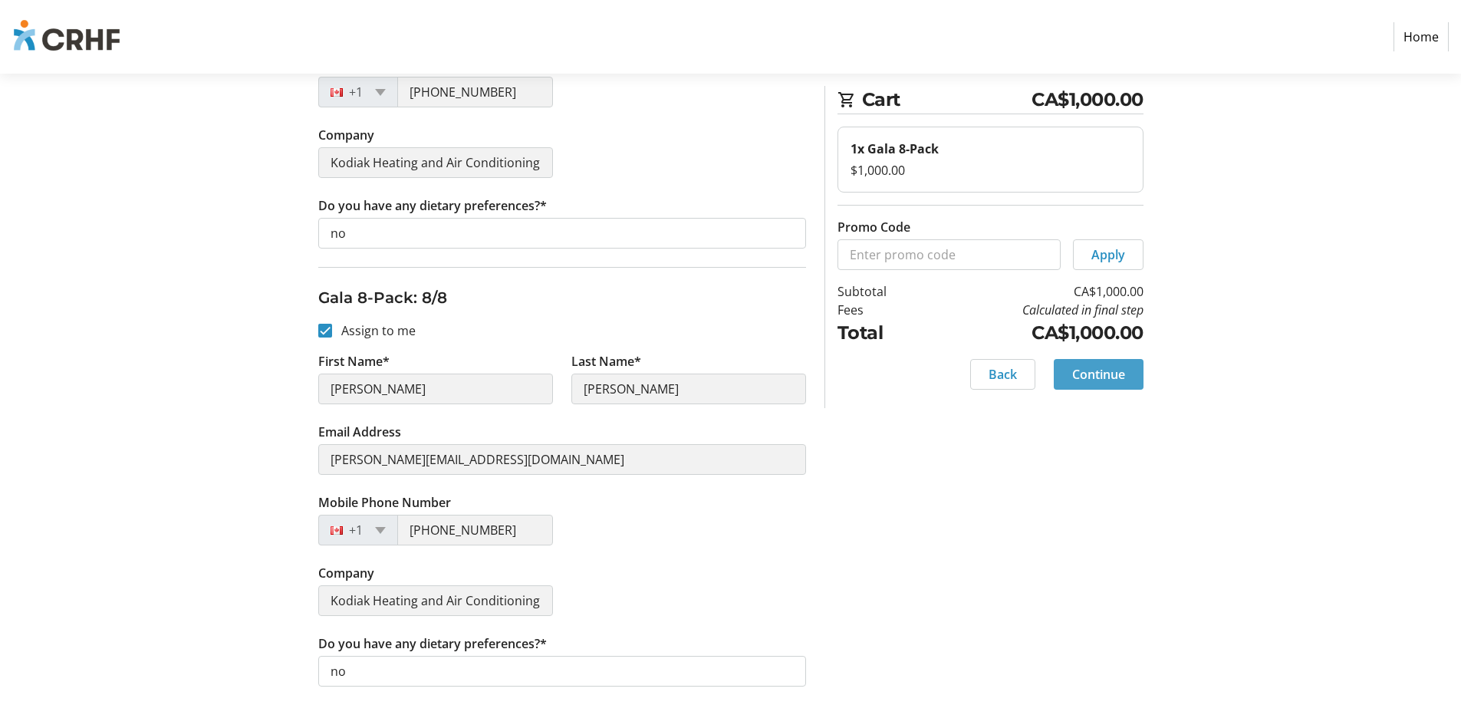
click at [1123, 371] on span "Continue" at bounding box center [1098, 374] width 53 height 18
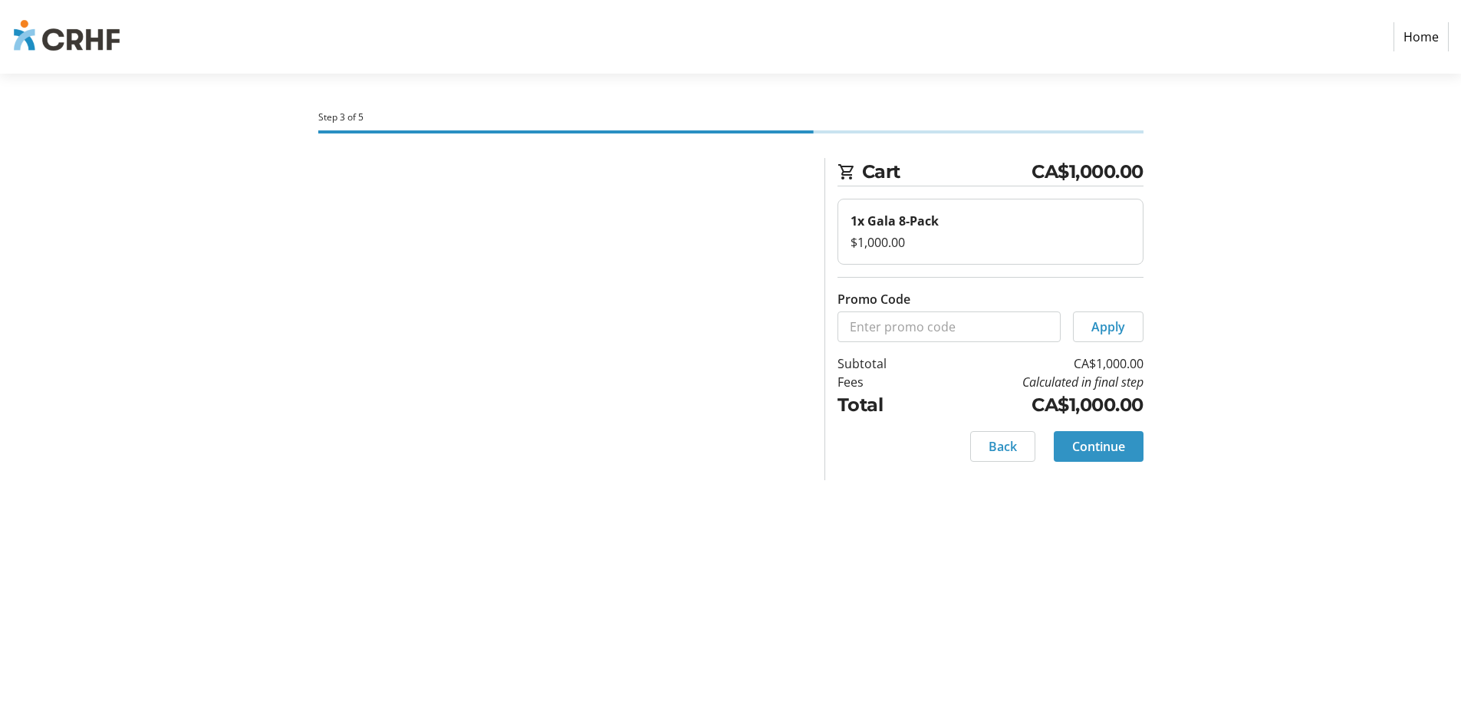
scroll to position [0, 0]
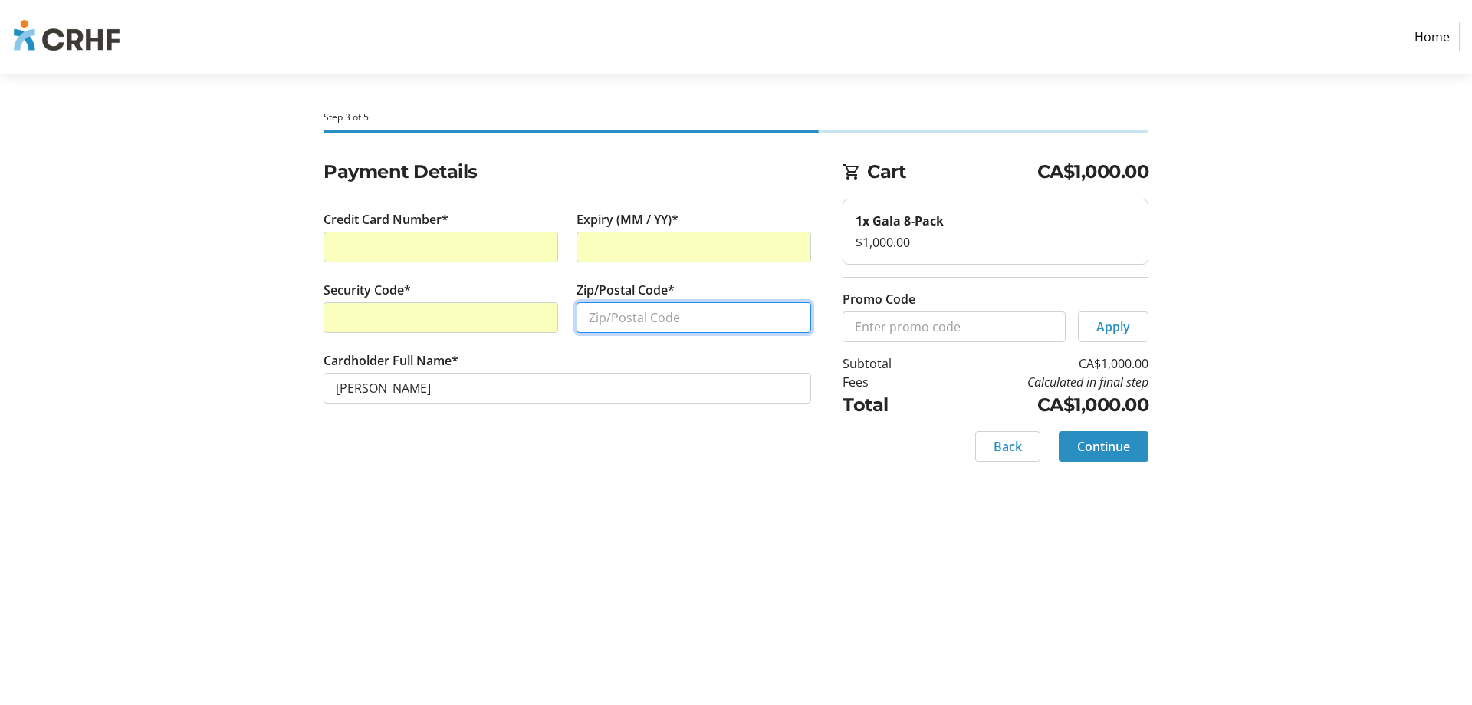
click at [656, 320] on input "Zip/Postal Code*" at bounding box center [694, 317] width 235 height 31
type input "T1H 5H7"
click at [1125, 445] on span "Continue" at bounding box center [1103, 446] width 53 height 18
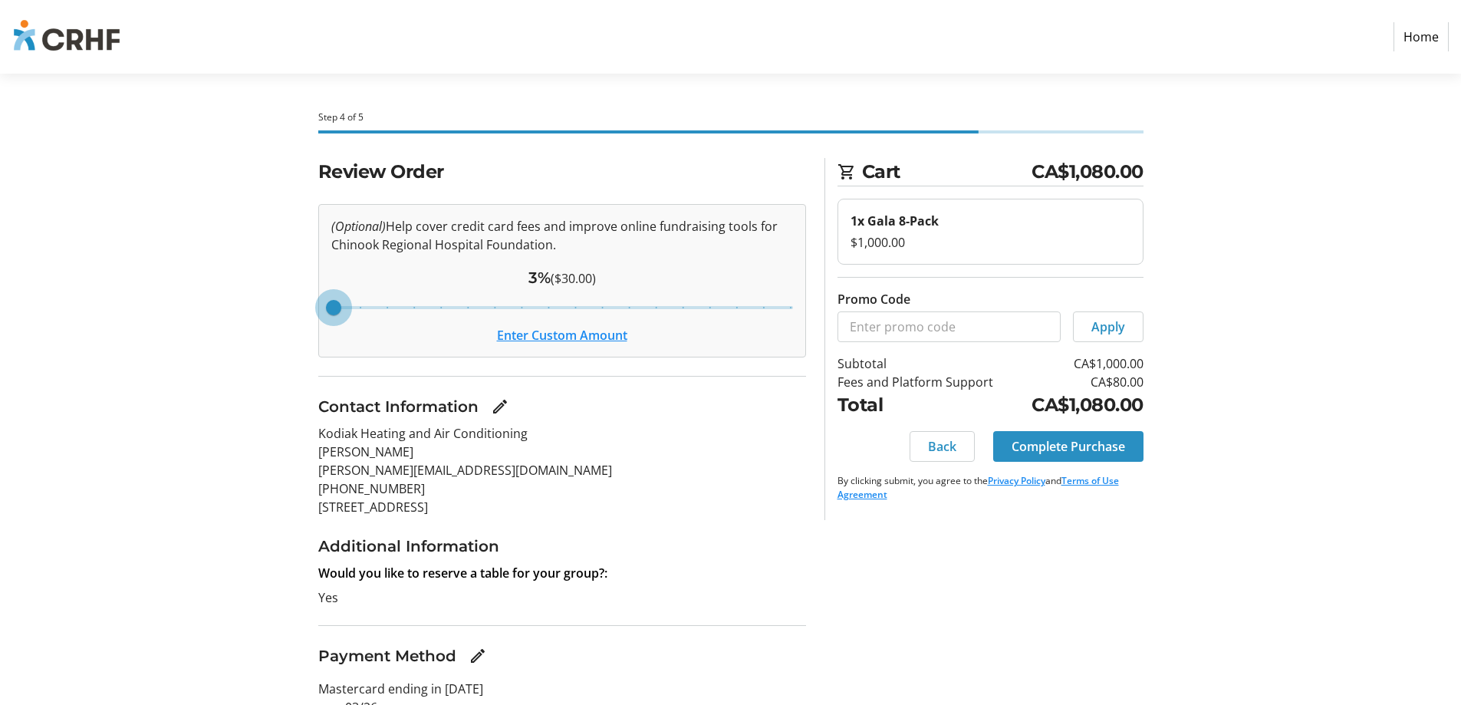
drag, startPoint x: 467, startPoint y: 310, endPoint x: 281, endPoint y: 301, distance: 185.8
type input "3"
click at [315, 301] on input "Cover fees percentage" at bounding box center [562, 308] width 494 height 34
click at [1086, 446] on span "Complete Purchase" at bounding box center [1067, 446] width 113 height 18
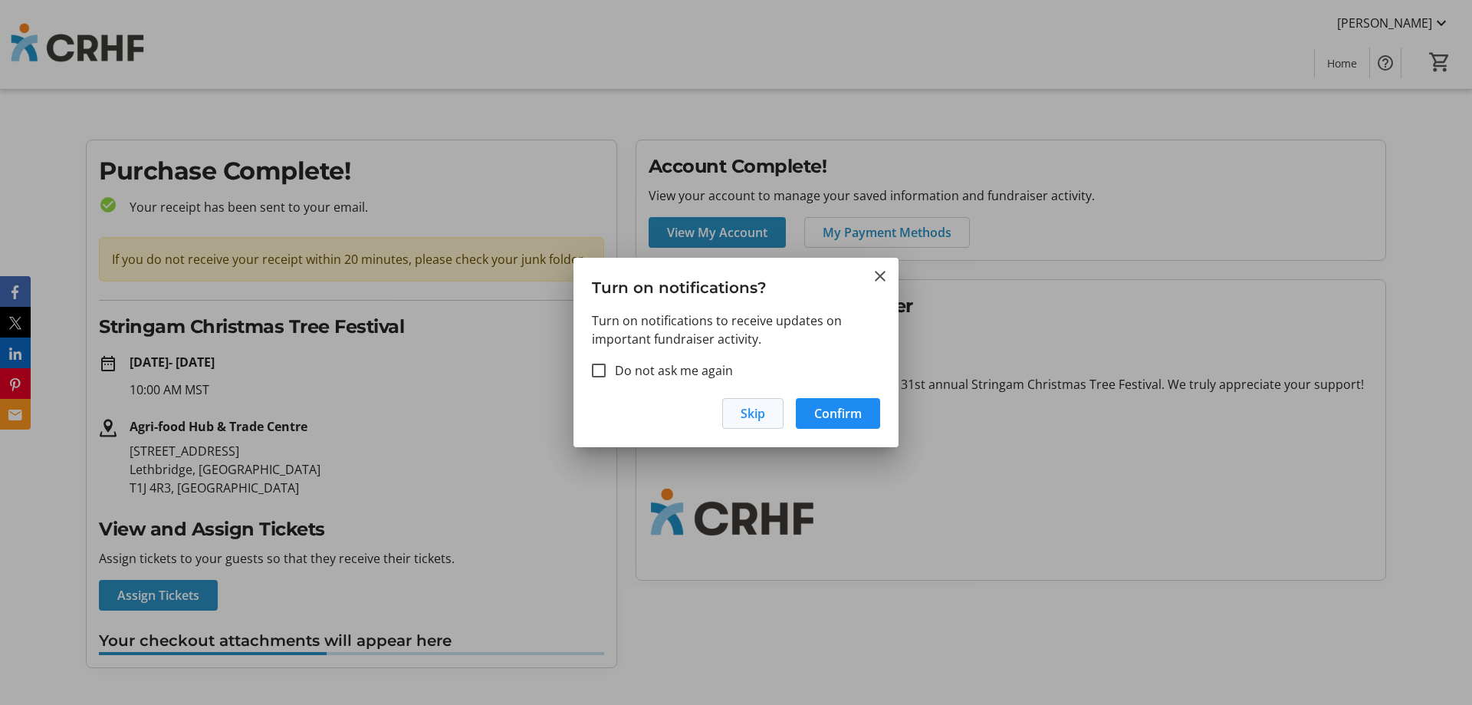
click at [755, 417] on span "Skip" at bounding box center [753, 413] width 25 height 18
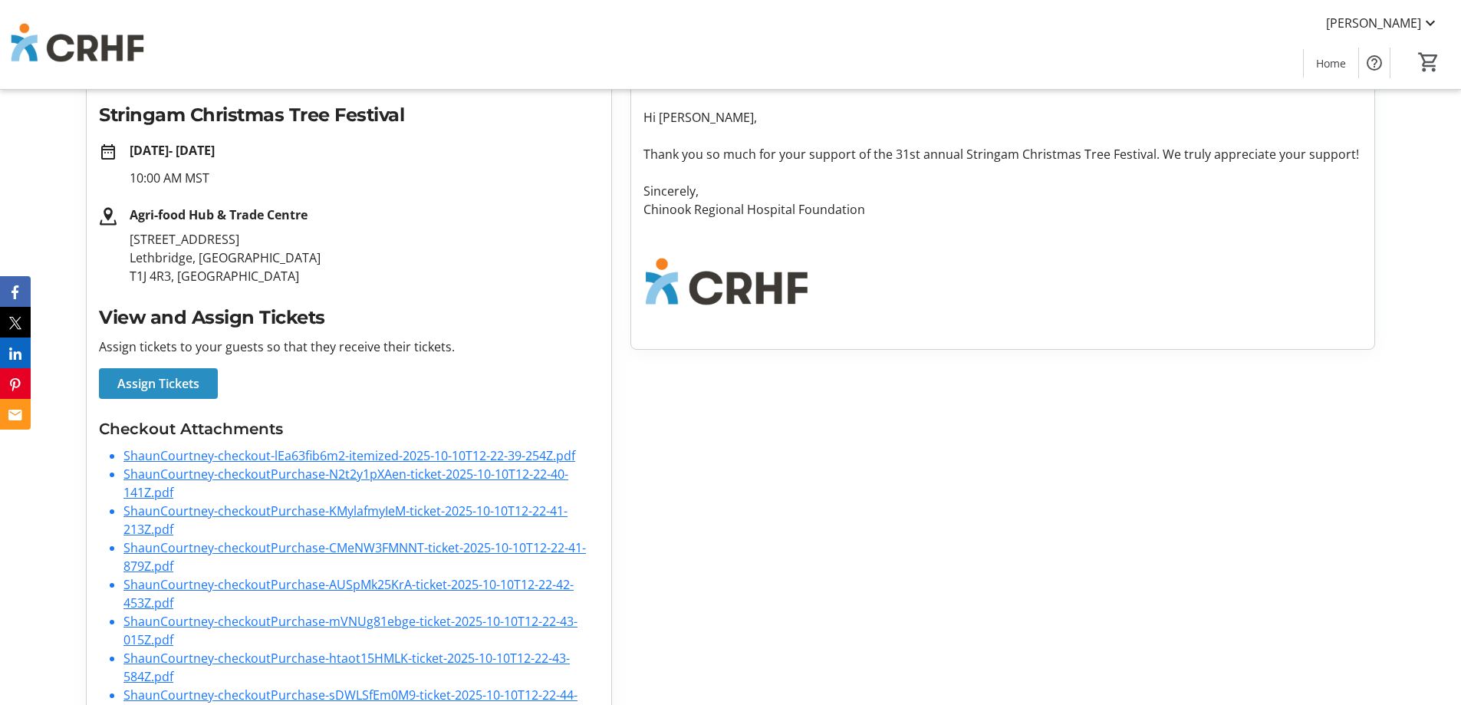
scroll to position [304, 0]
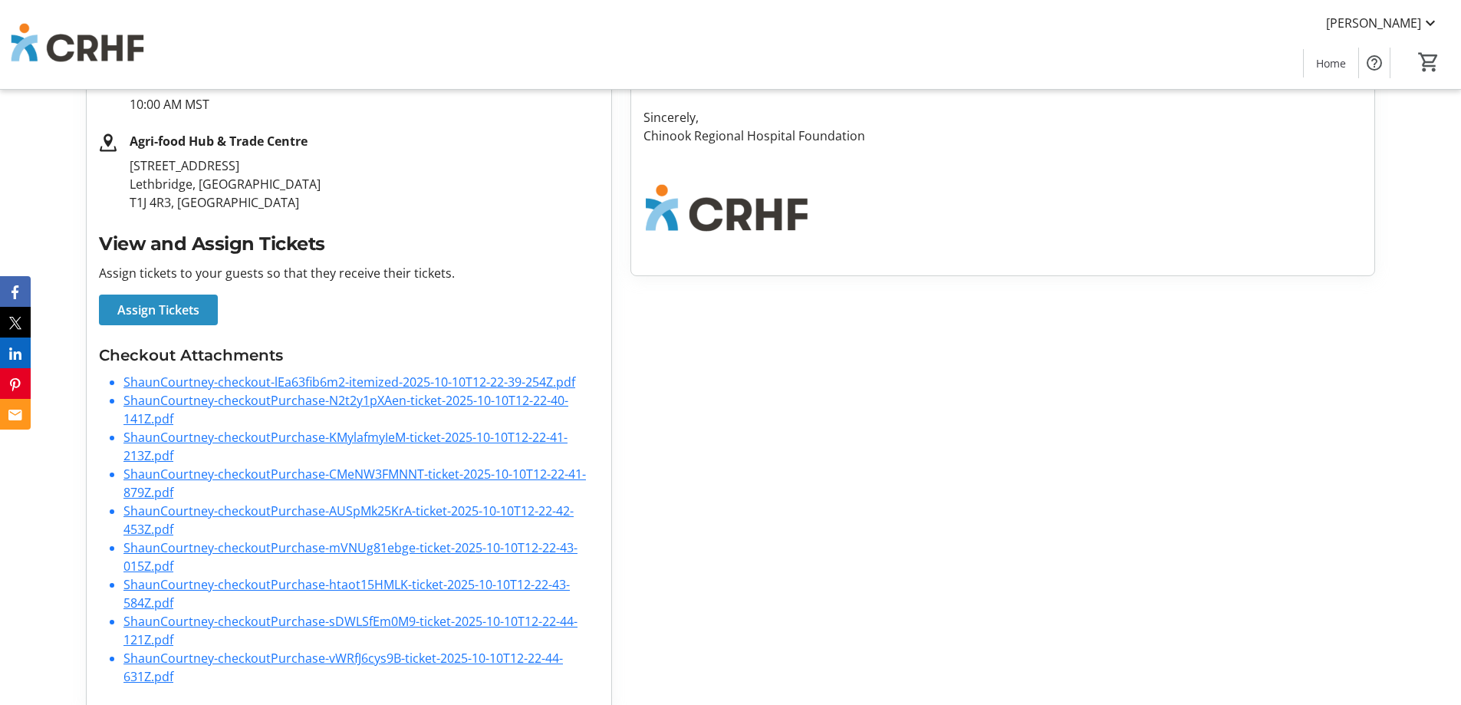
click at [302, 373] on link "ShaunCourtney-checkout-lEa63fib6m2-itemized-2025-10-10T12-22-39-254Z.pdf" at bounding box center [349, 381] width 452 height 17
click at [248, 392] on link "ShaunCourtney-checkoutPurchase-N2t2y1pXAen-ticket-2025-10-10T12-22-40-141Z.pdf" at bounding box center [345, 409] width 445 height 35
